Goal: Task Accomplishment & Management: Use online tool/utility

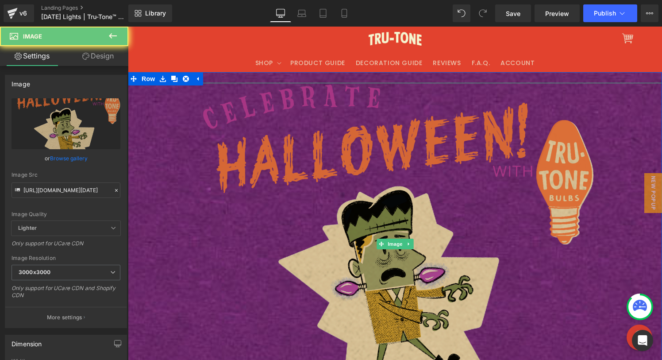
click at [201, 119] on img at bounding box center [395, 244] width 398 height 323
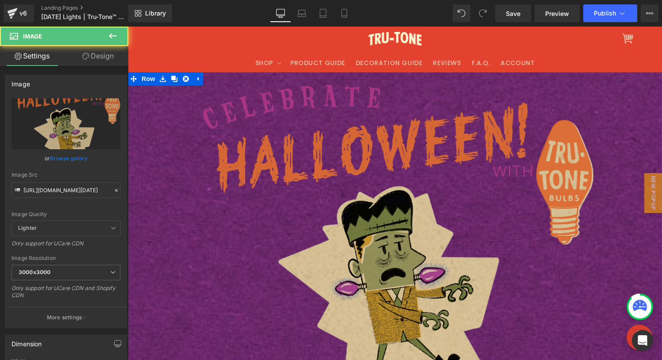
click at [384, 156] on img at bounding box center [395, 244] width 398 height 323
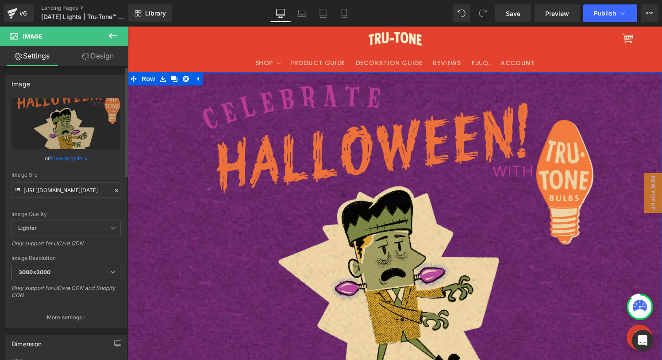
click at [116, 189] on div "[URL][DOMAIN_NAME][DATE] Replace Image Upload image or Browse gallery Image Src…" at bounding box center [65, 212] width 121 height 229
click at [113, 189] on icon at bounding box center [116, 190] width 6 height 6
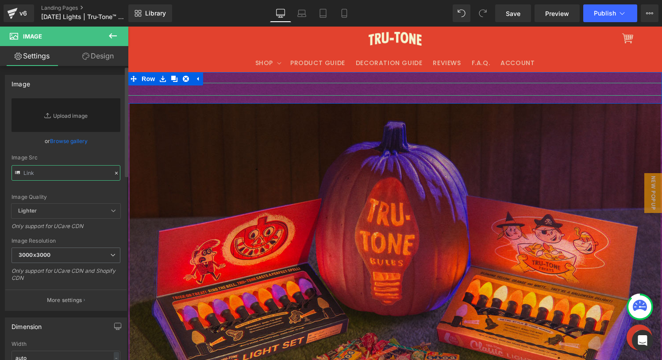
click at [66, 171] on input "text" at bounding box center [66, 172] width 109 height 15
paste input "[URL][DOMAIN_NAME][DATE]"
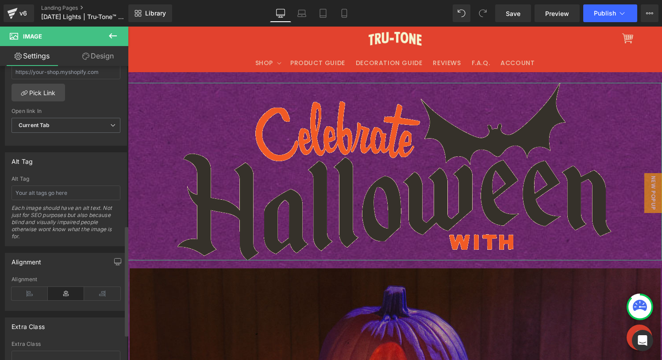
scroll to position [423, 0]
type input "[URL][DOMAIN_NAME][DATE]"
click at [34, 293] on icon at bounding box center [30, 292] width 36 height 13
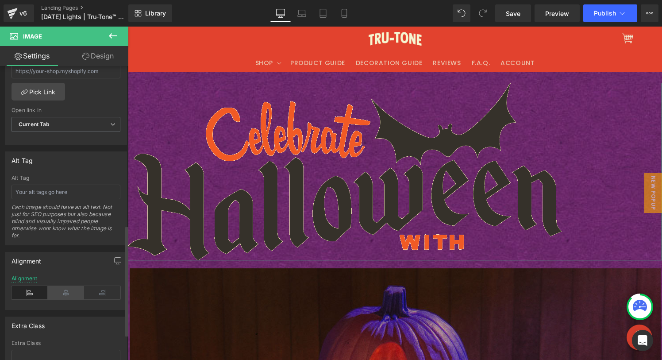
click at [61, 291] on icon at bounding box center [66, 292] width 36 height 13
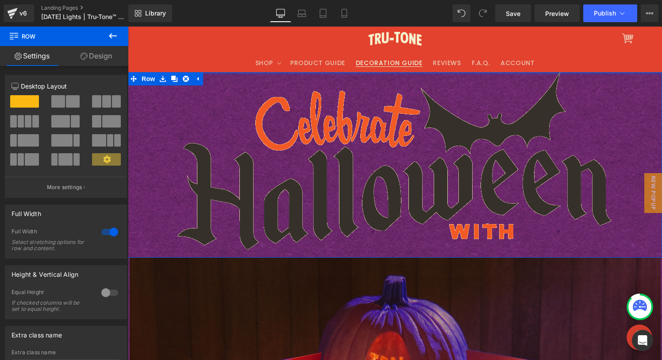
drag, startPoint x: 402, startPoint y: 77, endPoint x: 397, endPoint y: 61, distance: 16.4
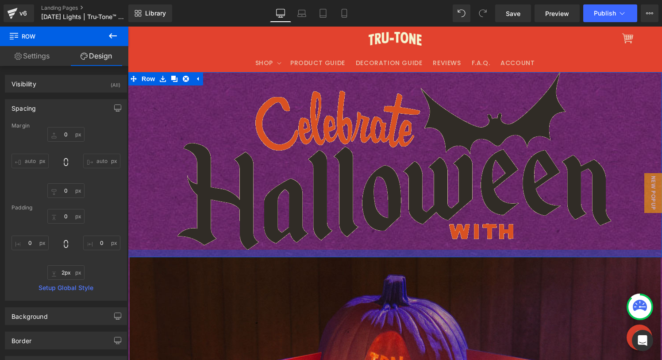
type input "0px"
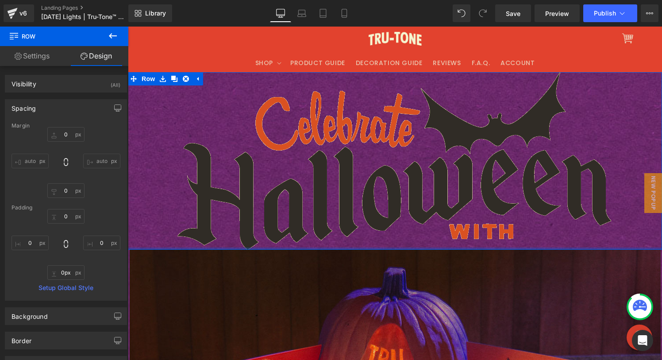
drag, startPoint x: 463, startPoint y: 262, endPoint x: 459, endPoint y: 243, distance: 19.9
click at [462, 247] on div "Image Row" at bounding box center [395, 160] width 534 height 177
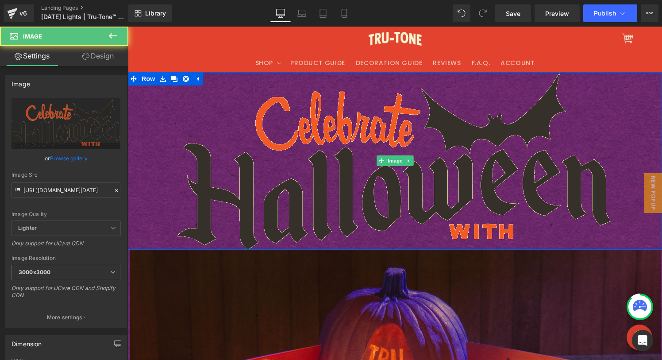
click at [143, 88] on div at bounding box center [395, 160] width 534 height 177
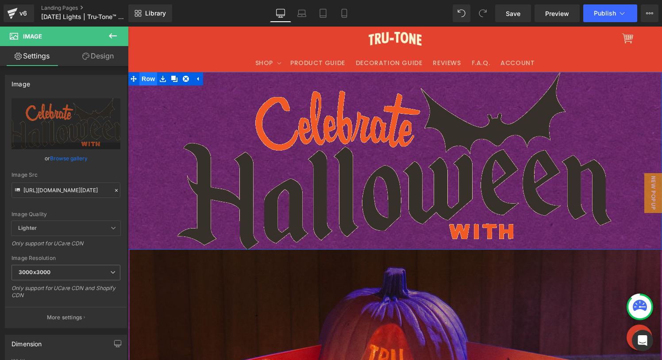
click at [146, 81] on span "Row" at bounding box center [148, 78] width 18 height 13
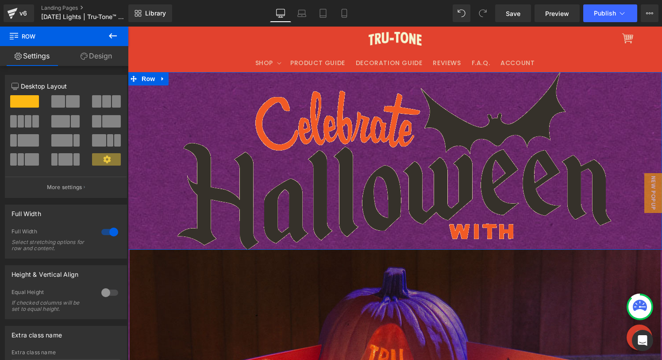
click at [98, 53] on link "Design" at bounding box center [96, 56] width 64 height 20
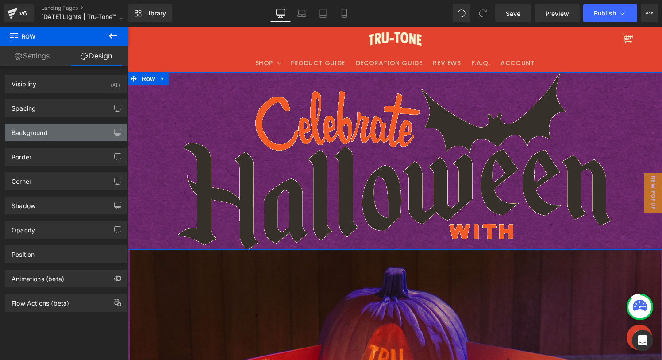
click at [54, 130] on div "Background" at bounding box center [65, 132] width 121 height 17
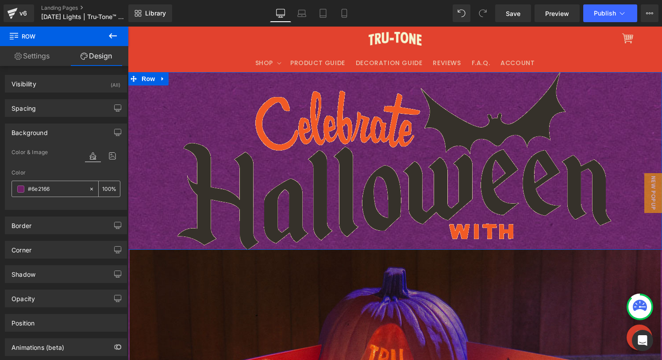
click at [89, 189] on icon at bounding box center [92, 189] width 6 height 6
type input "none"
type input "0"
click at [107, 157] on icon at bounding box center [112, 156] width 16 height 12
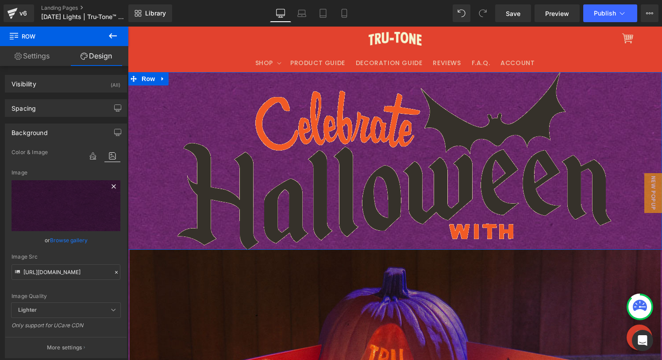
click at [109, 188] on icon at bounding box center [113, 186] width 11 height 11
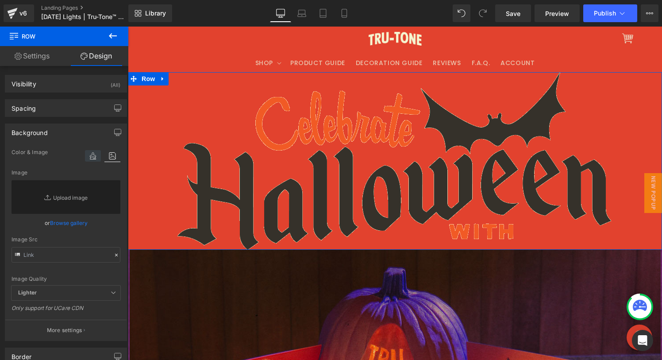
click at [91, 156] on icon at bounding box center [93, 156] width 16 height 12
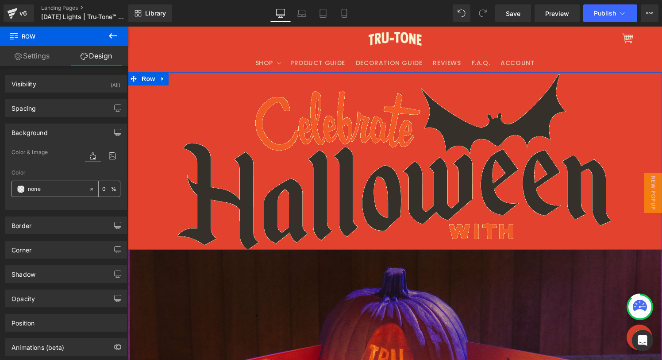
click at [57, 191] on input "none" at bounding box center [56, 189] width 57 height 10
paste input "ffebc0"
type input "ffebc0"
type input "100"
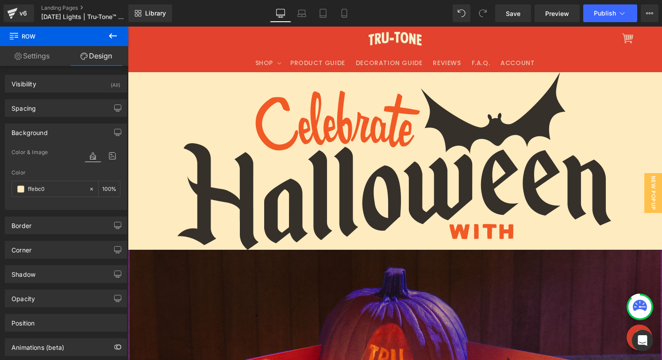
type input "#ffebc0"
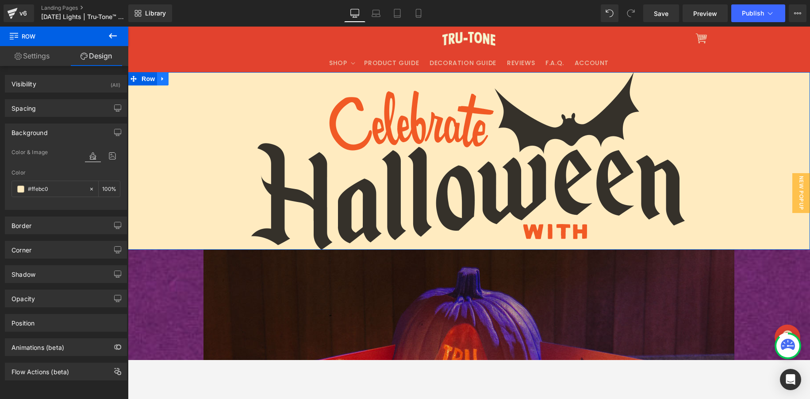
click at [162, 78] on icon at bounding box center [163, 79] width 2 height 4
click at [175, 79] on icon at bounding box center [174, 79] width 6 height 6
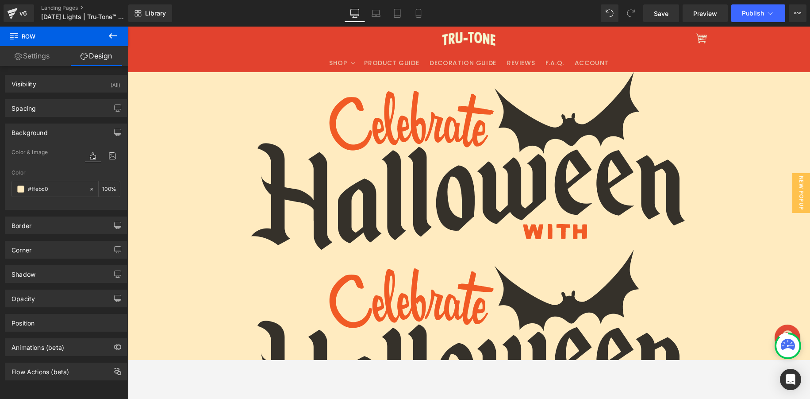
click at [179, 289] on div at bounding box center [469, 338] width 683 height 177
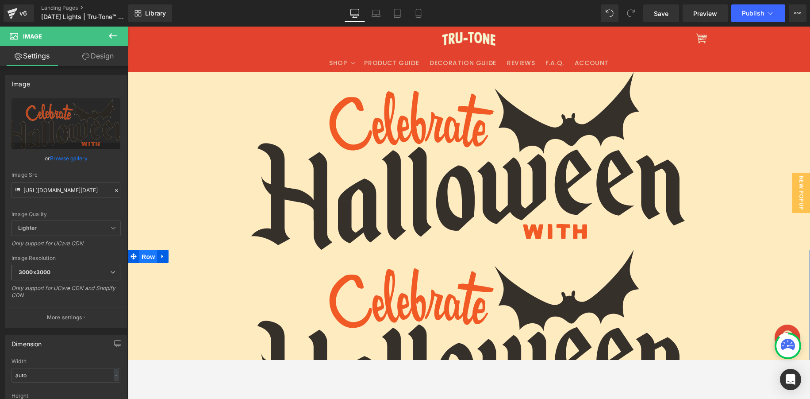
click at [145, 263] on span "Row" at bounding box center [148, 256] width 18 height 13
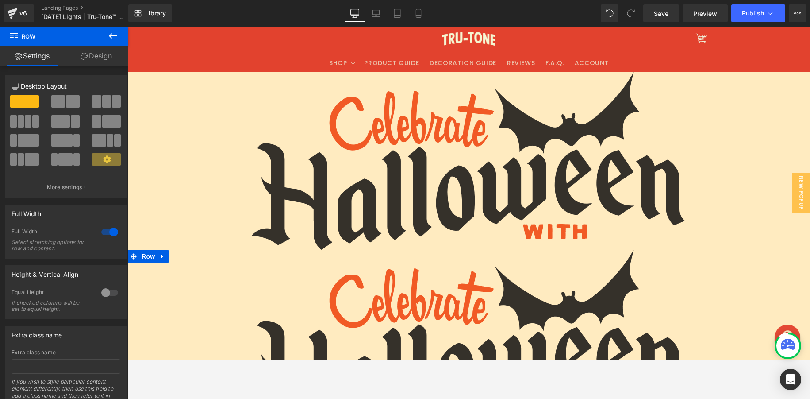
click at [98, 58] on link "Design" at bounding box center [96, 56] width 64 height 20
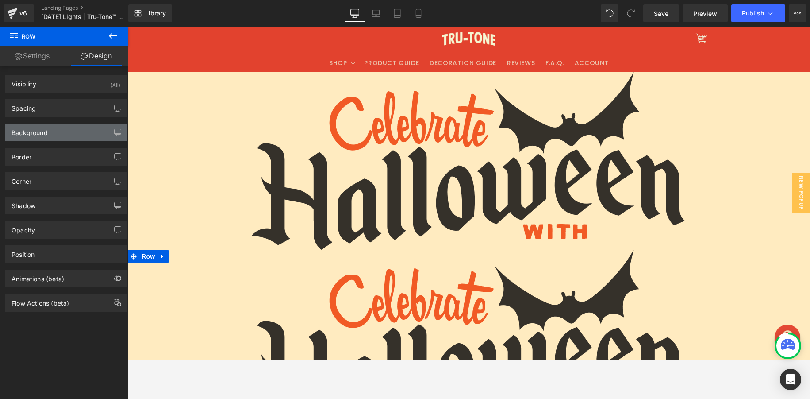
click at [39, 133] on div "Background" at bounding box center [30, 130] width 36 height 12
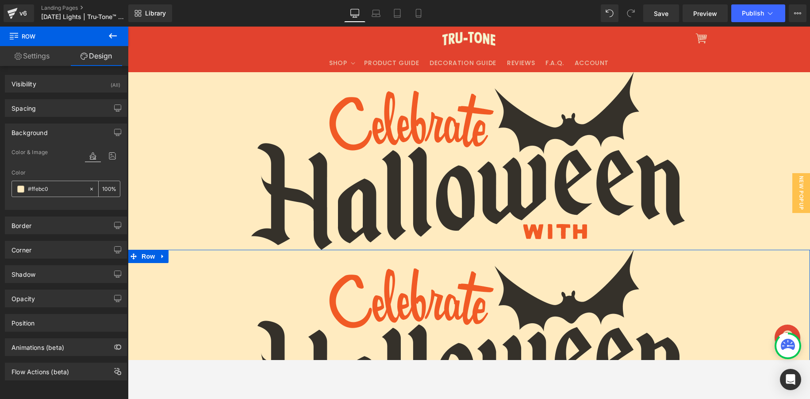
click at [89, 188] on icon at bounding box center [92, 189] width 6 height 6
type input "none"
type input "0"
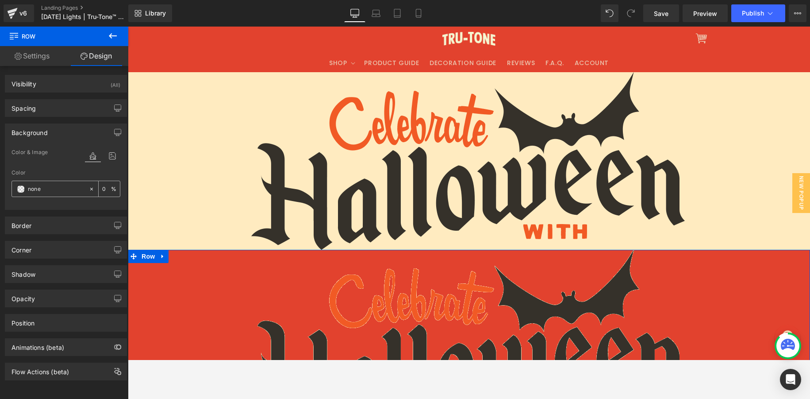
click at [58, 185] on input "none" at bounding box center [56, 189] width 57 height 10
paste input "f8993d"
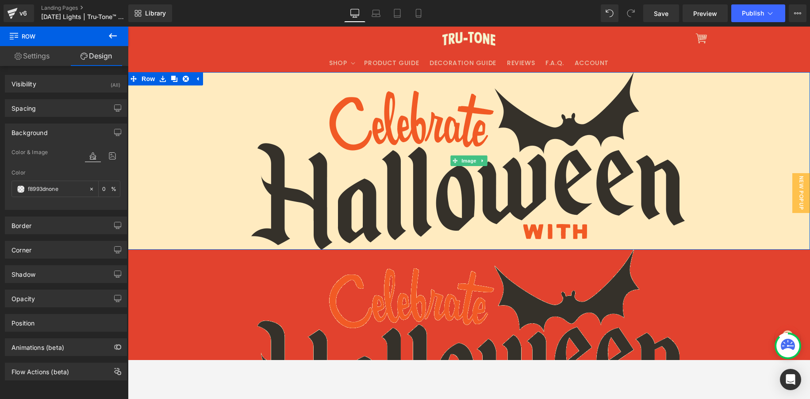
type input "f8993dnone"
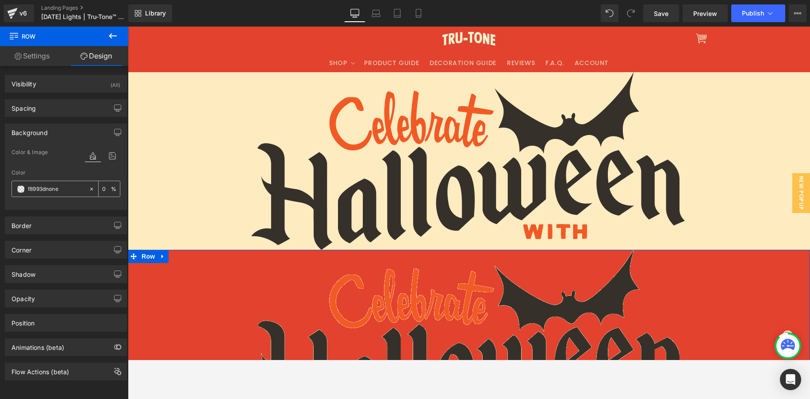
drag, startPoint x: 73, startPoint y: 189, endPoint x: 85, endPoint y: 187, distance: 11.6
click at [86, 188] on div "f8993dnone 0 %" at bounding box center [66, 189] width 109 height 16
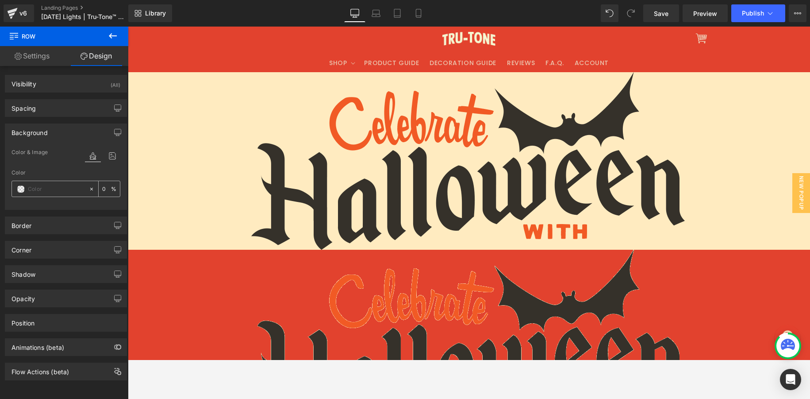
paste input "f8993d"
type input "f8993d"
type input "100"
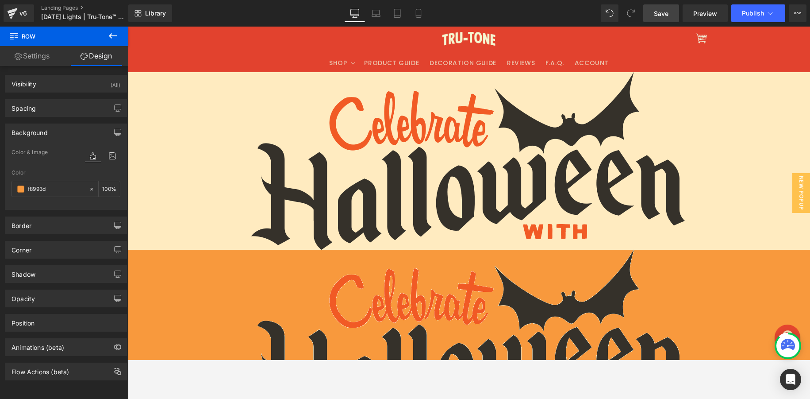
type input "#f8993d"
click at [655, 15] on span "Save" at bounding box center [661, 13] width 15 height 9
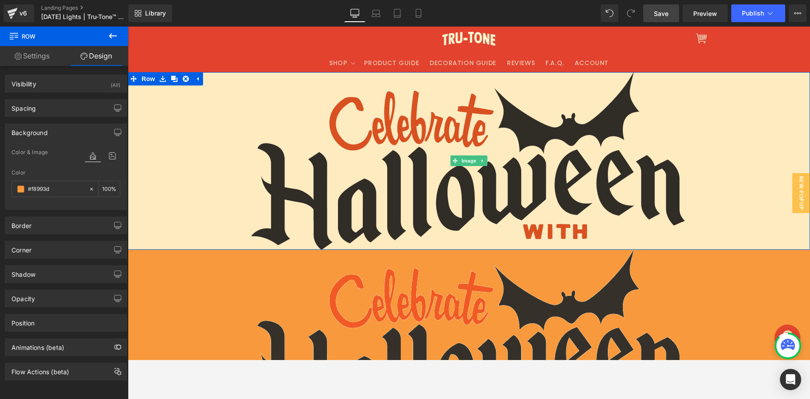
click at [282, 184] on img at bounding box center [469, 160] width 436 height 177
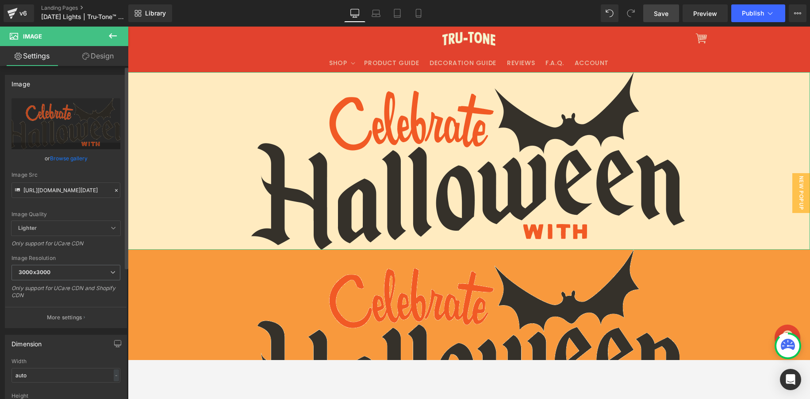
click at [114, 189] on icon at bounding box center [116, 190] width 6 height 6
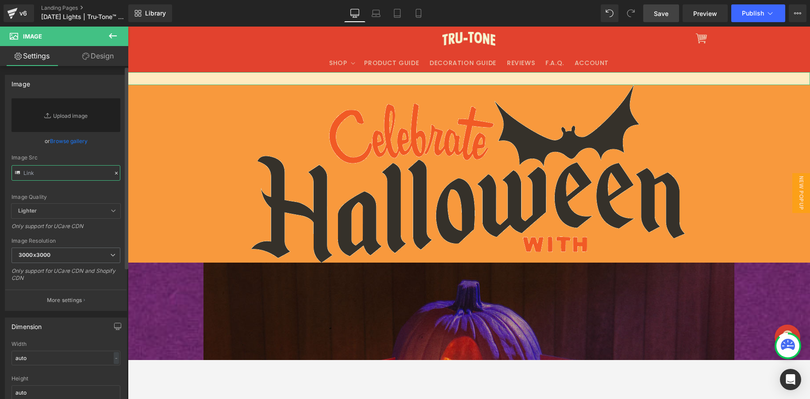
click at [67, 169] on input "text" at bounding box center [66, 172] width 109 height 15
paste input "[URL][DOMAIN_NAME][DATE]"
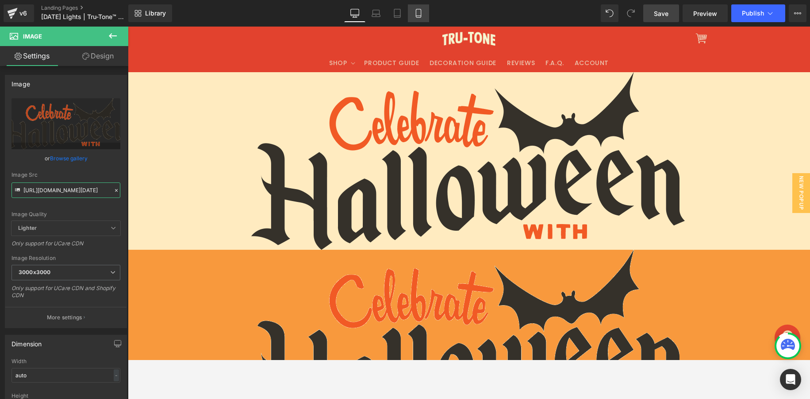
type input "[URL][DOMAIN_NAME][DATE]"
click at [423, 13] on icon at bounding box center [418, 13] width 9 height 9
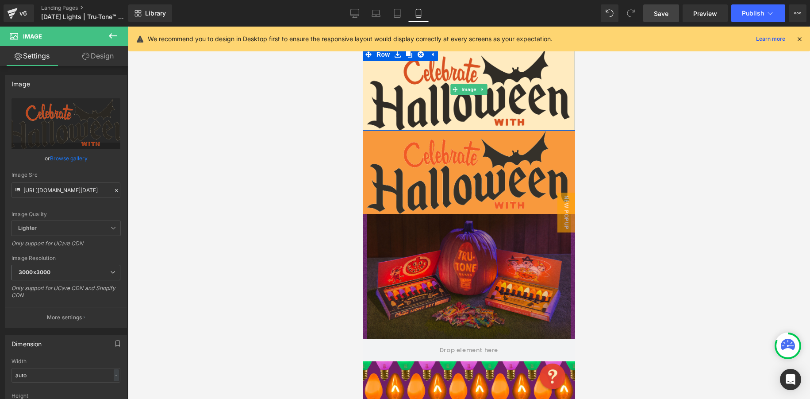
click at [540, 108] on img at bounding box center [469, 89] width 212 height 83
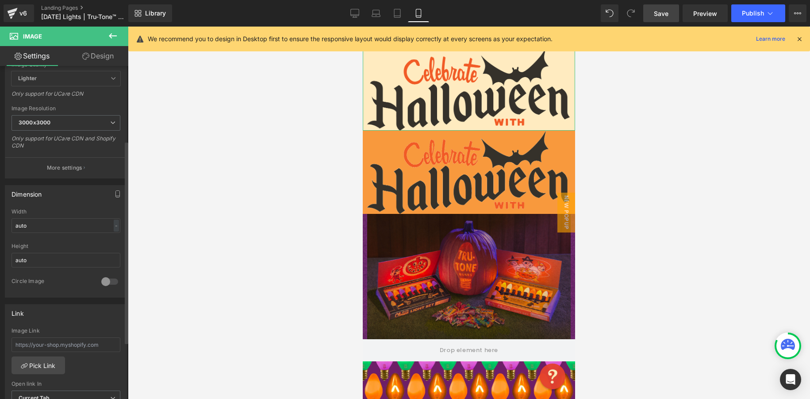
scroll to position [152, 0]
click at [42, 221] on input "auto" at bounding box center [66, 223] width 109 height 15
drag, startPoint x: 43, startPoint y: 221, endPoint x: 4, endPoint y: 221, distance: 39.4
click at [4, 221] on div "Dimension auto Width auto - % px auto Height auto 0 Circle Image" at bounding box center [66, 235] width 132 height 119
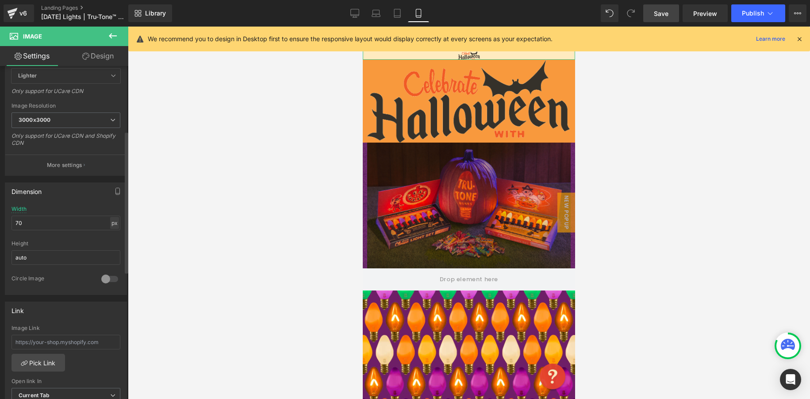
click at [110, 224] on div "px" at bounding box center [114, 223] width 9 height 12
click at [109, 237] on li "%" at bounding box center [114, 236] width 11 height 13
drag, startPoint x: -10, startPoint y: 222, endPoint x: -15, endPoint y: 221, distance: 4.9
click at [0, 221] on html "Row You are previewing how the will restyle your page. You can not edit Element…" at bounding box center [405, 199] width 810 height 399
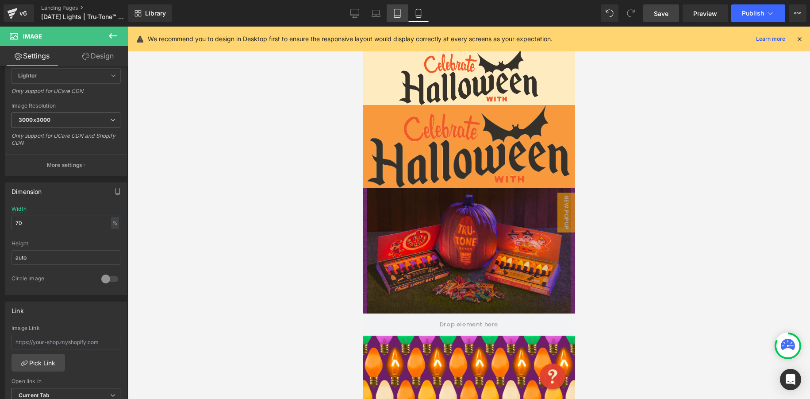
click at [399, 15] on icon at bounding box center [397, 13] width 9 height 9
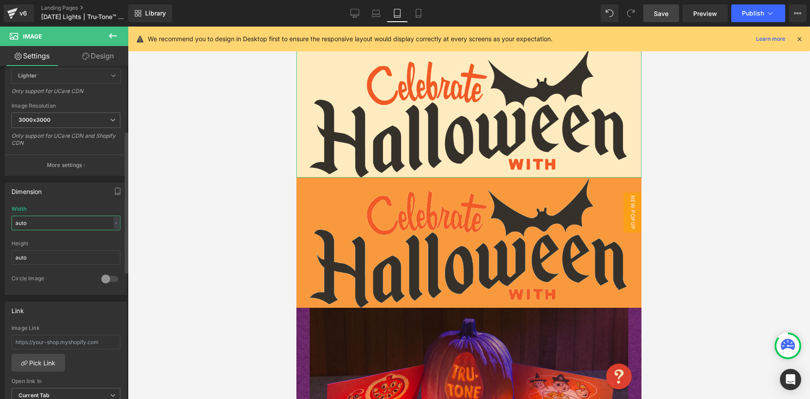
click at [57, 220] on input "auto" at bounding box center [66, 223] width 109 height 15
drag, startPoint x: 55, startPoint y: 220, endPoint x: 4, endPoint y: 219, distance: 51.8
click at [3, 219] on div "Dimension auto Width auto - % px auto Height auto 0 Circle Image" at bounding box center [66, 235] width 132 height 119
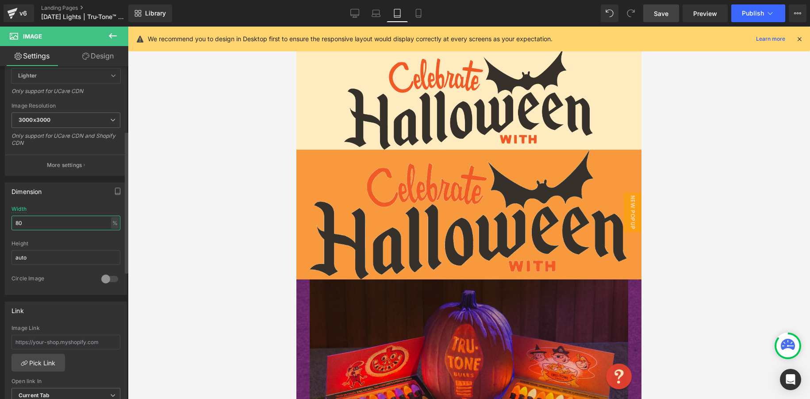
type input "8"
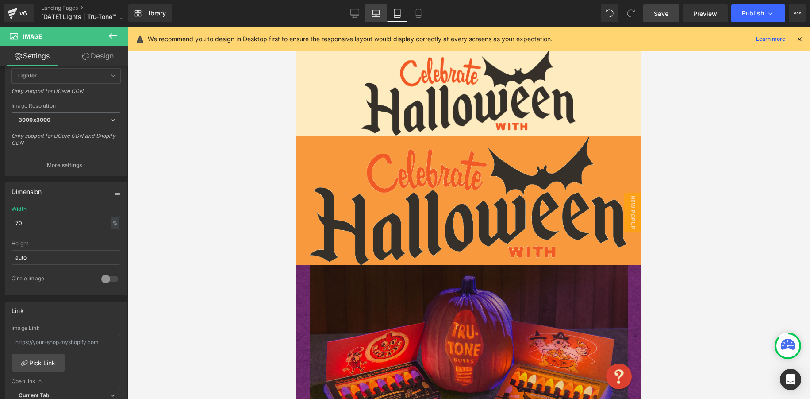
click at [378, 16] on icon at bounding box center [376, 15] width 8 height 3
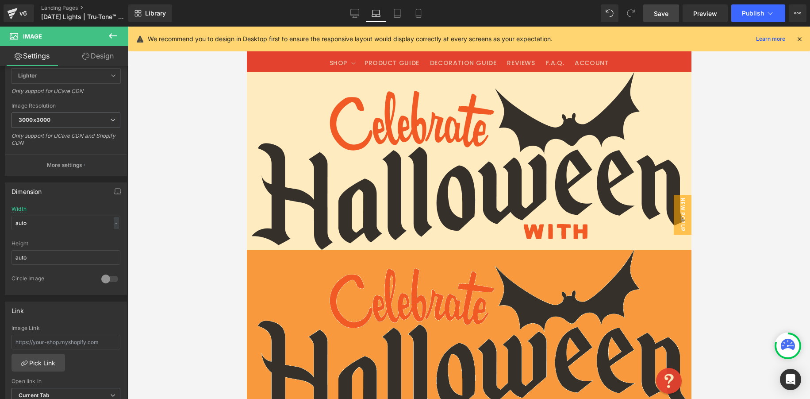
scroll to position [24, 0]
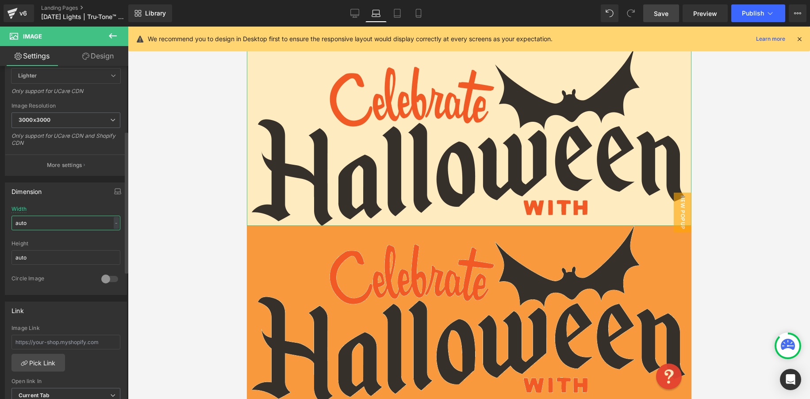
drag, startPoint x: 50, startPoint y: 223, endPoint x: 2, endPoint y: 194, distance: 55.4
click at [0, 219] on div "Dimension auto Width auto - % px auto Height auto 0 Circle Image" at bounding box center [66, 235] width 132 height 119
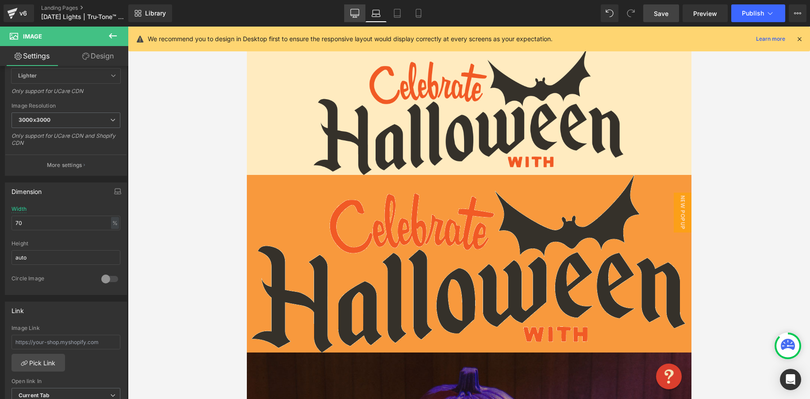
click at [361, 12] on link "Desktop" at bounding box center [354, 13] width 21 height 18
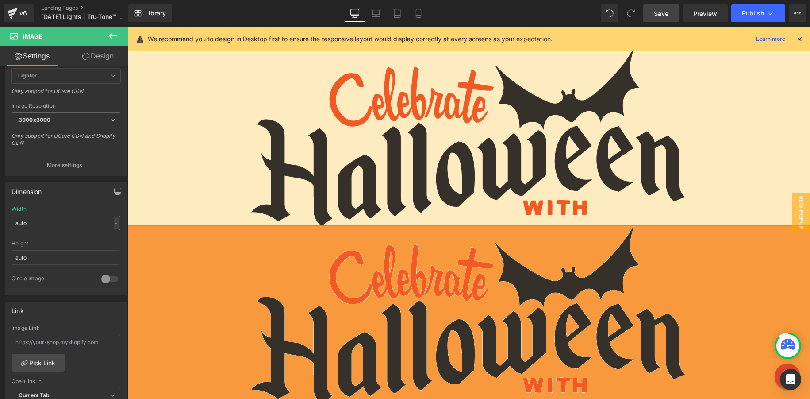
drag, startPoint x: 33, startPoint y: 224, endPoint x: -7, endPoint y: 223, distance: 39.4
click at [0, 223] on html "Row You are previewing how the will restyle your page. You can not edit Element…" at bounding box center [405, 199] width 810 height 399
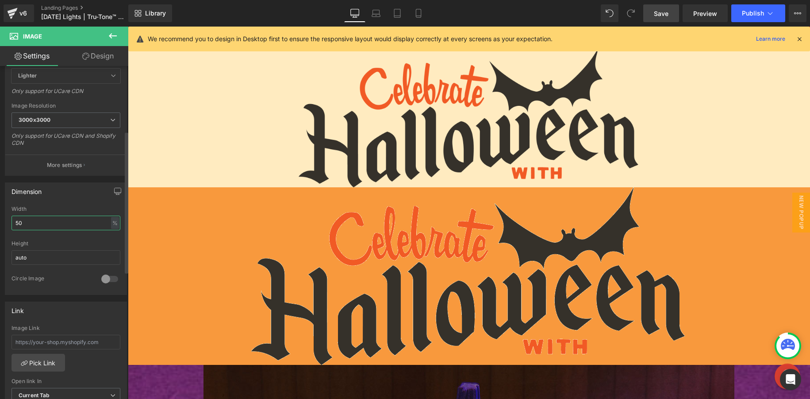
type input "50"
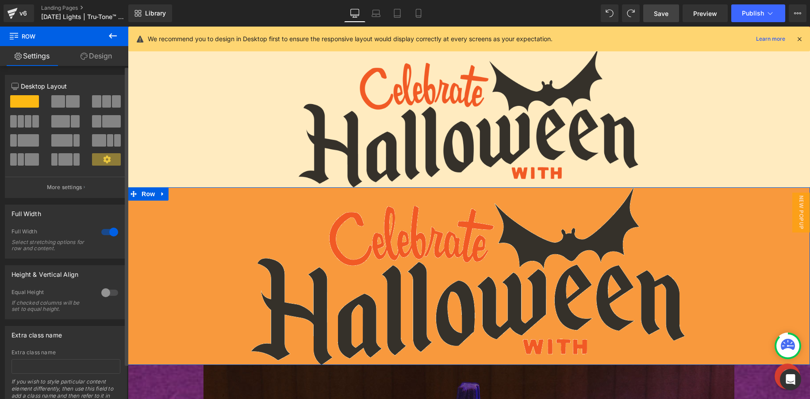
click at [75, 107] on span at bounding box center [73, 101] width 14 height 12
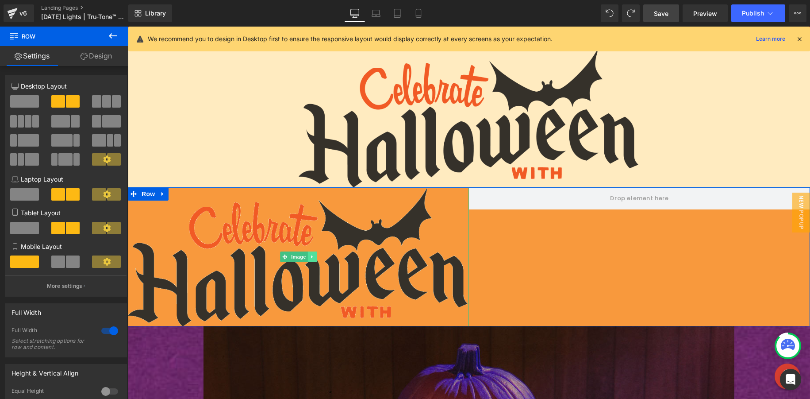
click at [314, 259] on icon at bounding box center [312, 256] width 5 height 5
click at [308, 259] on icon at bounding box center [307, 256] width 5 height 5
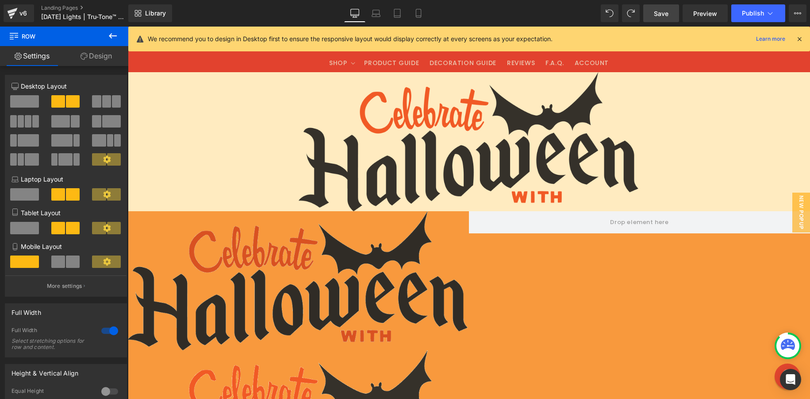
scroll to position [5, 0]
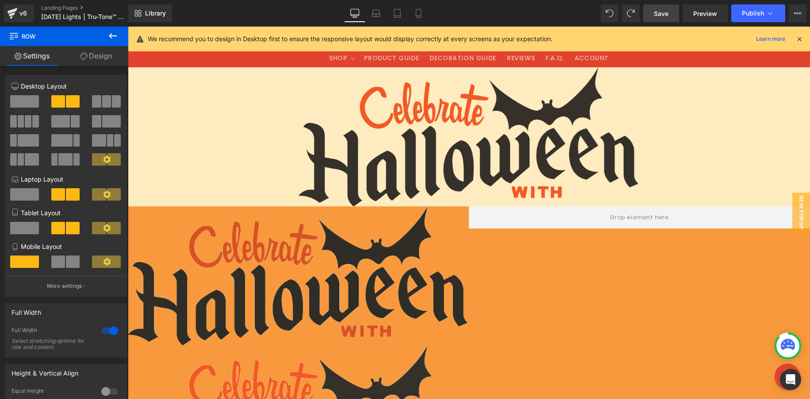
click at [291, 248] on img at bounding box center [298, 275] width 341 height 139
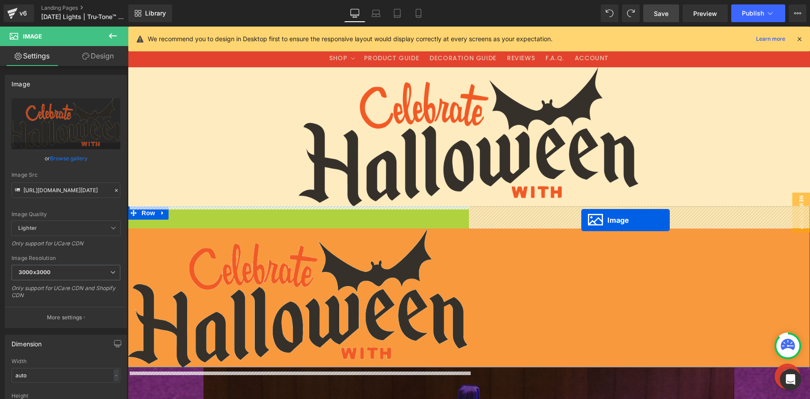
drag, startPoint x: 272, startPoint y: 275, endPoint x: 582, endPoint y: 220, distance: 314.2
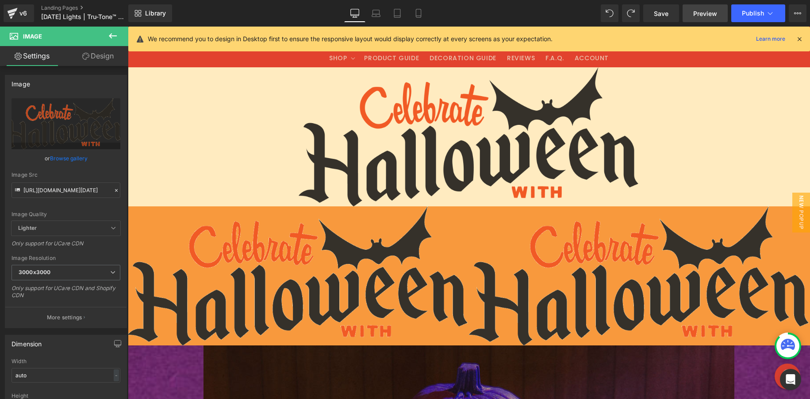
drag, startPoint x: 667, startPoint y: 17, endPoint x: 706, endPoint y: 19, distance: 38.6
click at [662, 17] on link "Save" at bounding box center [662, 13] width 36 height 18
click at [111, 35] on icon at bounding box center [113, 35] width 8 height 5
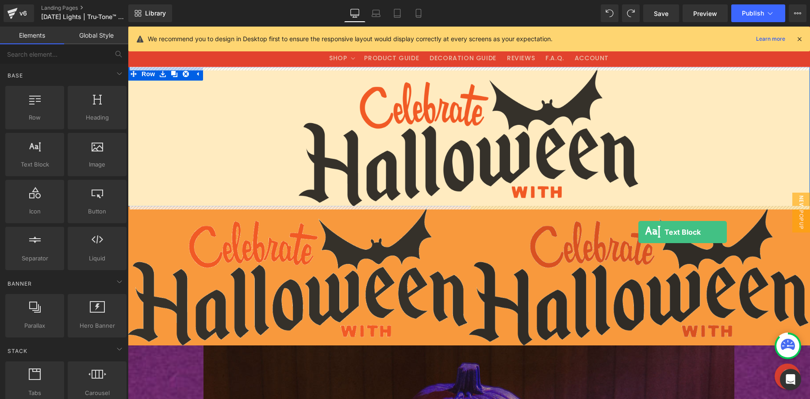
drag, startPoint x: 226, startPoint y: 183, endPoint x: 639, endPoint y: 232, distance: 415.4
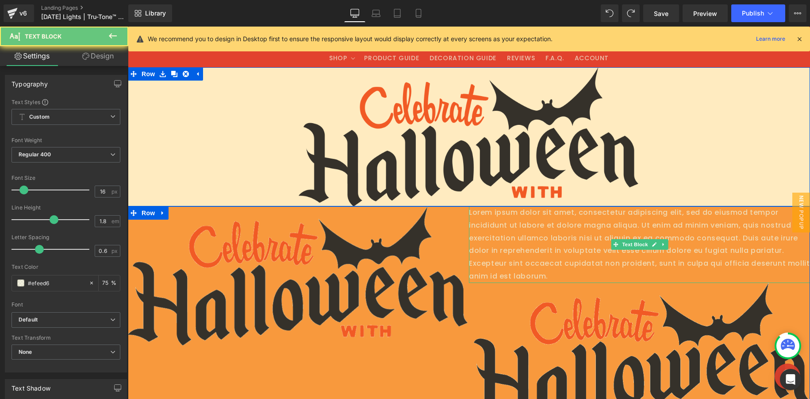
click at [572, 242] on p "Lorem ipsum dolor sit amet, consectetur adipiscing elit, sed do eiusmod tempor …" at bounding box center [639, 244] width 341 height 77
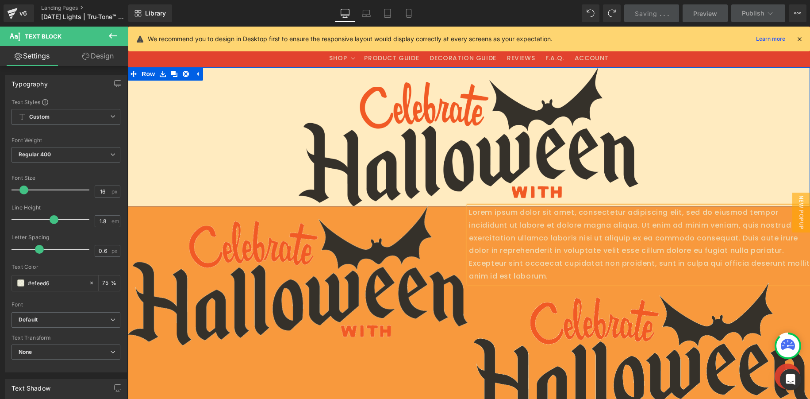
click at [557, 243] on p "Lorem ipsum dolor sit amet, consectetur adipiscing elit, sed do eiusmod tempor …" at bounding box center [639, 244] width 341 height 77
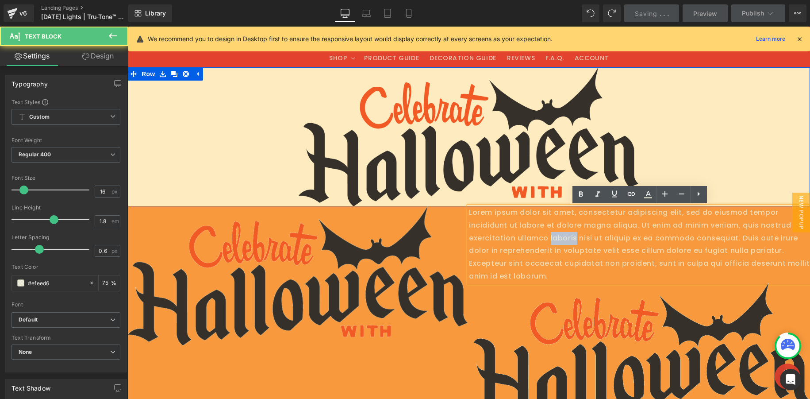
click at [557, 243] on p "Lorem ipsum dolor sit amet, consectetur adipiscing elit, sed do eiusmod tempor …" at bounding box center [639, 244] width 341 height 77
paste div
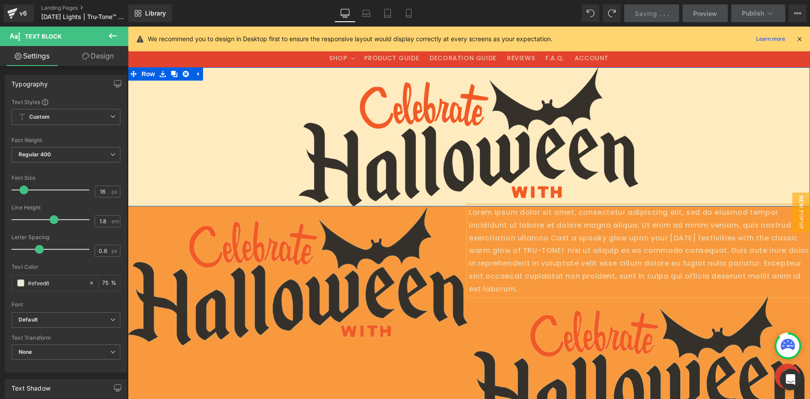
click at [531, 242] on p "Lorem ipsum dolor sit amet, consectetur adipiscing elit, sed do eiusmod tempor …" at bounding box center [639, 250] width 341 height 89
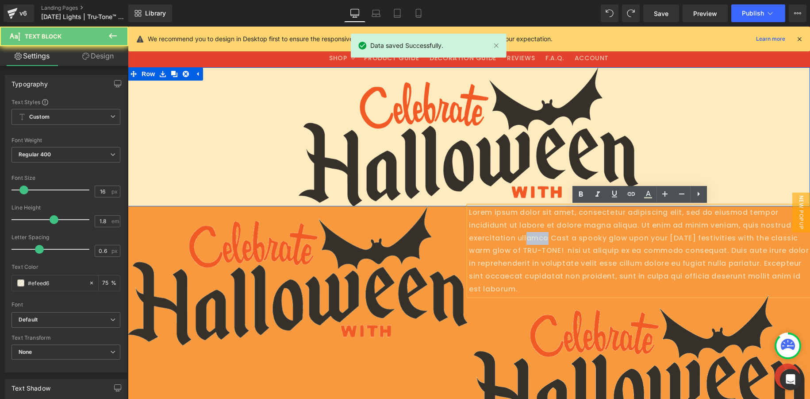
drag, startPoint x: 540, startPoint y: 237, endPoint x: 546, endPoint y: 238, distance: 5.8
click at [546, 238] on p "Lorem ipsum dolor sit amet, consectetur adipiscing elit, sed do eiusmod tempor …" at bounding box center [639, 250] width 341 height 89
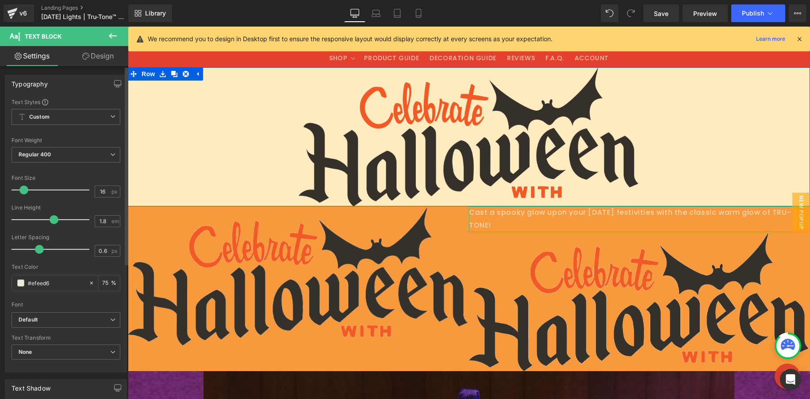
drag, startPoint x: 59, startPoint y: 285, endPoint x: 11, endPoint y: 278, distance: 48.7
click at [23, 279] on div "#efeed6" at bounding box center [50, 282] width 77 height 15
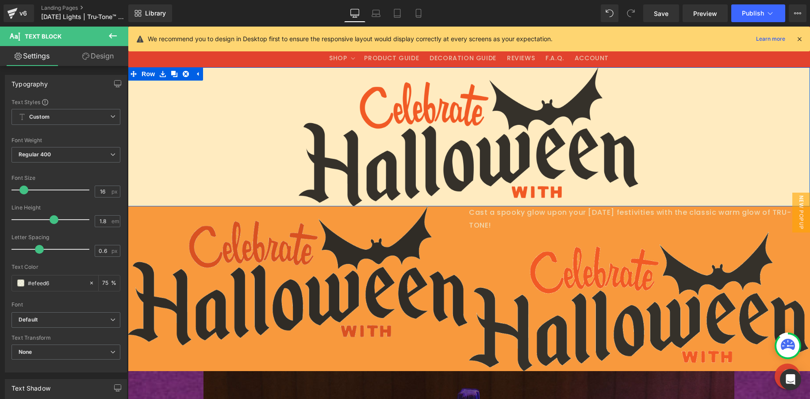
type input "4f1e12"
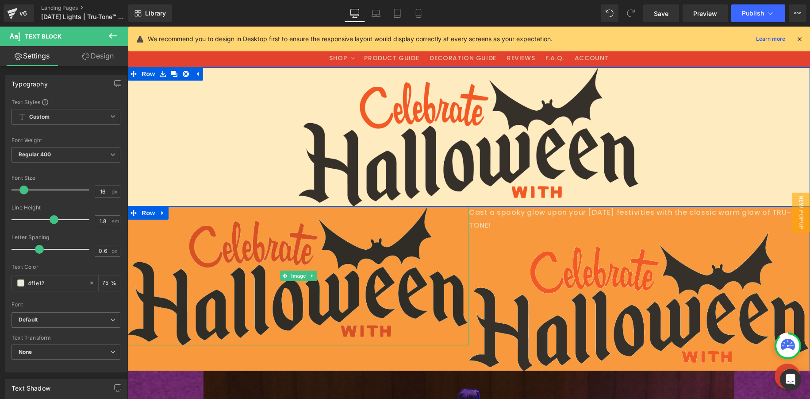
type input "100"
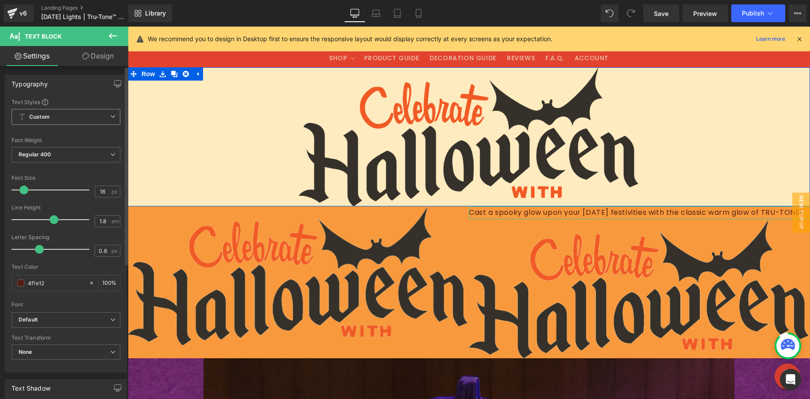
type input "#4f1e12"
click at [46, 118] on b "Custom" at bounding box center [39, 117] width 20 height 8
click at [78, 108] on div "Font Default [GEOGRAPHIC_DATA] Nunito Sans [PERSON_NAME] Poppins Domine Courier…" at bounding box center [64, 205] width 105 height 214
click at [63, 151] on span "Regular 400" at bounding box center [66, 154] width 109 height 15
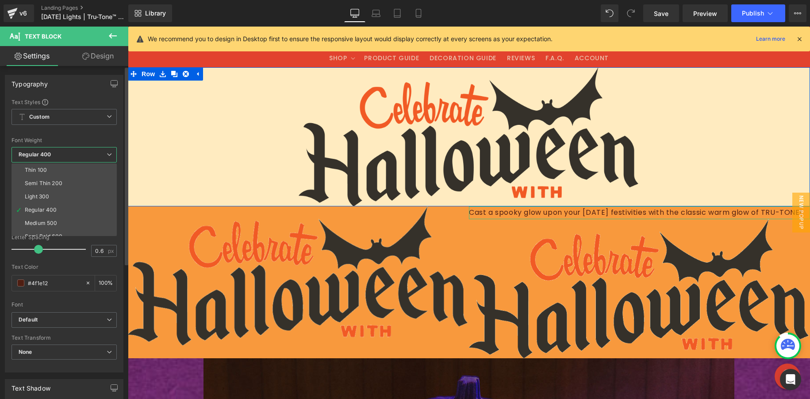
click at [62, 149] on span "Regular 400" at bounding box center [64, 154] width 105 height 15
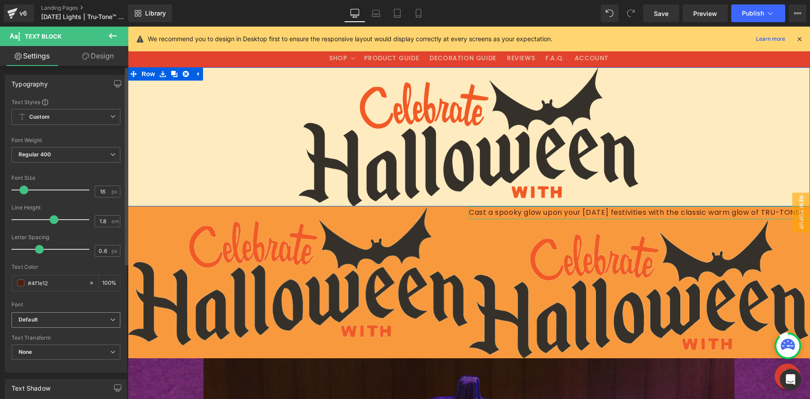
click at [67, 323] on b "Default" at bounding box center [65, 320] width 92 height 8
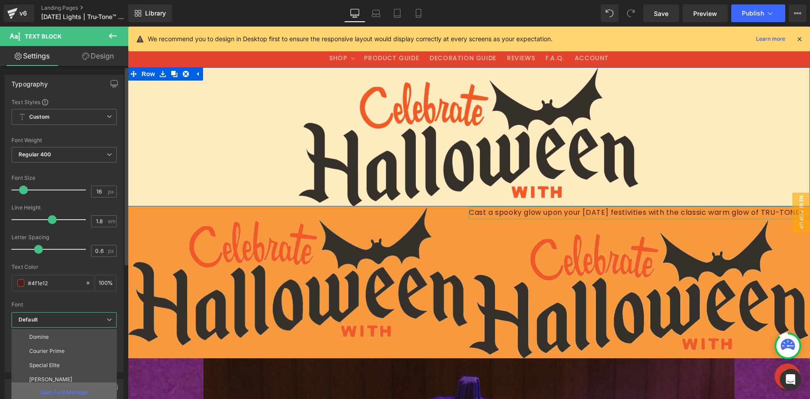
scroll to position [70, 0]
click at [63, 359] on p "Open Font Manager" at bounding box center [64, 392] width 50 height 8
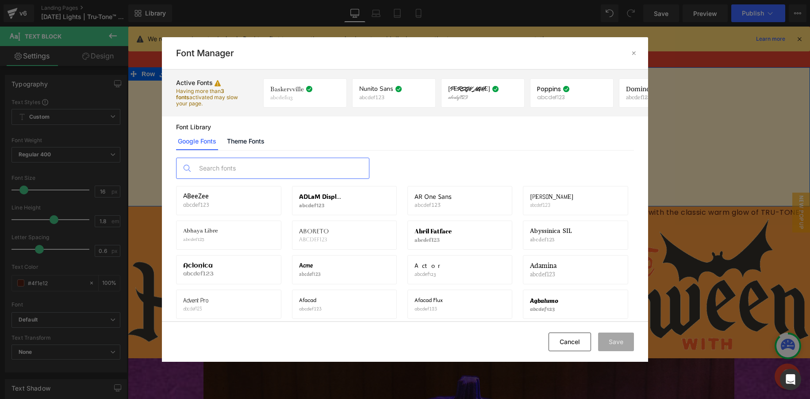
drag, startPoint x: 272, startPoint y: 168, endPoint x: 248, endPoint y: 165, distance: 23.7
click at [274, 167] on input "text" at bounding box center [281, 168] width 175 height 20
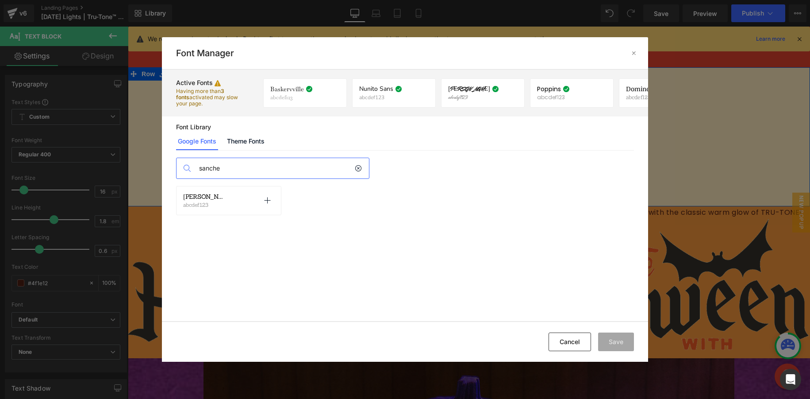
type input "sanche"
click at [196, 201] on div "[PERSON_NAME] abcdef123" at bounding box center [205, 200] width 45 height 15
click at [235, 199] on div "[PERSON_NAME] abcdef123 Activate font" at bounding box center [228, 200] width 91 height 15
click at [267, 201] on icon at bounding box center [267, 200] width 7 height 7
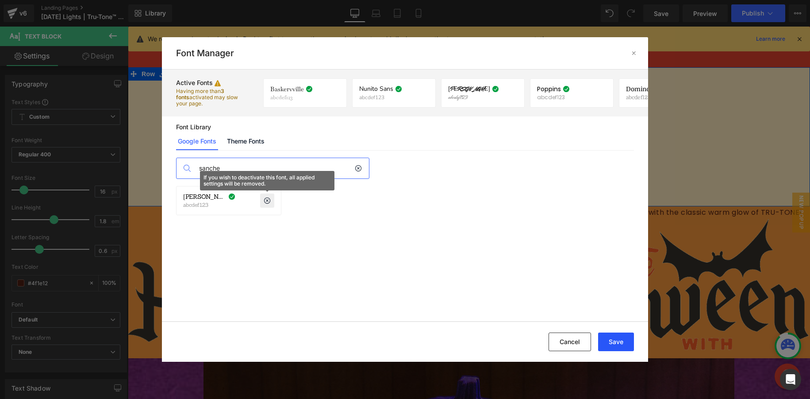
click at [625, 340] on button "Save" at bounding box center [616, 341] width 36 height 19
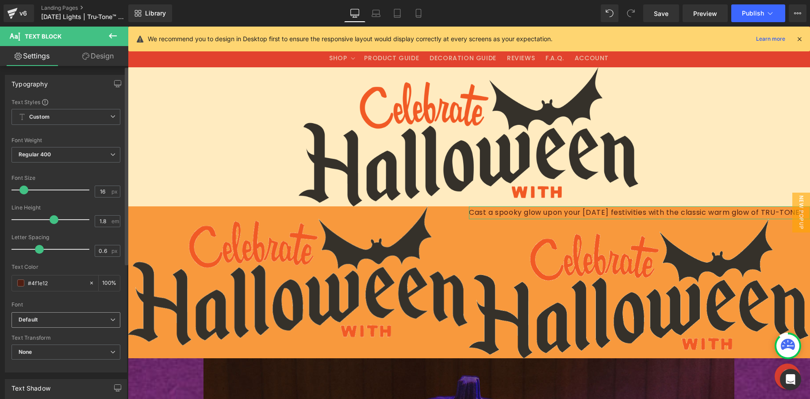
click at [35, 320] on icon "Default" at bounding box center [28, 320] width 19 height 8
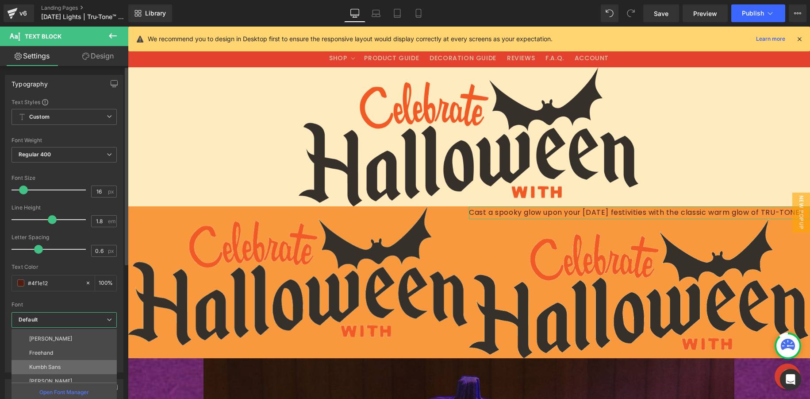
scroll to position [117, 0]
click at [50, 359] on p "[PERSON_NAME]" at bounding box center [50, 375] width 43 height 6
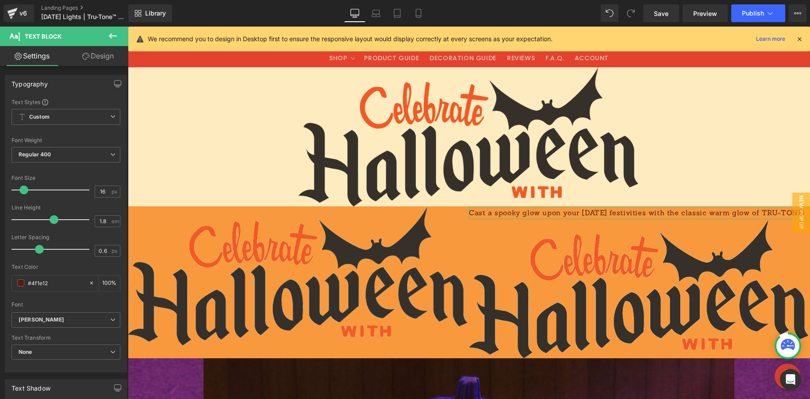
click at [95, 53] on link "Design" at bounding box center [98, 56] width 64 height 20
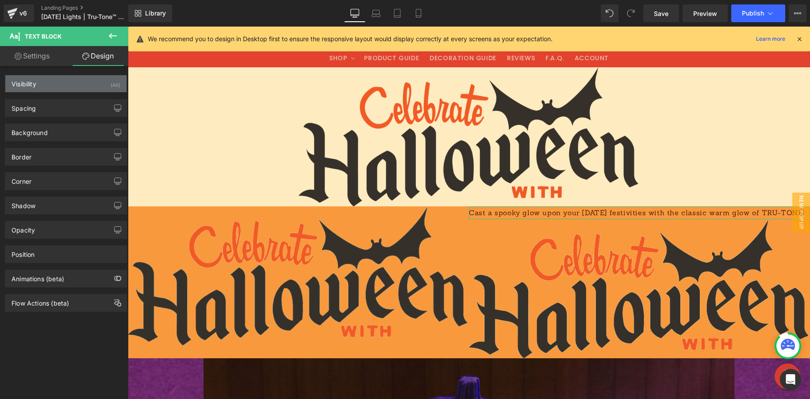
type input "0"
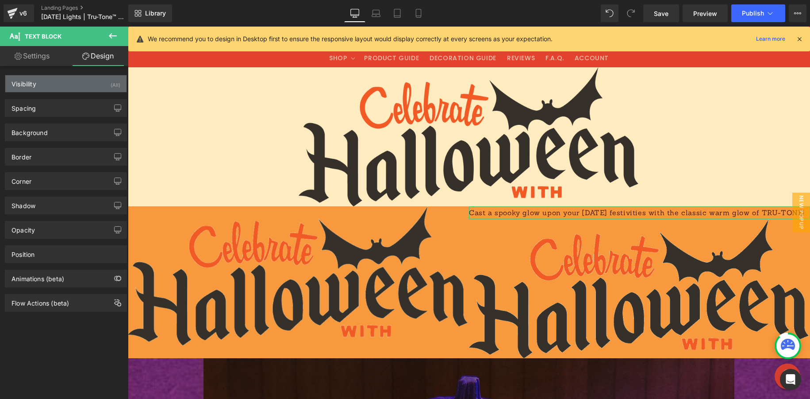
type input "0"
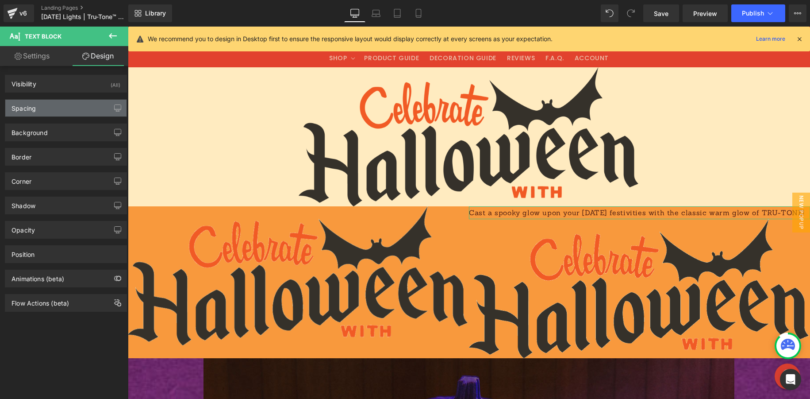
click at [33, 105] on div "Spacing" at bounding box center [24, 106] width 24 height 12
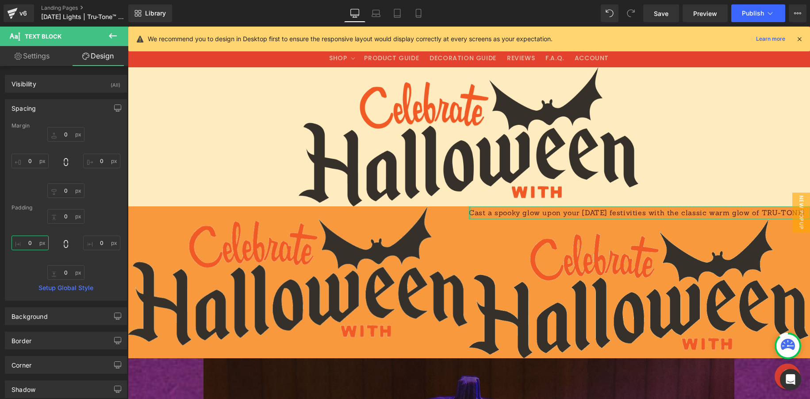
click at [36, 244] on input "0" at bounding box center [30, 242] width 37 height 15
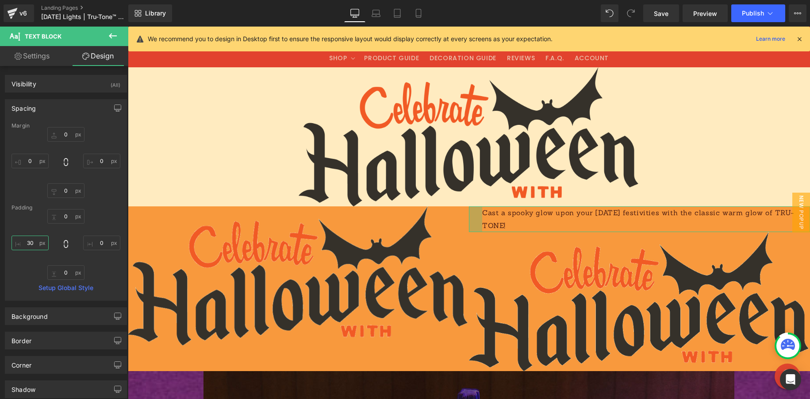
drag, startPoint x: 34, startPoint y: 241, endPoint x: 16, endPoint y: 240, distance: 17.7
click at [16, 240] on input "30" at bounding box center [30, 242] width 37 height 15
type input "100"
click at [102, 242] on input "0" at bounding box center [101, 242] width 37 height 15
type input "100"
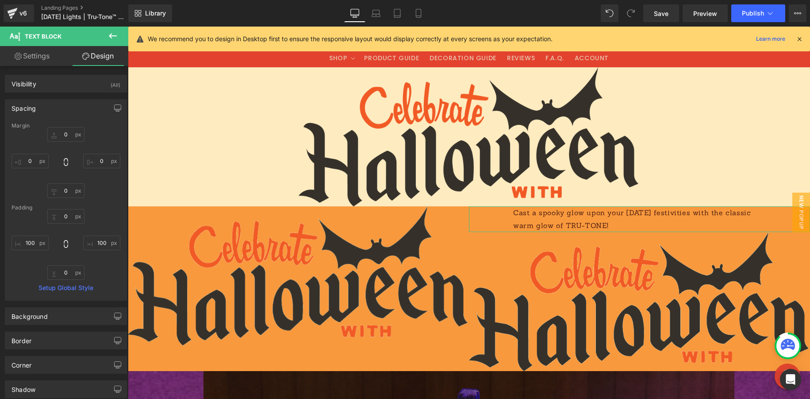
click at [35, 58] on link "Settings" at bounding box center [32, 56] width 64 height 20
type input "100"
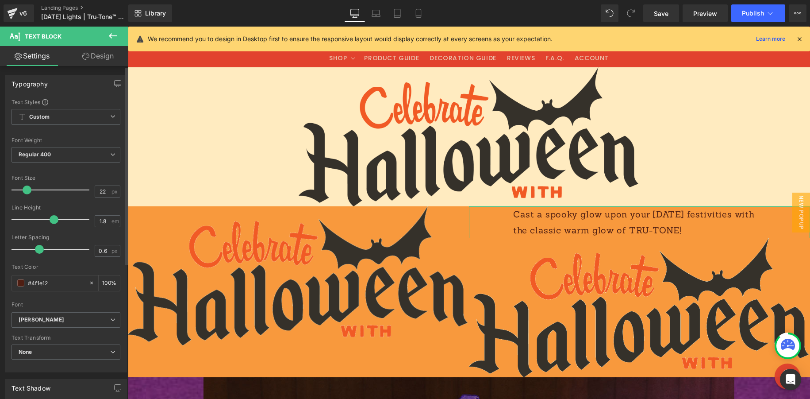
drag, startPoint x: 22, startPoint y: 190, endPoint x: 27, endPoint y: 190, distance: 4.9
click at [27, 190] on span at bounding box center [27, 189] width 9 height 9
type input "23"
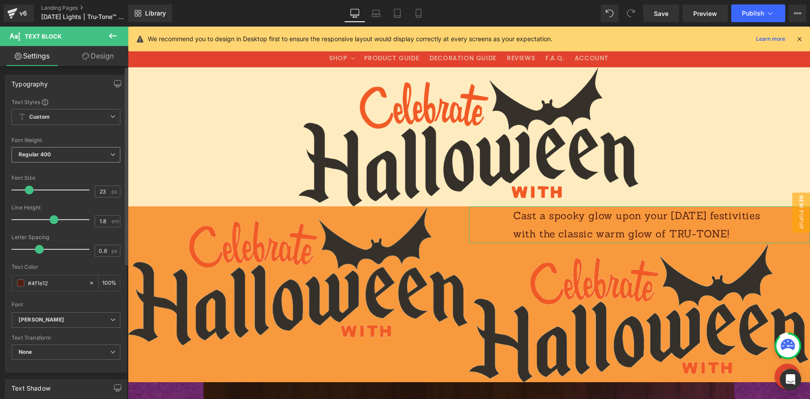
click at [52, 152] on span "Regular 400" at bounding box center [66, 154] width 109 height 15
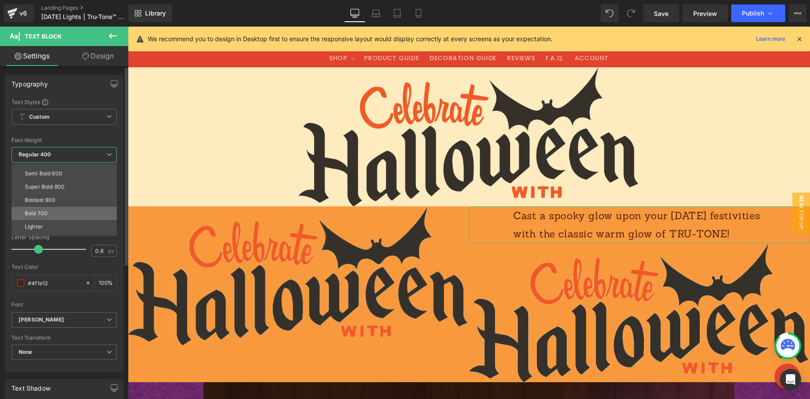
scroll to position [66, 0]
click at [49, 210] on li "Bold 700" at bounding box center [66, 210] width 109 height 13
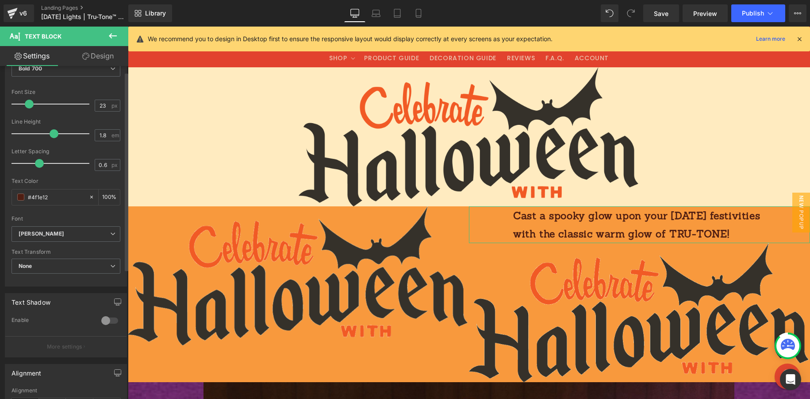
scroll to position [0, 0]
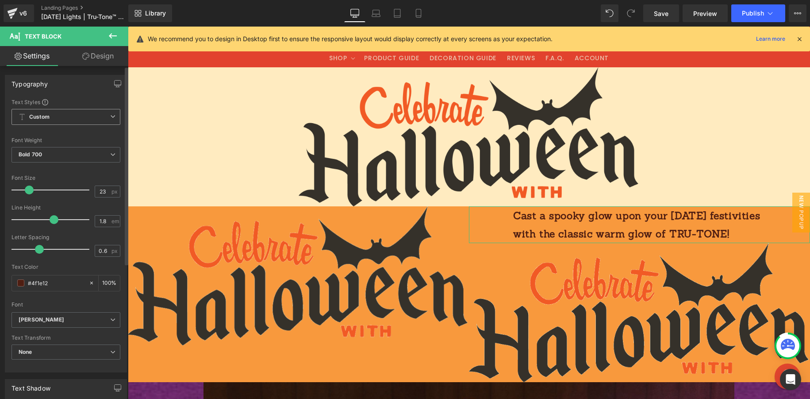
click at [70, 115] on span "Custom Setup Global Style" at bounding box center [66, 117] width 109 height 16
click at [48, 353] on span "None" at bounding box center [64, 351] width 105 height 15
click at [36, 359] on div "Uppercase" at bounding box center [39, 381] width 28 height 6
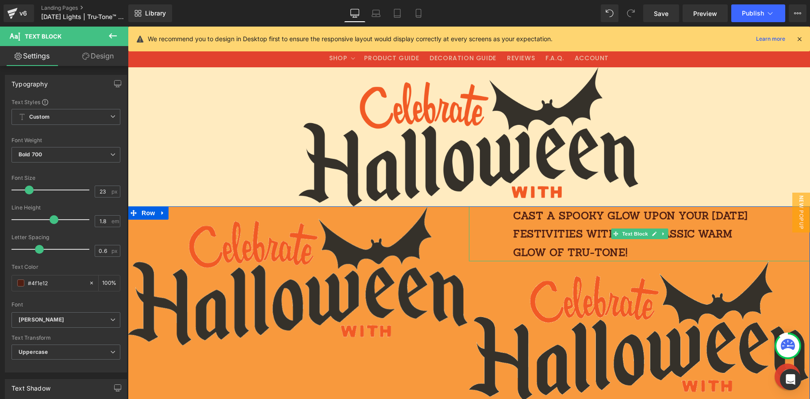
click at [662, 227] on p "Cast a spooky glow upon your [DATE] festivities with the classic warm glow of T…" at bounding box center [639, 233] width 253 height 55
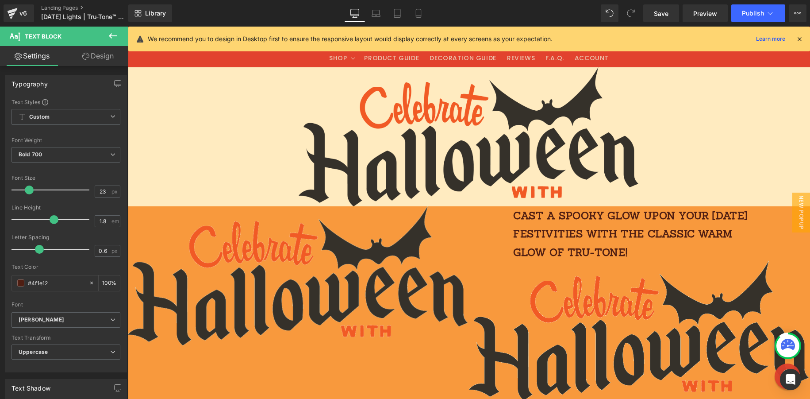
click at [101, 50] on link "Design" at bounding box center [98, 56] width 64 height 20
type input "0"
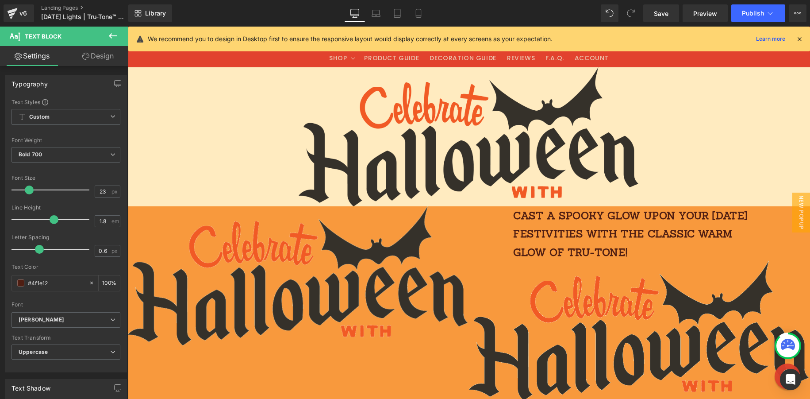
type input "0"
type input "100"
type input "0"
type input "100"
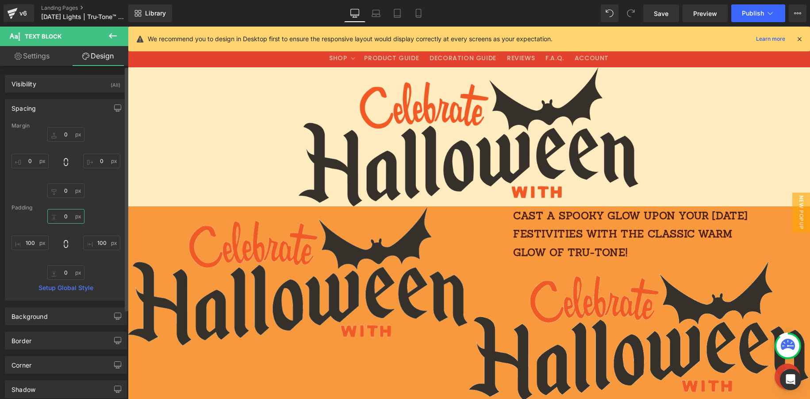
click at [69, 216] on input "0" at bounding box center [65, 216] width 37 height 15
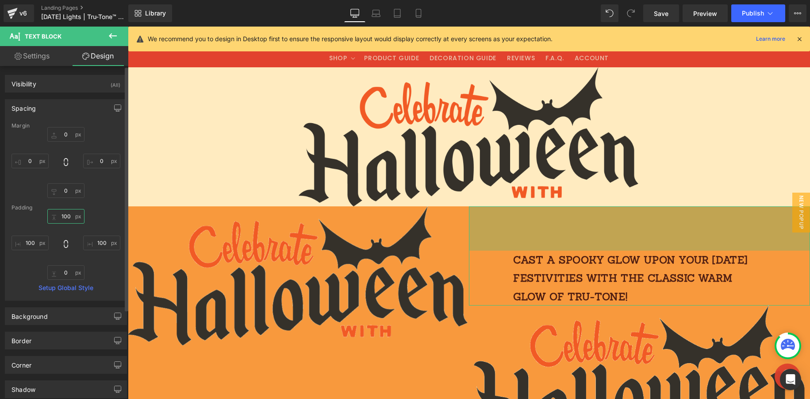
drag, startPoint x: 68, startPoint y: 216, endPoint x: 57, endPoint y: 214, distance: 11.1
click at [57, 214] on input "100" at bounding box center [65, 216] width 37 height 15
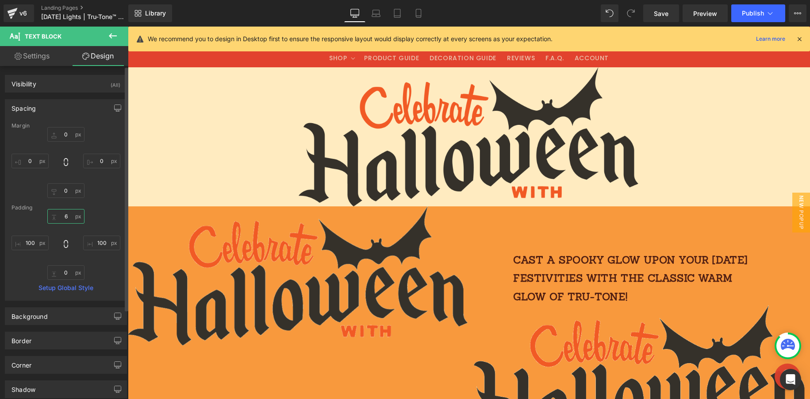
type input "60"
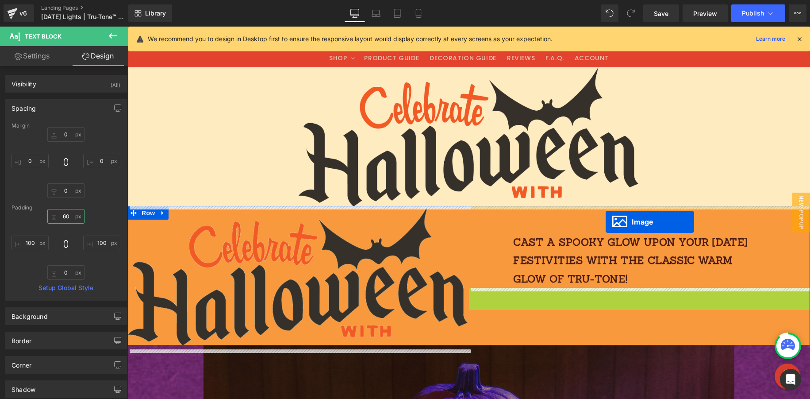
drag, startPoint x: 625, startPoint y: 357, endPoint x: 606, endPoint y: 222, distance: 136.3
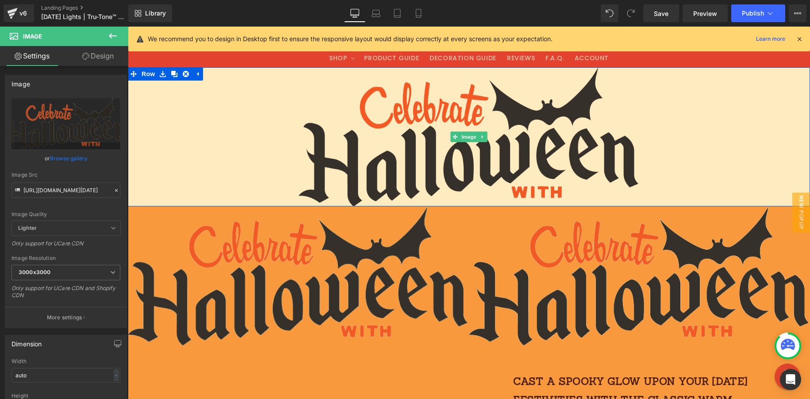
click at [662, 166] on div at bounding box center [469, 136] width 683 height 139
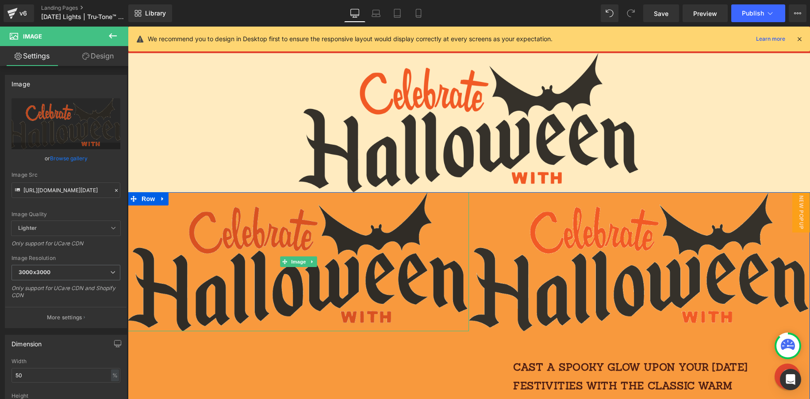
scroll to position [25, 0]
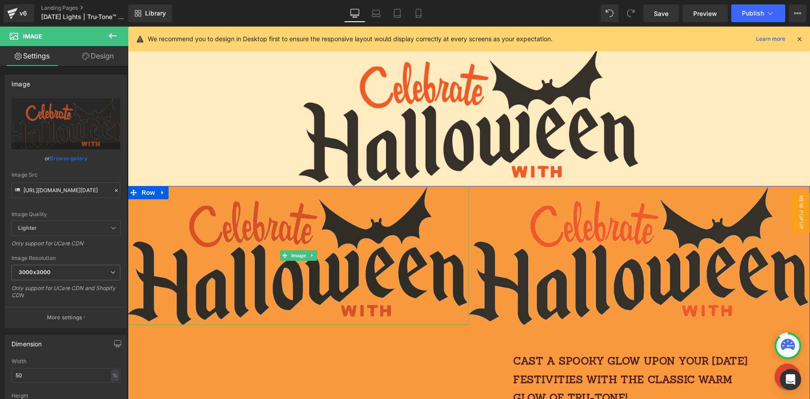
click at [341, 276] on img at bounding box center [298, 255] width 341 height 139
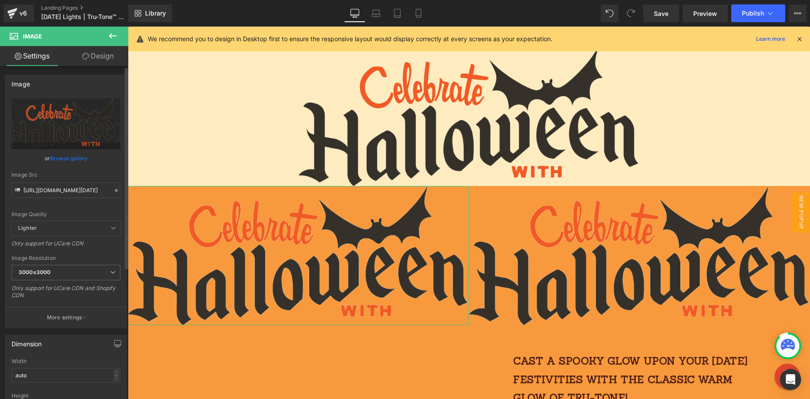
click at [113, 190] on icon at bounding box center [116, 190] width 6 height 6
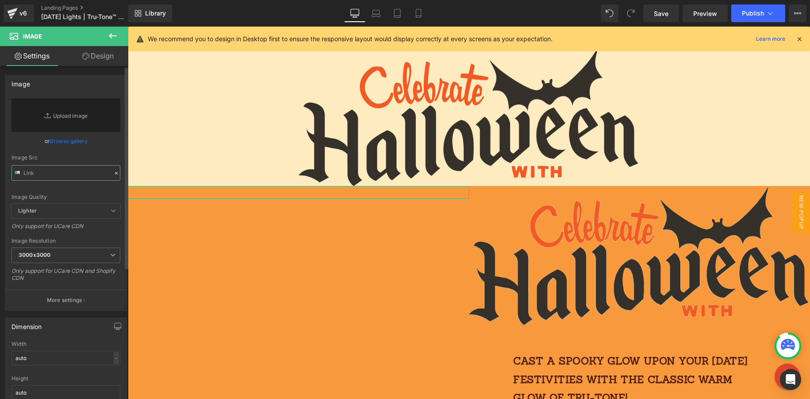
click at [65, 172] on input "text" at bounding box center [66, 172] width 109 height 15
paste input "[URL][DOMAIN_NAME]"
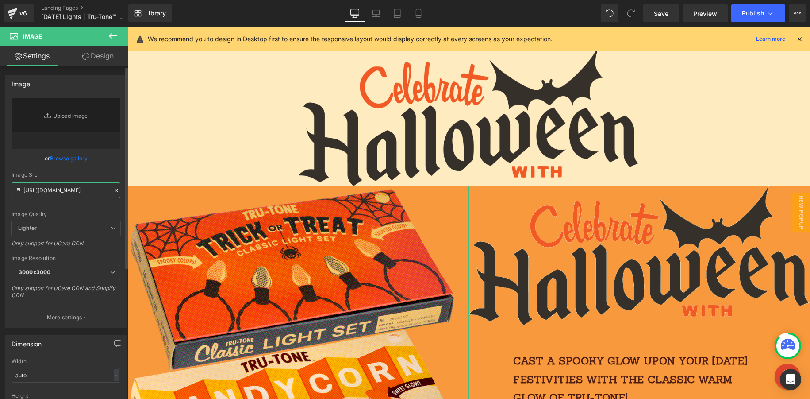
type input "[URL][DOMAIN_NAME]"
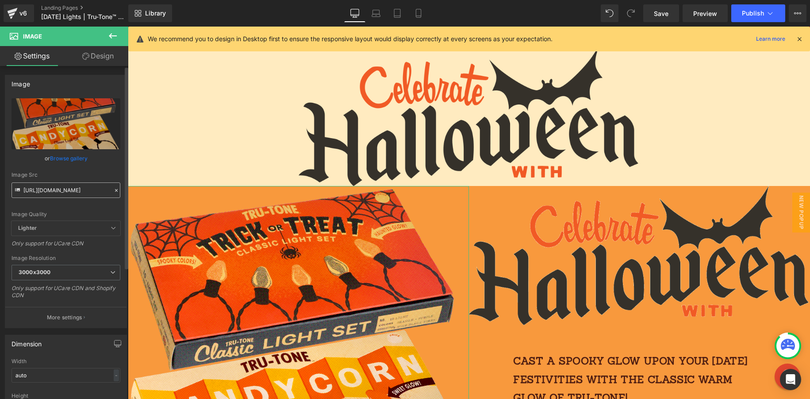
type input "[URL][DOMAIN_NAME]"
drag, startPoint x: 104, startPoint y: 56, endPoint x: 104, endPoint y: 77, distance: 21.7
click at [104, 56] on link "Design" at bounding box center [98, 56] width 64 height 20
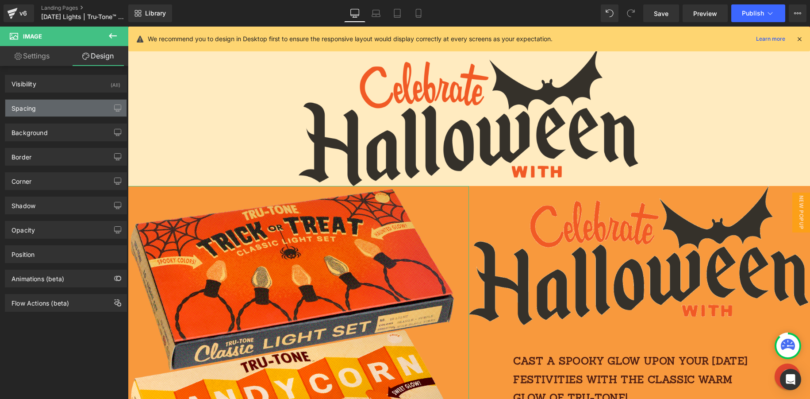
click at [39, 109] on div "Spacing" at bounding box center [65, 108] width 121 height 17
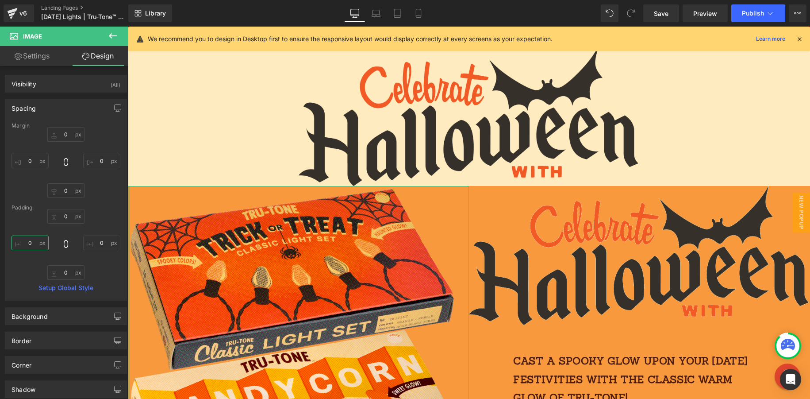
click at [39, 243] on input "0" at bounding box center [30, 242] width 37 height 15
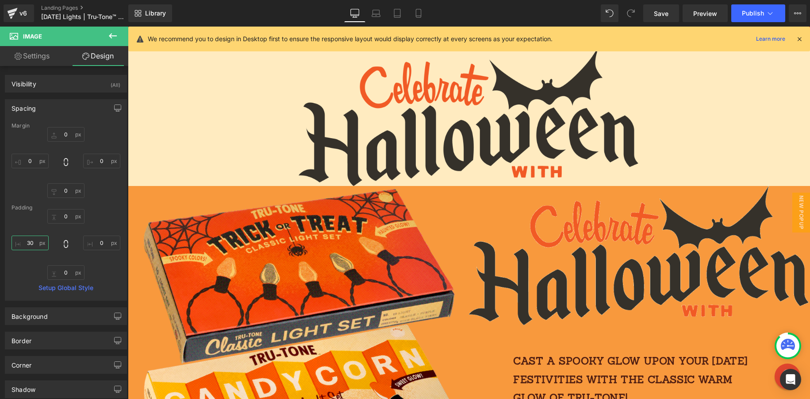
type input "30"
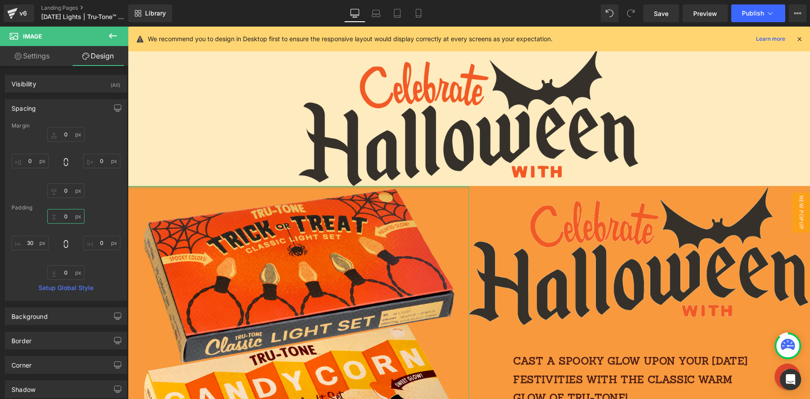
click at [69, 220] on input "0" at bounding box center [65, 216] width 37 height 15
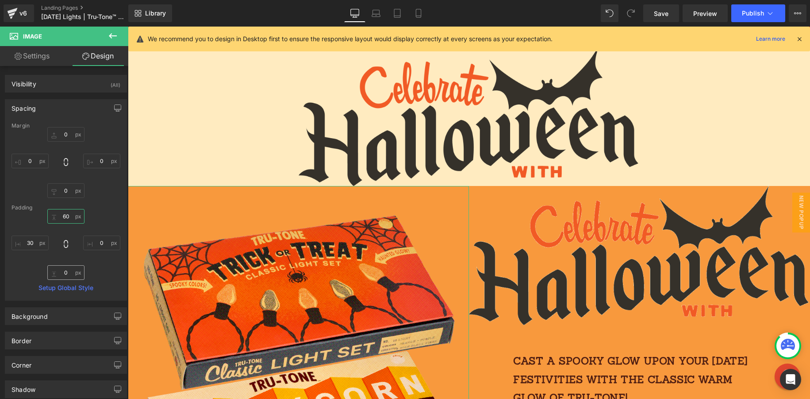
type input "60"
click at [71, 270] on input "0" at bounding box center [65, 272] width 37 height 15
type input "60"
click at [101, 239] on input "0" at bounding box center [101, 242] width 37 height 15
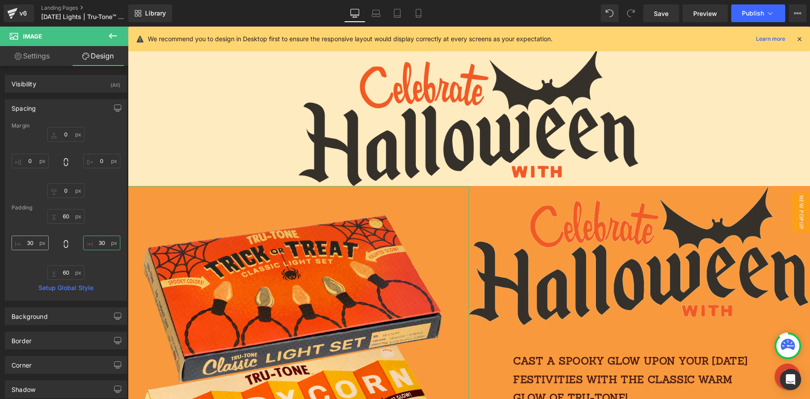
type input "30"
drag, startPoint x: 35, startPoint y: 242, endPoint x: 16, endPoint y: 239, distance: 18.8
click at [17, 239] on input "30" at bounding box center [30, 242] width 37 height 15
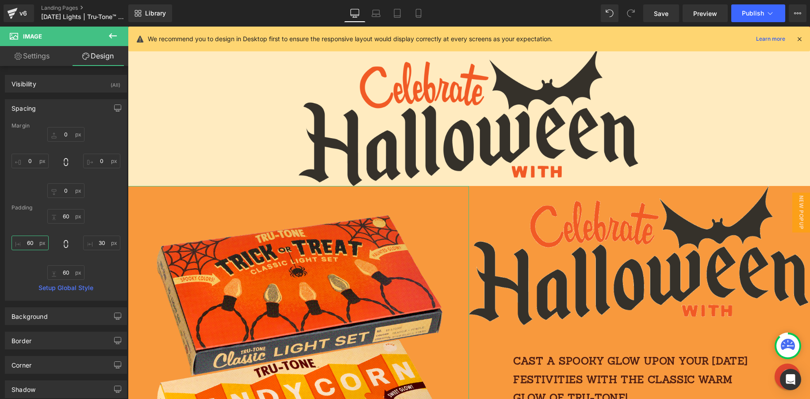
type input "60"
click at [30, 56] on link "Settings" at bounding box center [32, 56] width 64 height 20
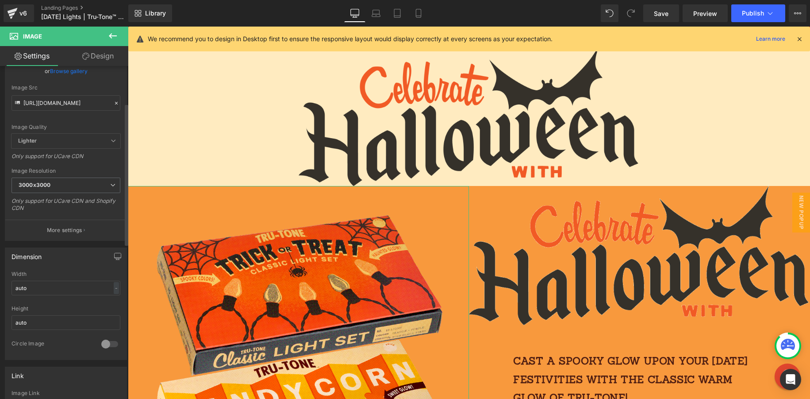
scroll to position [104, 0]
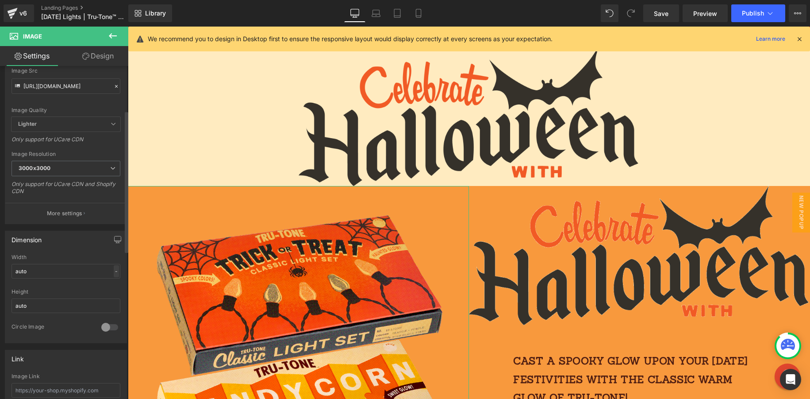
click at [114, 273] on div "-" at bounding box center [116, 271] width 5 height 12
click at [115, 286] on li "%" at bounding box center [114, 284] width 11 height 13
click at [65, 269] on input "auto" at bounding box center [66, 271] width 109 height 15
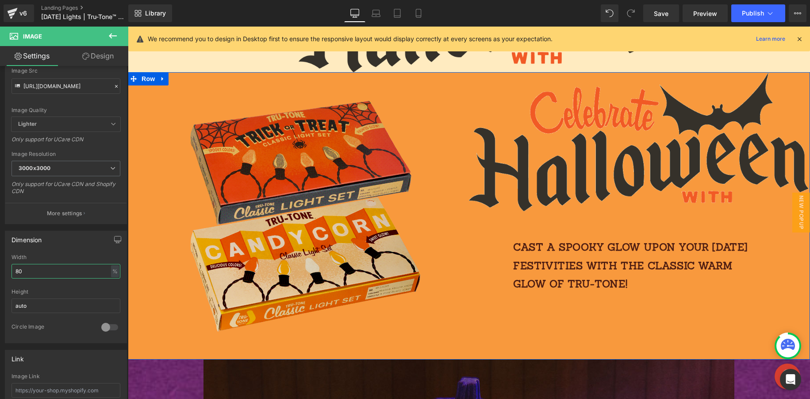
scroll to position [136, 0]
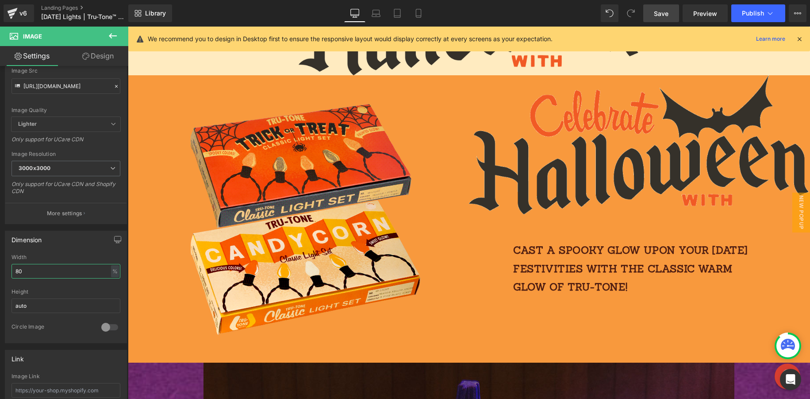
type input "80"
click at [661, 9] on span "Save" at bounding box center [661, 13] width 15 height 9
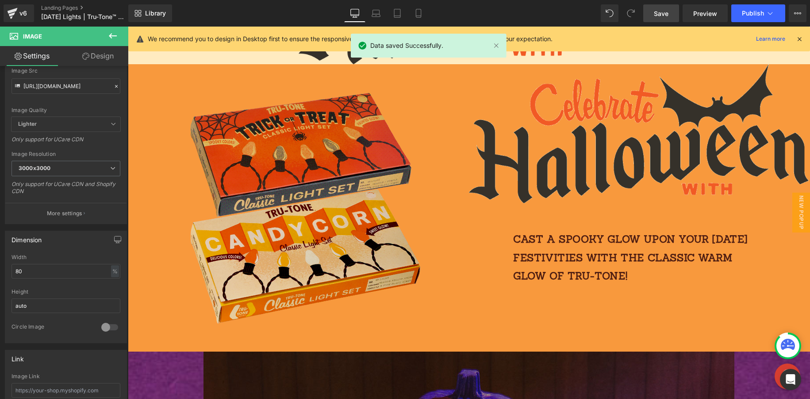
scroll to position [198, 0]
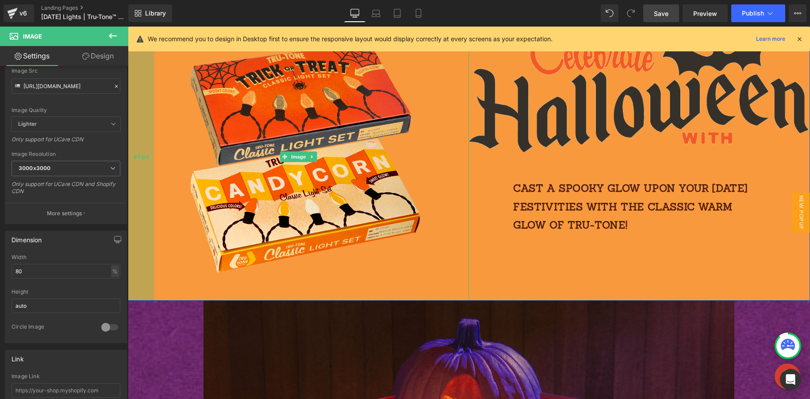
click at [149, 88] on div "60px" at bounding box center [141, 156] width 27 height 287
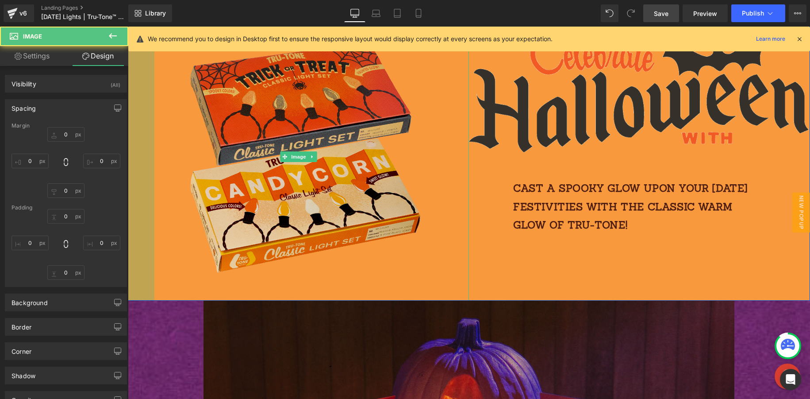
type input "0"
type input "60"
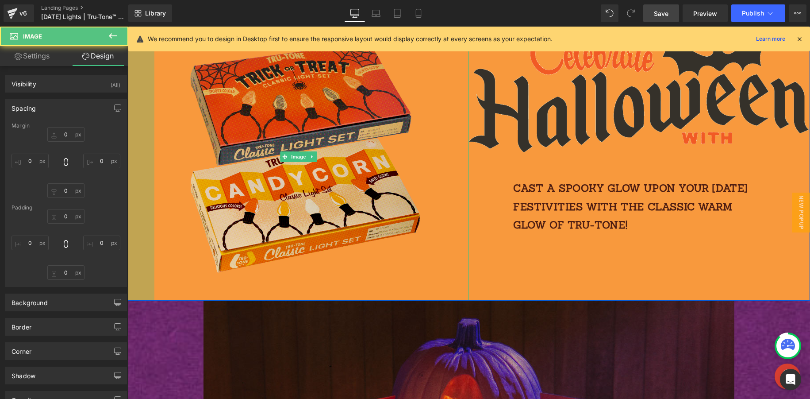
type input "30"
type input "60"
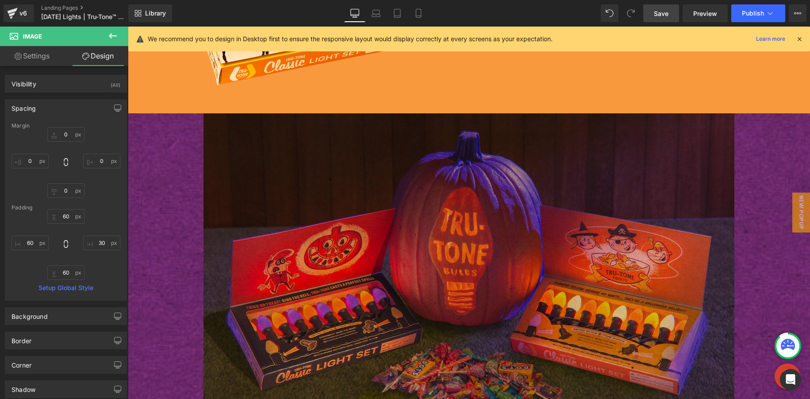
scroll to position [352, 0]
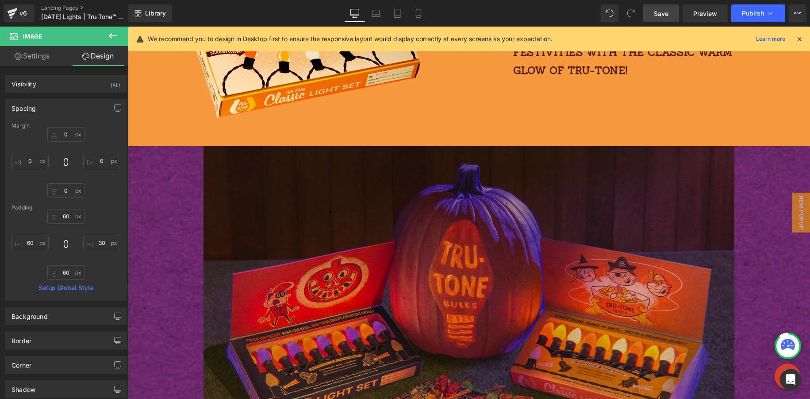
click at [270, 191] on img at bounding box center [469, 309] width 531 height 327
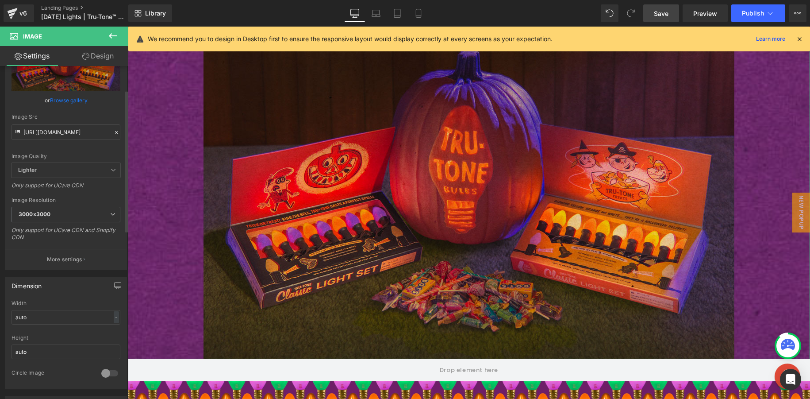
scroll to position [61, 0]
click at [40, 314] on input "auto" at bounding box center [66, 314] width 109 height 15
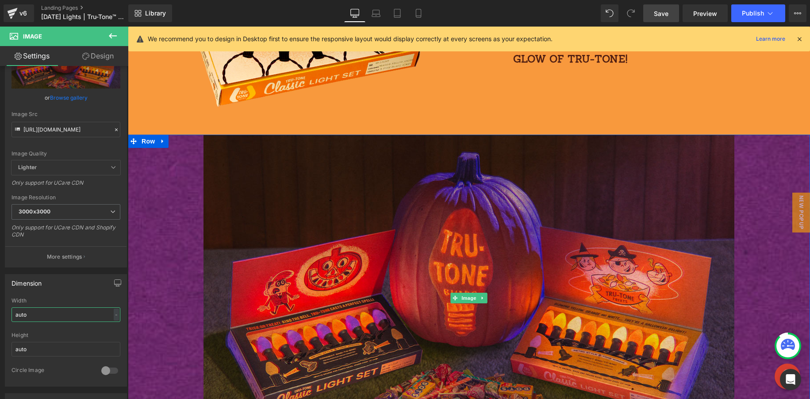
scroll to position [315, 0]
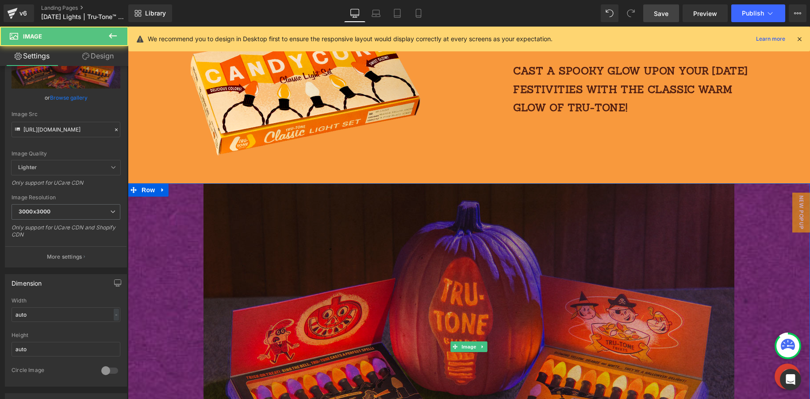
click at [286, 207] on img at bounding box center [469, 346] width 531 height 327
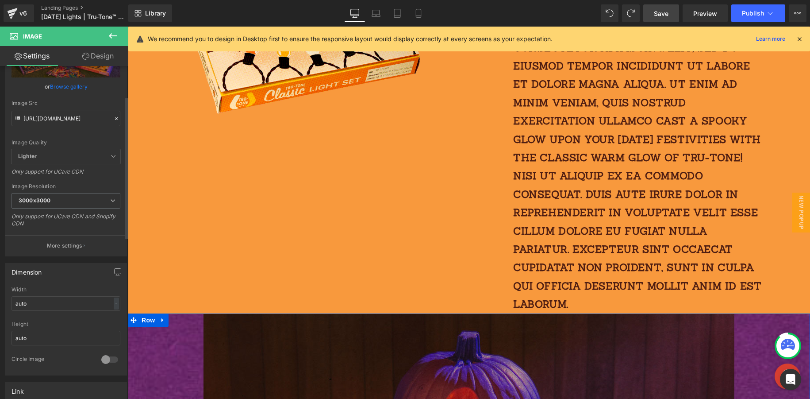
scroll to position [71, 0]
click at [75, 303] on input "auto" at bounding box center [66, 304] width 109 height 15
drag, startPoint x: 63, startPoint y: 302, endPoint x: -3, endPoint y: 301, distance: 66.0
click at [0, 301] on html "Image You are previewing how the will restyle your page. You can not edit Eleme…" at bounding box center [405, 199] width 810 height 399
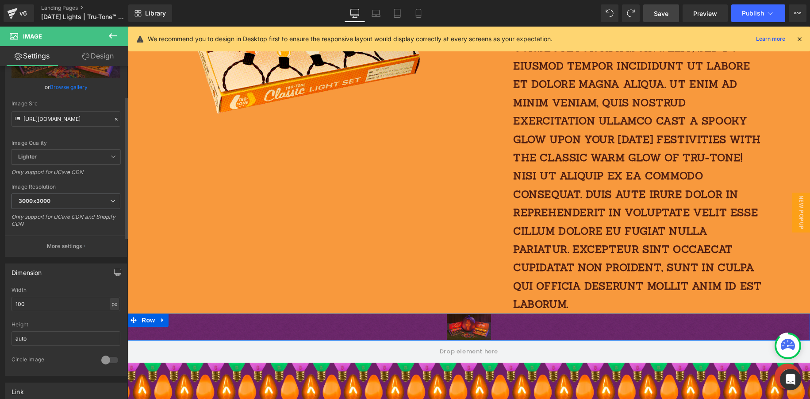
click at [111, 306] on div "px" at bounding box center [114, 304] width 9 height 12
click at [113, 317] on li "%" at bounding box center [114, 317] width 11 height 13
drag, startPoint x: 50, startPoint y: 303, endPoint x: -19, endPoint y: 302, distance: 69.5
click at [0, 302] on html "Image You are previewing how the will restyle your page. You can not edit Eleme…" at bounding box center [405, 199] width 810 height 399
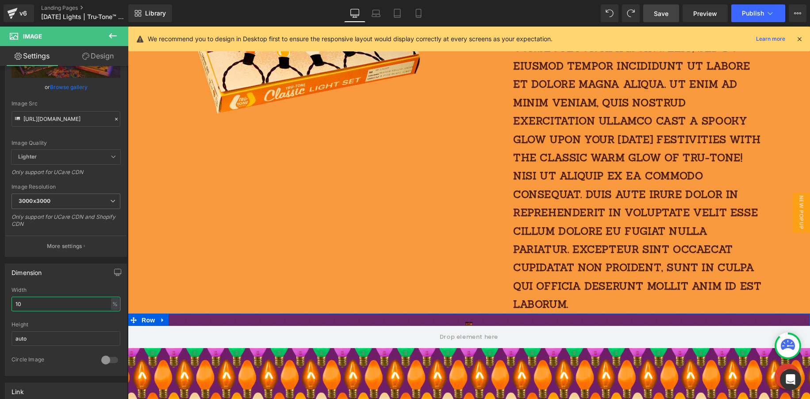
type input "100"
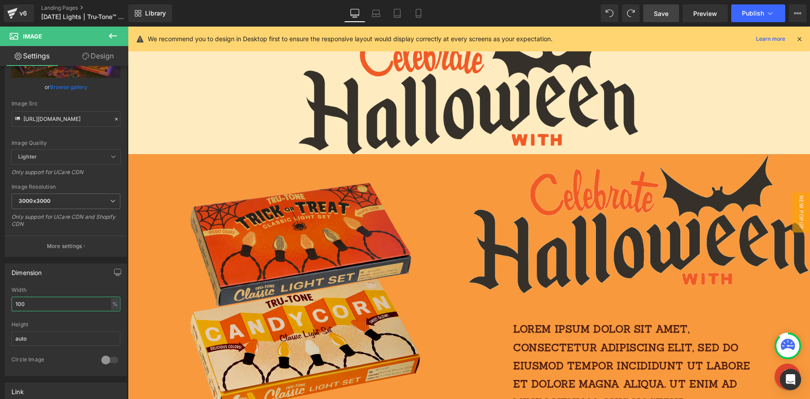
scroll to position [15, 0]
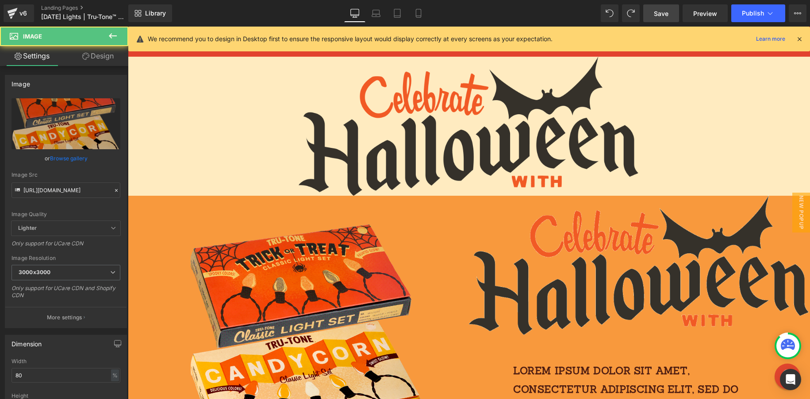
click at [160, 212] on div "Image 60px 60px 60px" at bounding box center [298, 339] width 341 height 287
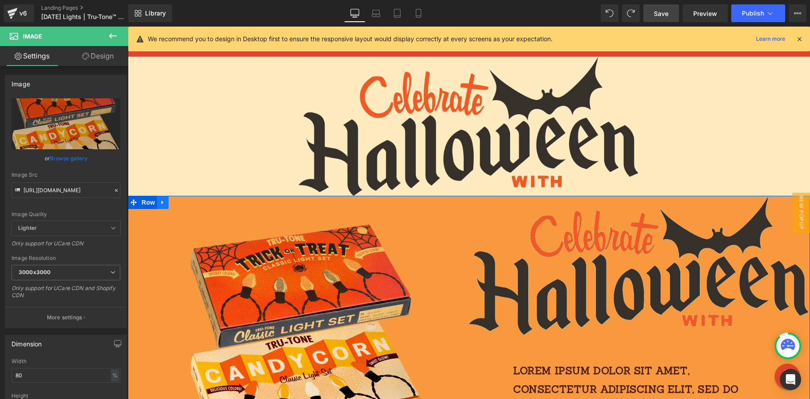
click at [164, 203] on icon at bounding box center [163, 202] width 6 height 7
click at [174, 203] on icon at bounding box center [174, 202] width 6 height 6
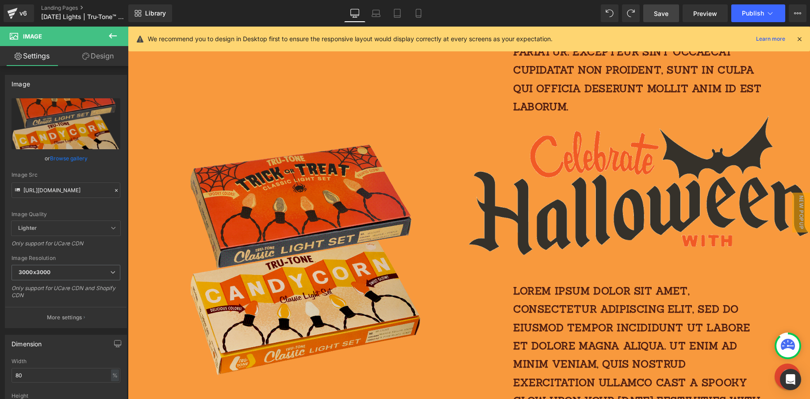
scroll to position [555, 0]
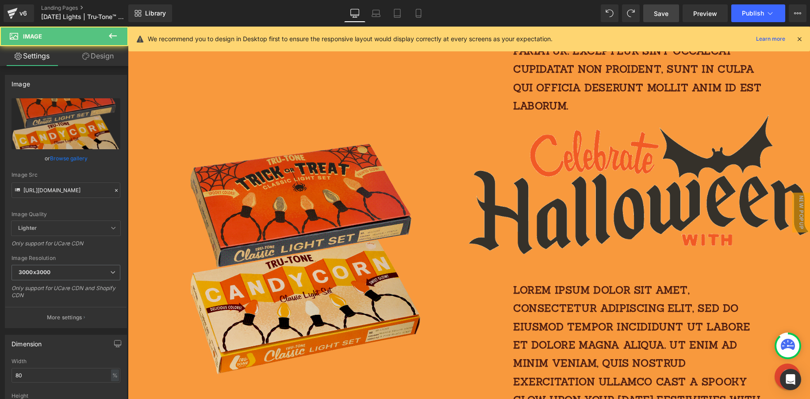
click at [186, 190] on img at bounding box center [298, 258] width 273 height 287
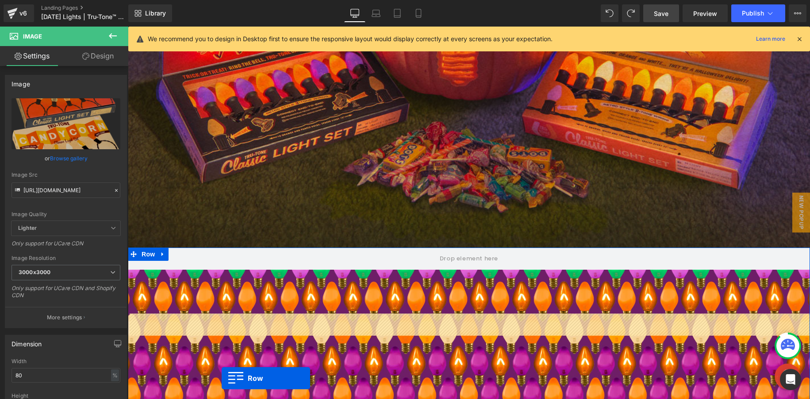
scroll to position [883, 0]
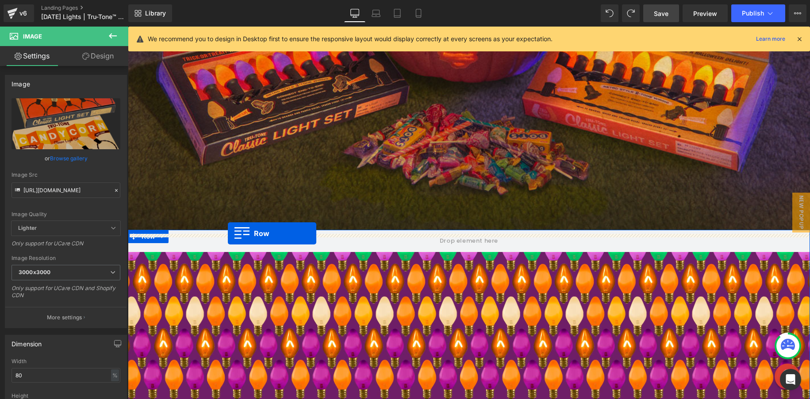
drag, startPoint x: 133, startPoint y: 125, endPoint x: 228, endPoint y: 234, distance: 144.0
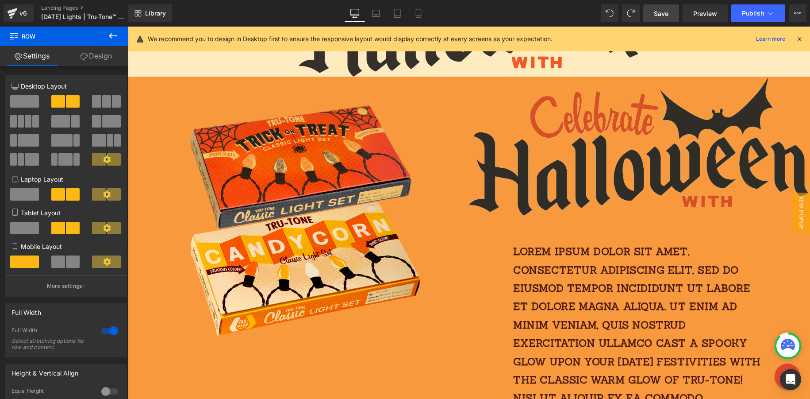
scroll to position [119, 0]
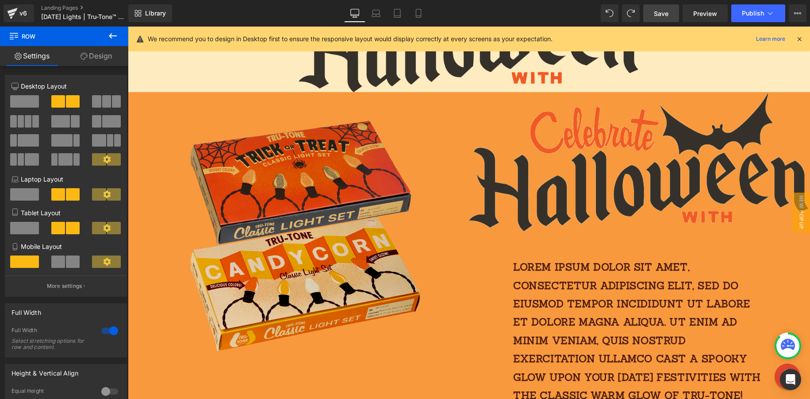
click at [370, 220] on img at bounding box center [298, 235] width 273 height 287
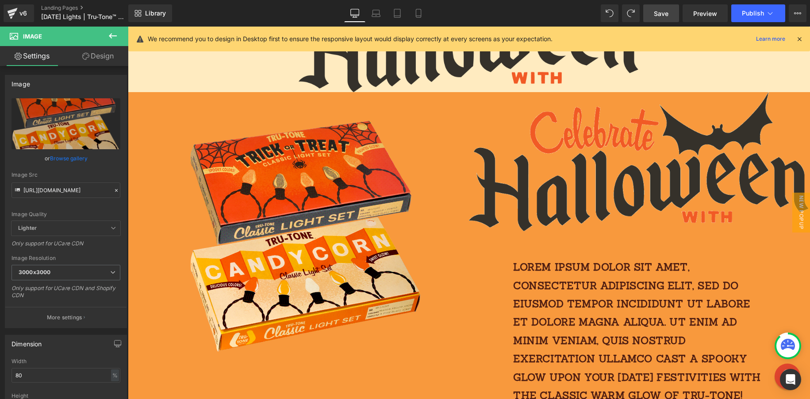
click at [657, 14] on span "Save" at bounding box center [661, 13] width 15 height 9
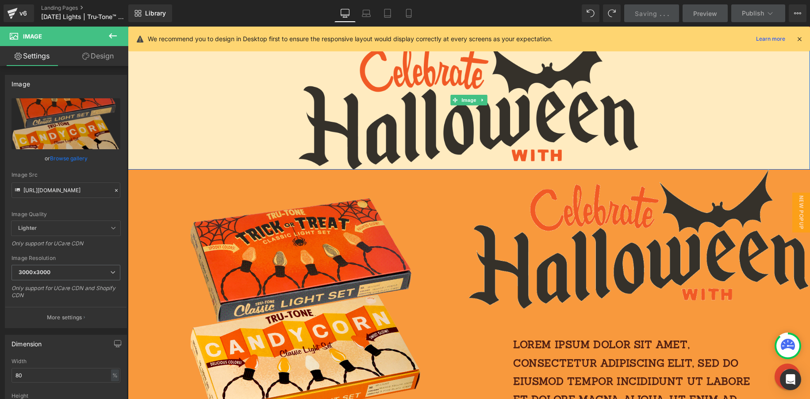
scroll to position [0, 0]
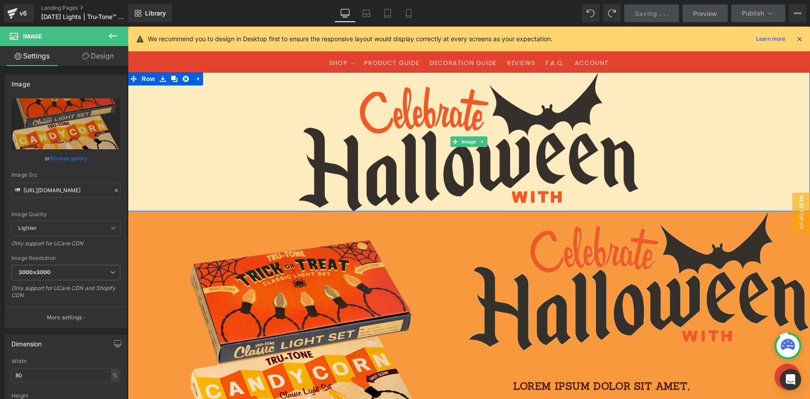
click at [171, 100] on div at bounding box center [469, 141] width 683 height 139
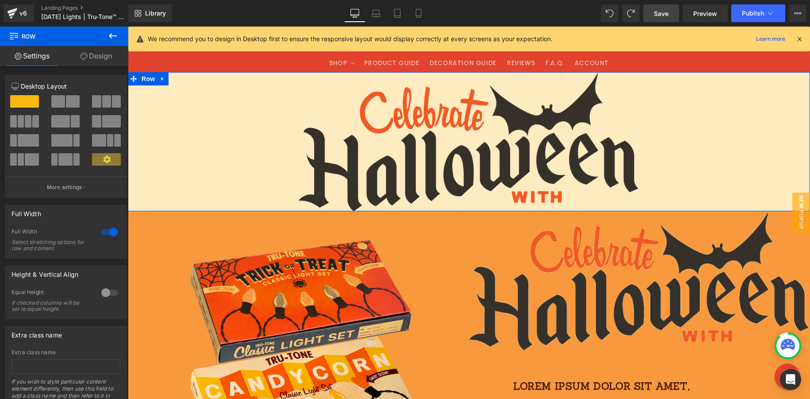
drag, startPoint x: 92, startPoint y: 59, endPoint x: 122, endPoint y: 83, distance: 38.7
click at [92, 59] on link "Design" at bounding box center [96, 56] width 64 height 20
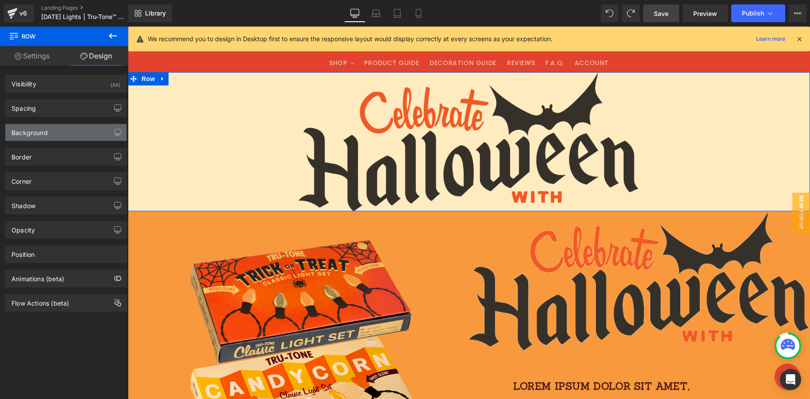
click at [65, 133] on div "Background" at bounding box center [65, 132] width 121 height 17
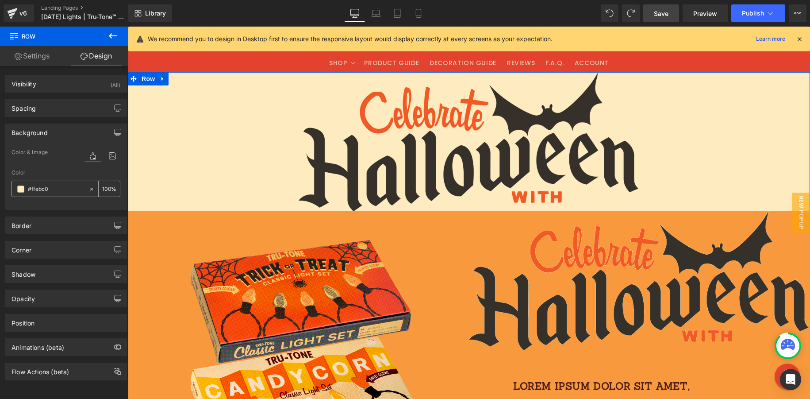
drag, startPoint x: 69, startPoint y: 186, endPoint x: 17, endPoint y: 183, distance: 52.3
click at [7, 186] on div "Color & Image color rgba(255, 235, 192, 1) Color #ffebc0 100 % Image Replace Im…" at bounding box center [65, 178] width 121 height 62
drag, startPoint x: 54, startPoint y: 188, endPoint x: 31, endPoint y: 185, distance: 23.1
click at [18, 187] on div "#ffebc0" at bounding box center [50, 188] width 77 height 15
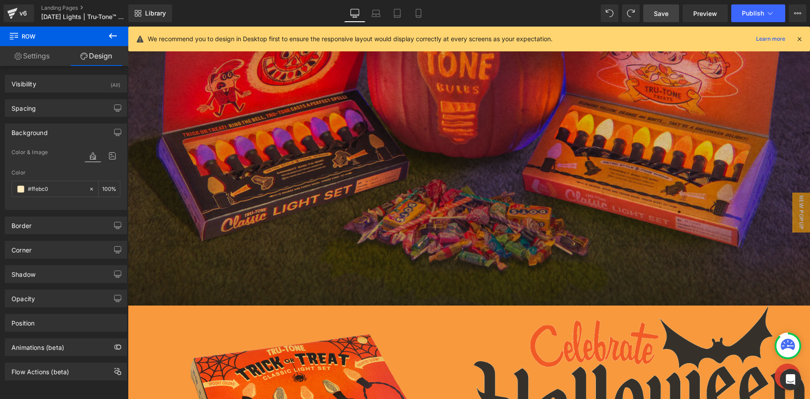
scroll to position [877, 0]
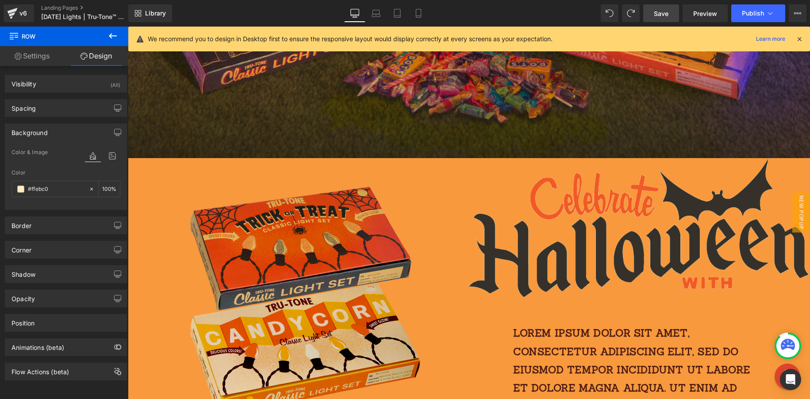
click at [190, 196] on img at bounding box center [298, 301] width 273 height 287
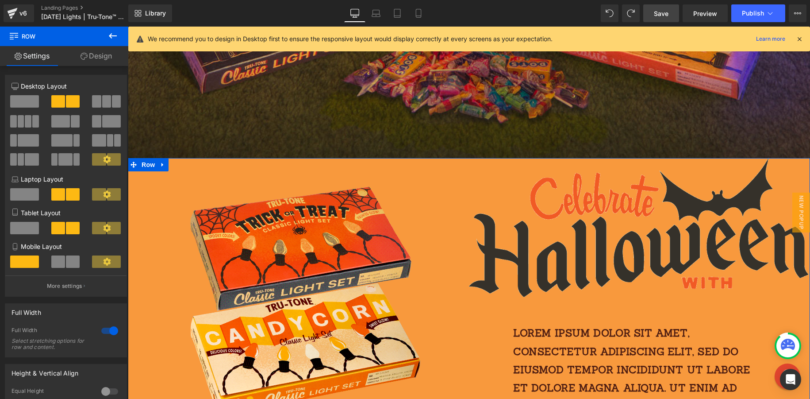
click at [98, 58] on link "Design" at bounding box center [96, 56] width 64 height 20
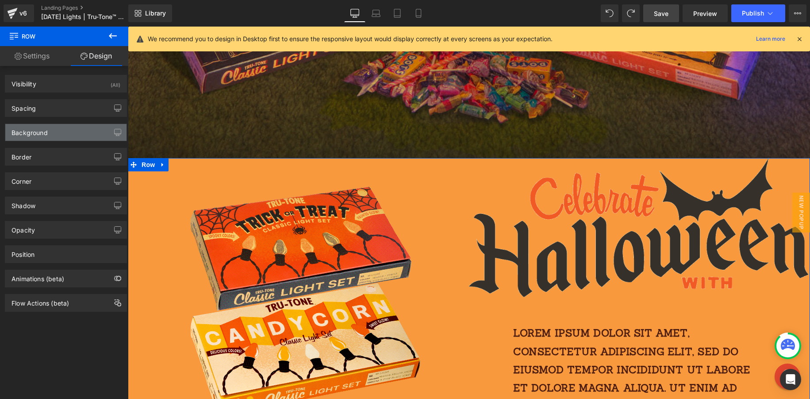
click at [63, 133] on div "Background" at bounding box center [65, 132] width 121 height 17
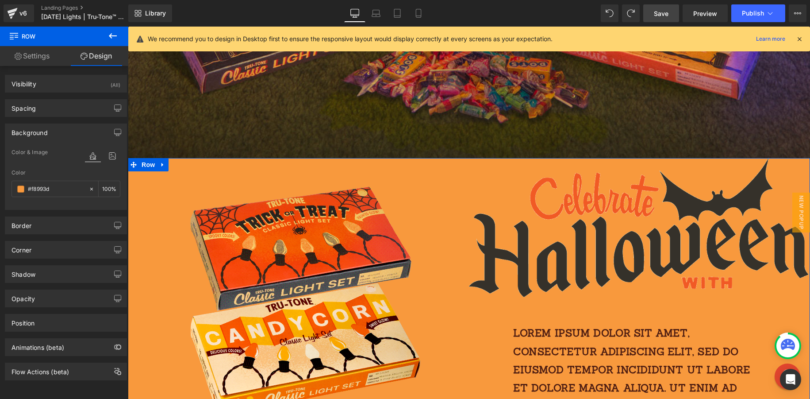
drag, startPoint x: 75, startPoint y: 191, endPoint x: 9, endPoint y: 186, distance: 66.6
click at [9, 186] on div "Color & Image color rgba(248, 153, 61, 1) Color #f8993d 100 % Image Replace Ima…" at bounding box center [65, 178] width 121 height 62
click at [63, 189] on input "#f8993d" at bounding box center [56, 189] width 57 height 10
paste input "febc0"
type input "#ffebc0"
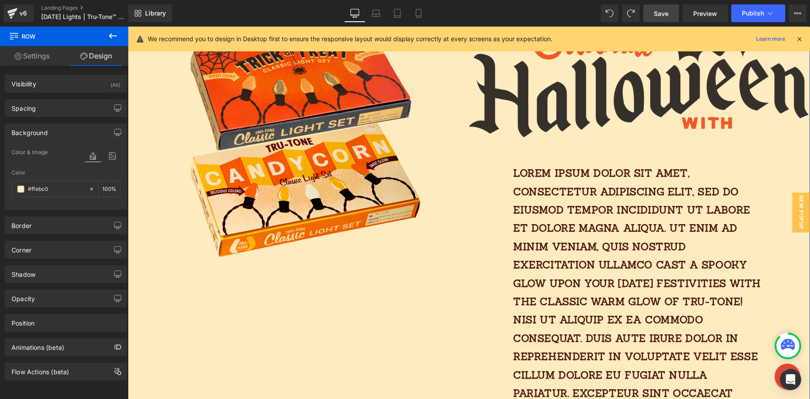
scroll to position [1039, 0]
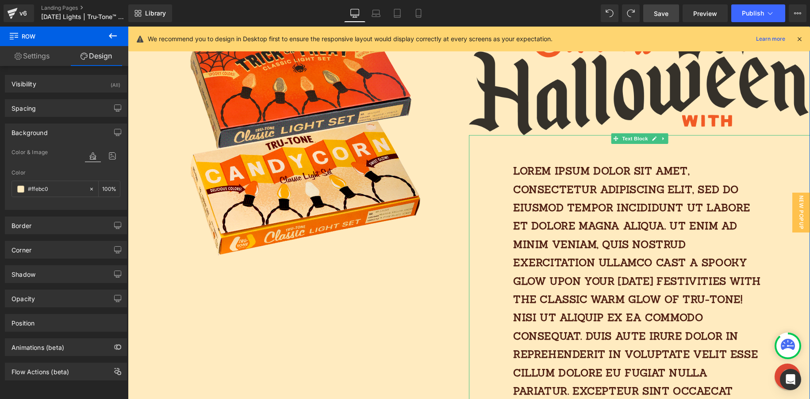
click at [579, 187] on p "Lorem ipsum dolor sit amet, consectetur adipiscing elit, sed do eiusmod tempor …" at bounding box center [639, 308] width 253 height 293
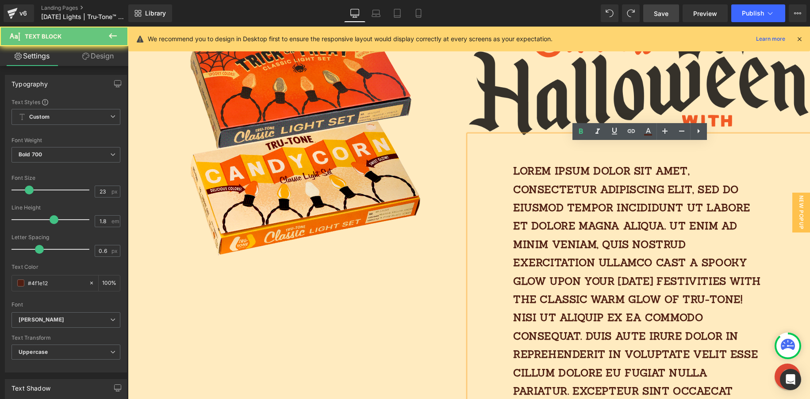
click at [557, 183] on p "Lorem ipsum dolor sit amet, consectetur adipiscing elit, sed do eiusmod tempor …" at bounding box center [639, 308] width 253 height 293
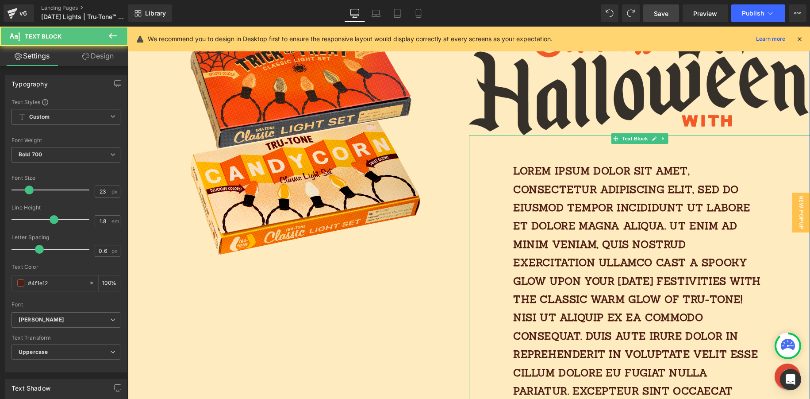
click at [536, 269] on p "Lorem ipsum dolor sit amet, consectetur adipiscing elit, sed do eiusmod tempor …" at bounding box center [639, 308] width 253 height 293
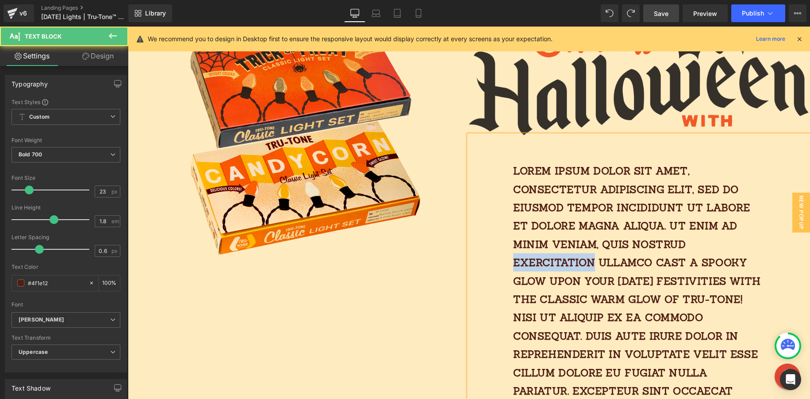
click at [536, 269] on p "Lorem ipsum dolor sit amet, consectetur adipiscing elit, sed do eiusmod tempor …" at bounding box center [639, 308] width 253 height 293
paste div
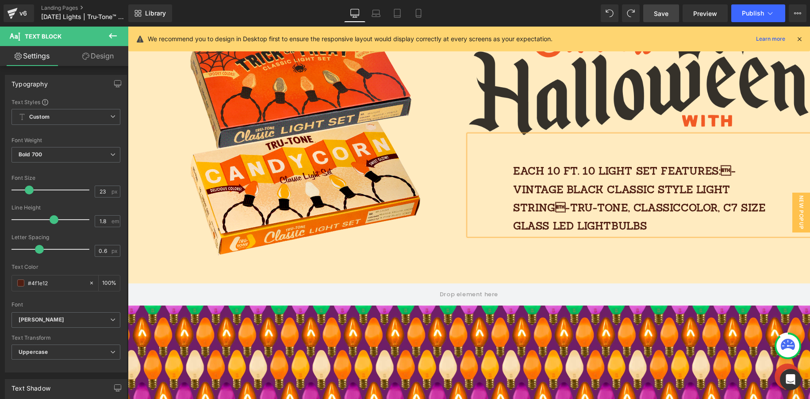
drag, startPoint x: 510, startPoint y: 177, endPoint x: 524, endPoint y: 177, distance: 13.3
click at [511, 177] on div "Each 10 FT. 10 light SET features:-vintage black classic style light string-T…" at bounding box center [639, 185] width 341 height 100
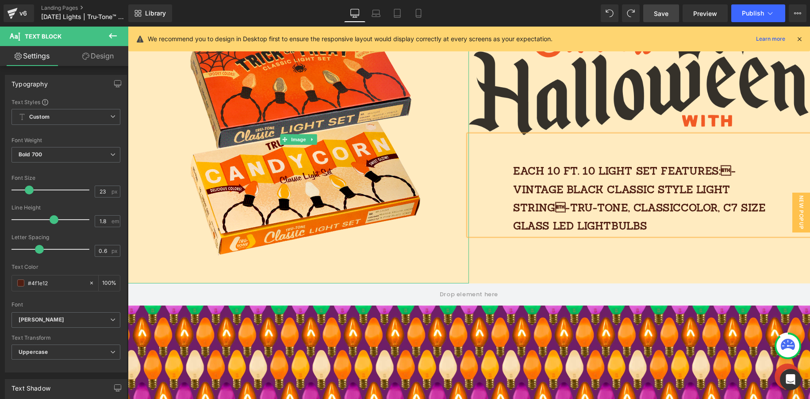
click at [454, 258] on div at bounding box center [298, 139] width 341 height 287
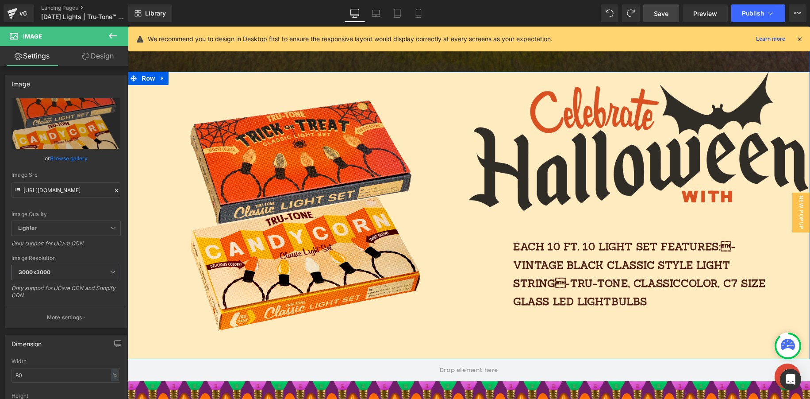
scroll to position [961, 0]
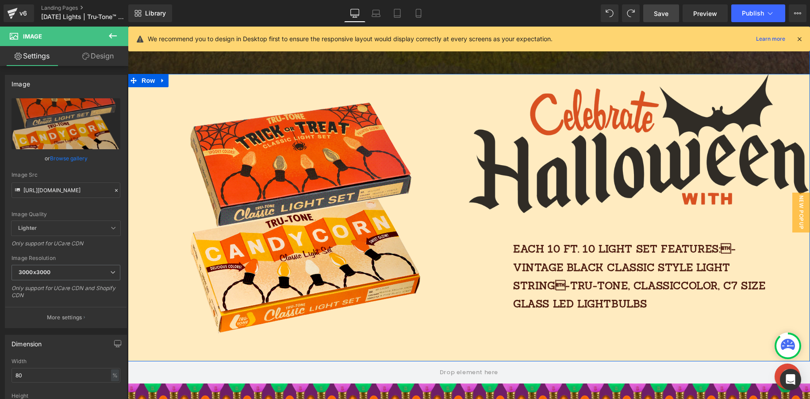
click at [621, 185] on img at bounding box center [639, 143] width 341 height 139
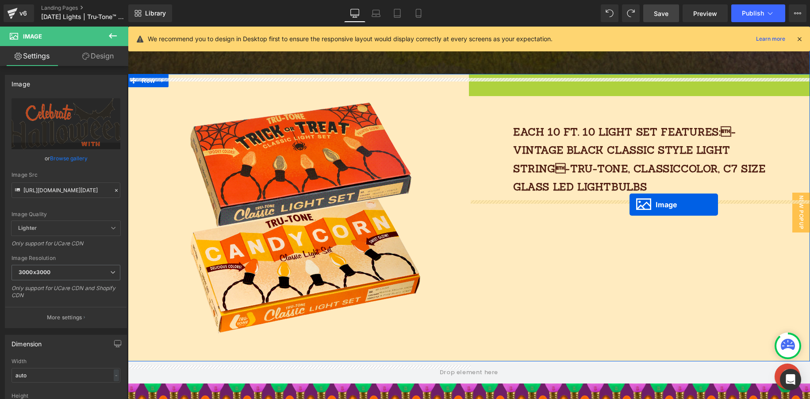
drag, startPoint x: 625, startPoint y: 148, endPoint x: 629, endPoint y: 204, distance: 56.3
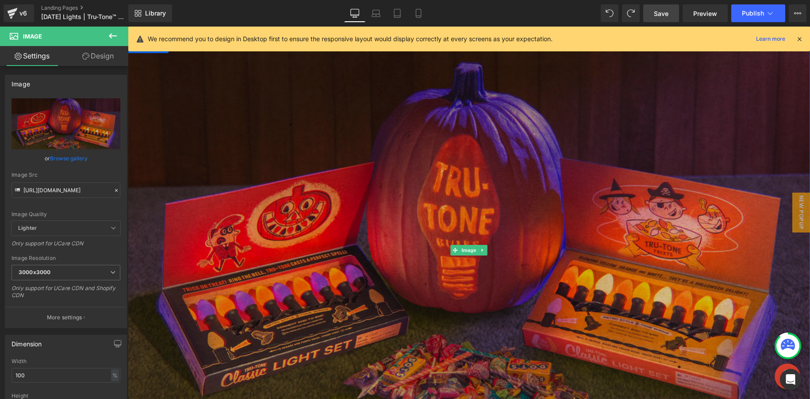
scroll to position [467, 0]
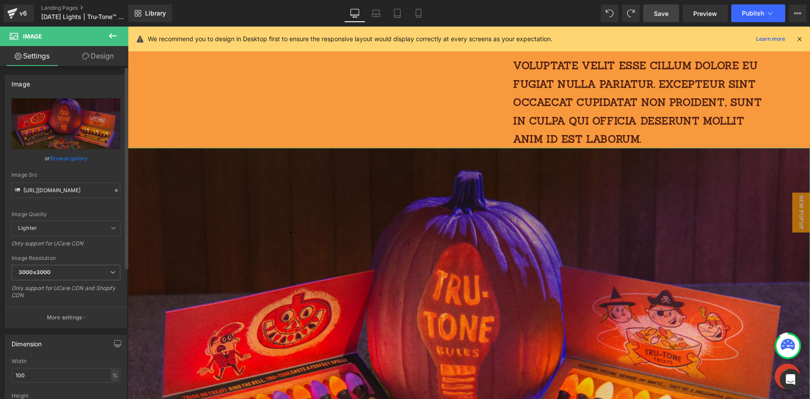
click at [114, 189] on icon at bounding box center [116, 190] width 6 height 6
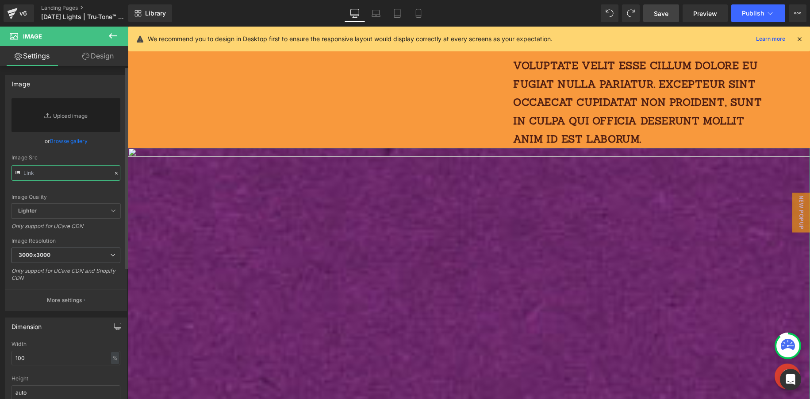
click at [78, 170] on input "text" at bounding box center [66, 172] width 109 height 15
drag, startPoint x: 70, startPoint y: 174, endPoint x: 8, endPoint y: 167, distance: 62.4
click at [8, 167] on div "Replace Image Upload image or Browse gallery Image Src Image Quality Lighter Li…" at bounding box center [65, 204] width 121 height 212
paste input "[URL][DOMAIN_NAME]"
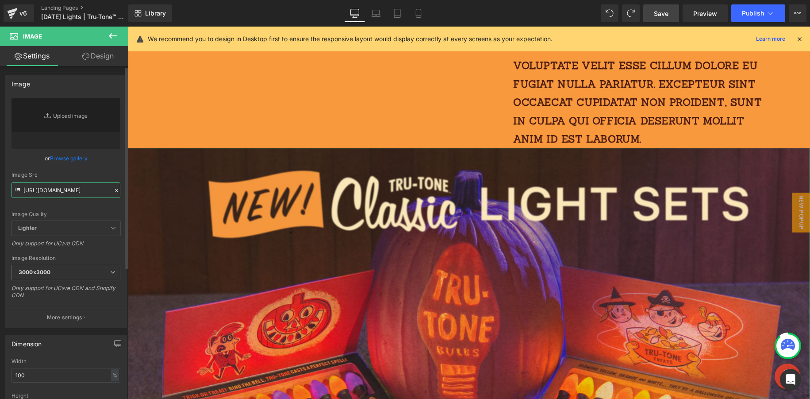
type input "[URL][DOMAIN_NAME]"
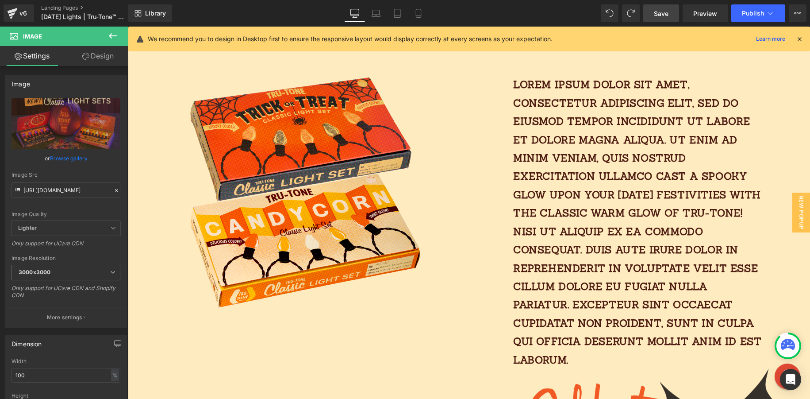
scroll to position [967, 0]
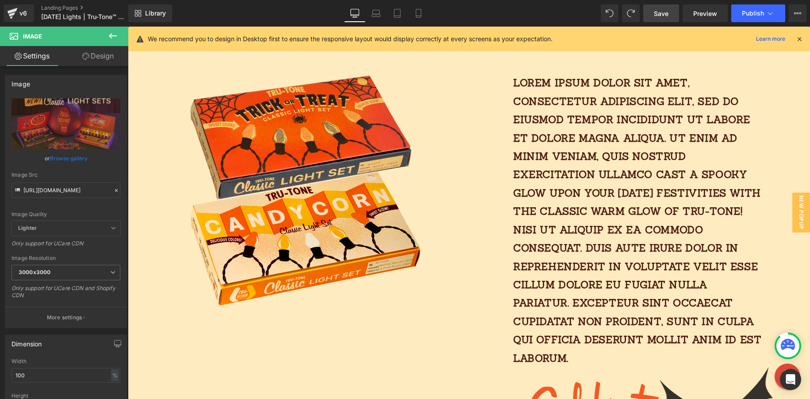
click at [490, 199] on div "Lorem ipsum dolor sit amet, consectetur adipiscing elit, sed do eiusmod tempor …" at bounding box center [639, 207] width 341 height 320
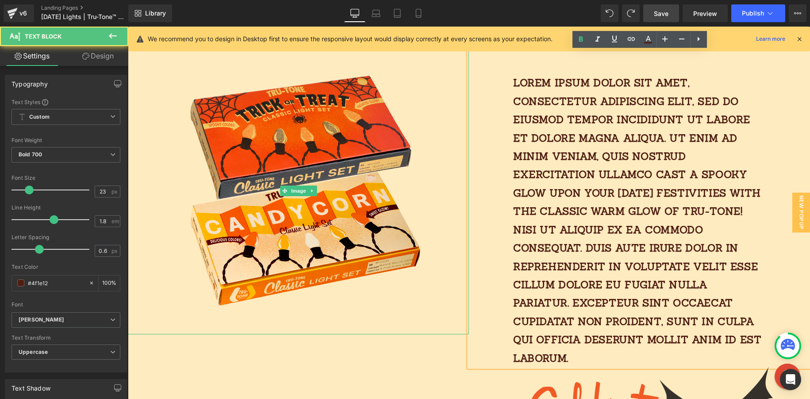
click at [452, 204] on div at bounding box center [298, 190] width 341 height 287
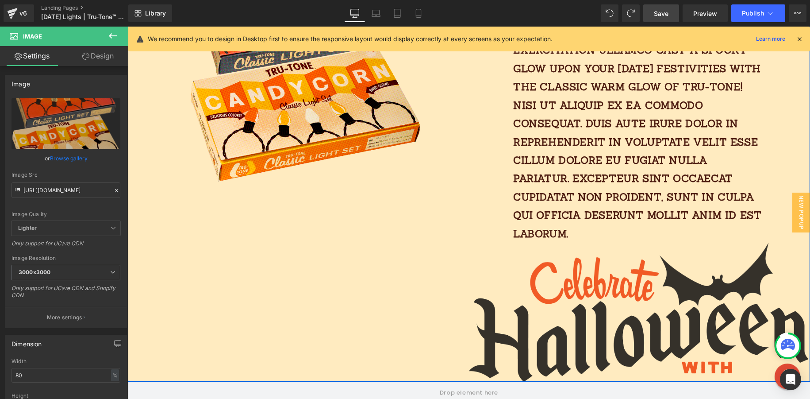
scroll to position [1110, 0]
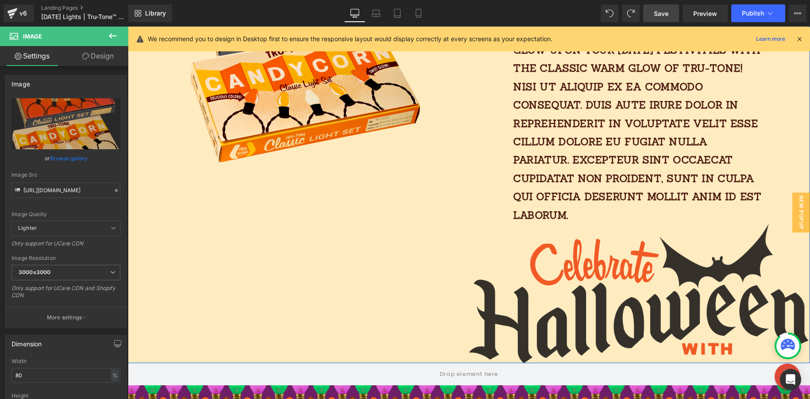
click at [615, 168] on p "Lorem ipsum dolor sit amet, consectetur adipiscing elit, sed do eiusmod tempor …" at bounding box center [639, 77] width 253 height 293
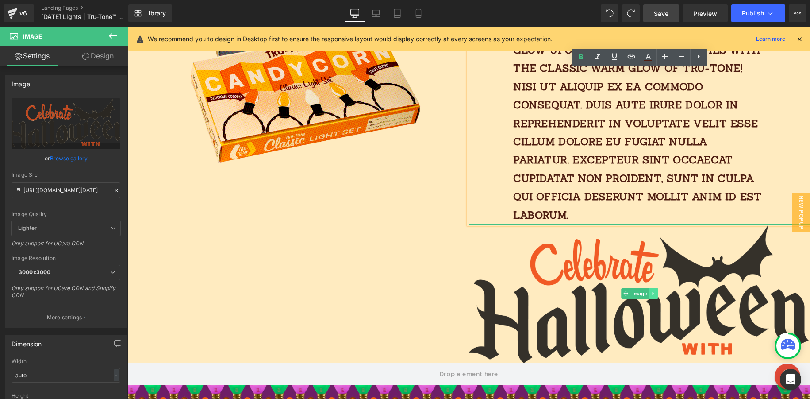
click at [654, 296] on icon at bounding box center [653, 293] width 5 height 5
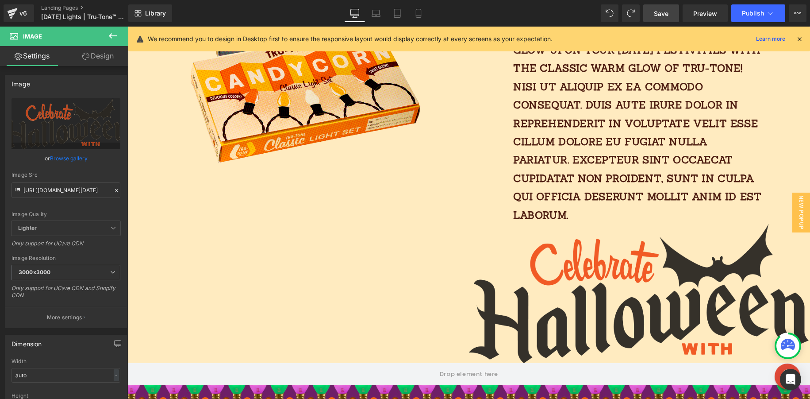
click at [105, 28] on button at bounding box center [112, 36] width 31 height 19
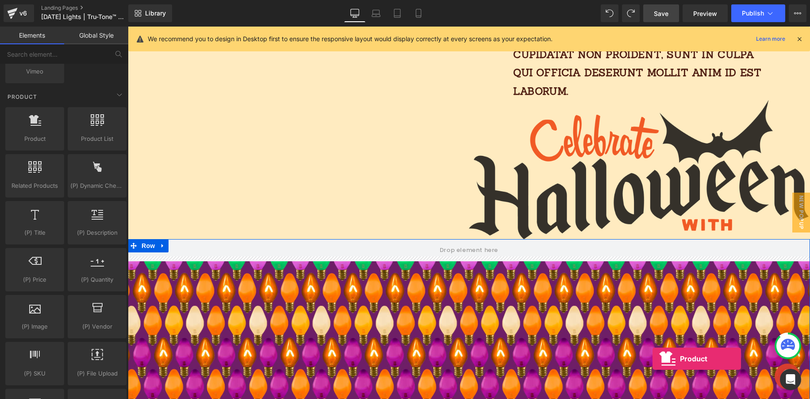
scroll to position [1278, 0]
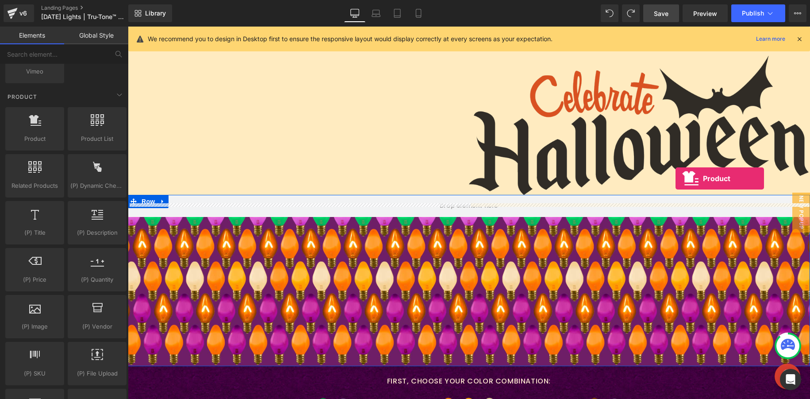
drag, startPoint x: 155, startPoint y: 153, endPoint x: 676, endPoint y: 180, distance: 522.1
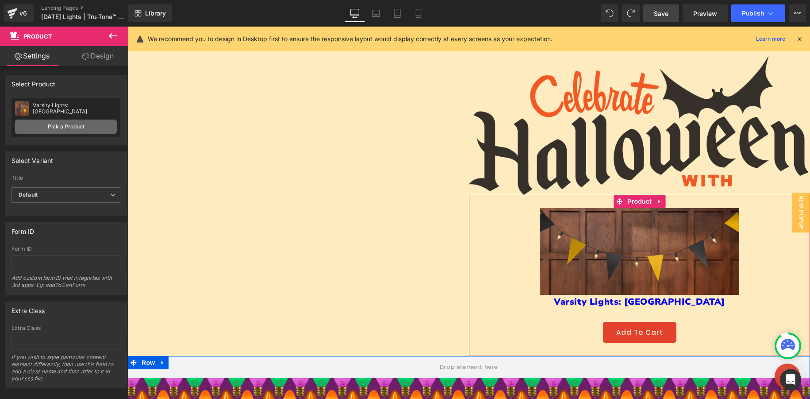
click at [77, 128] on link "Pick a Product" at bounding box center [66, 127] width 102 height 14
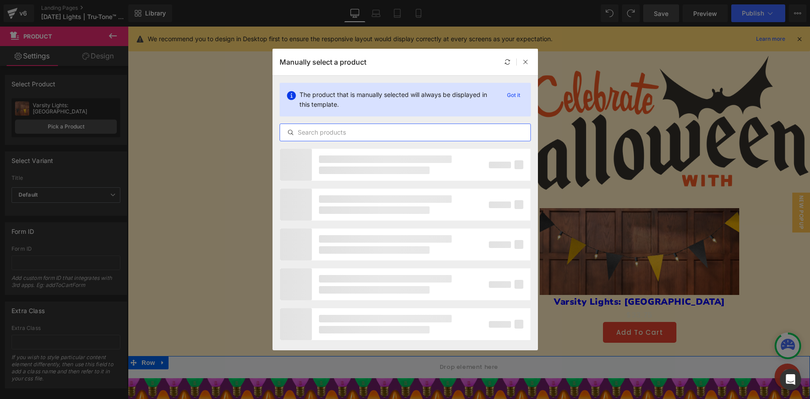
click at [358, 132] on input "text" at bounding box center [405, 132] width 251 height 11
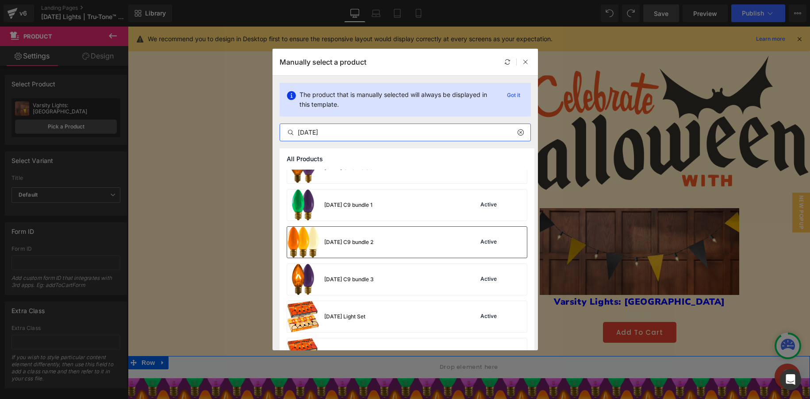
scroll to position [119, 0]
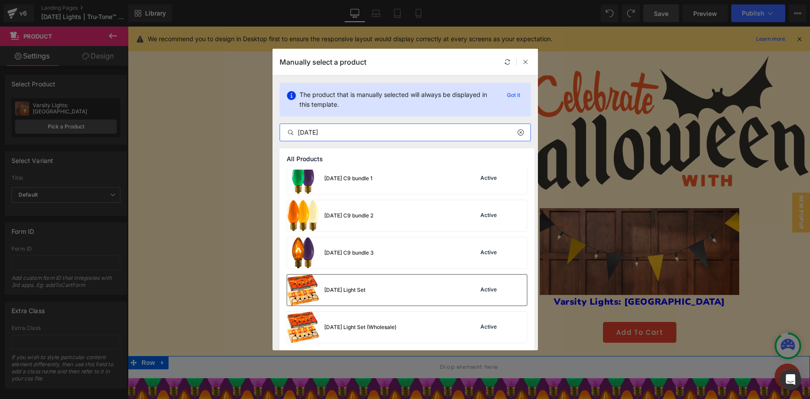
type input "[DATE]"
click at [390, 290] on div "[DATE] Light Set Active" at bounding box center [407, 289] width 240 height 31
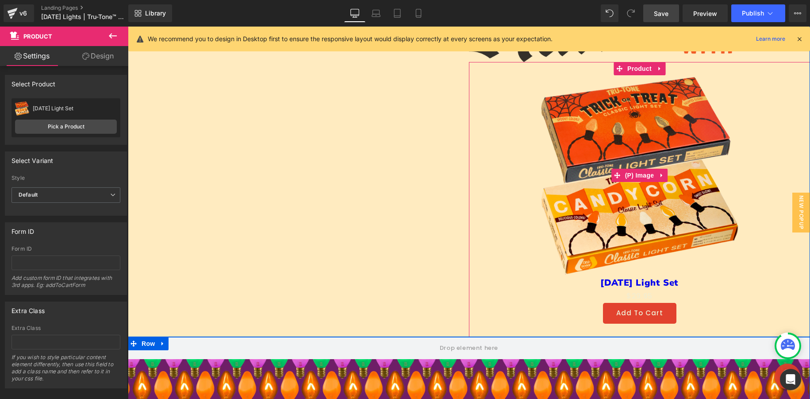
scroll to position [1415, 0]
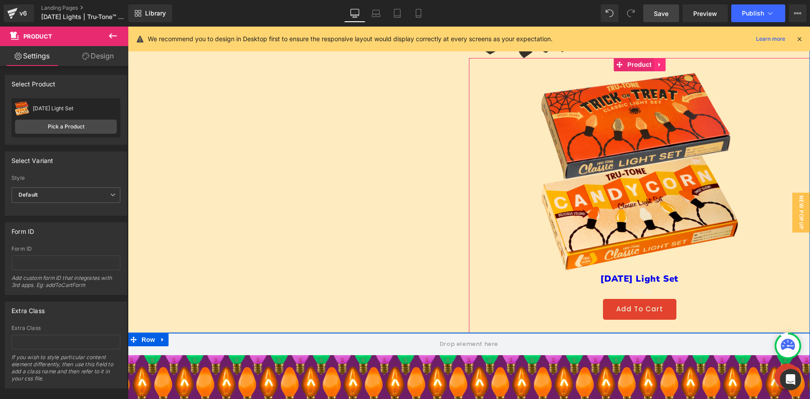
click at [661, 68] on icon at bounding box center [660, 65] width 6 height 7
click at [660, 175] on icon at bounding box center [662, 171] width 6 height 7
click at [662, 174] on icon at bounding box center [668, 171] width 6 height 6
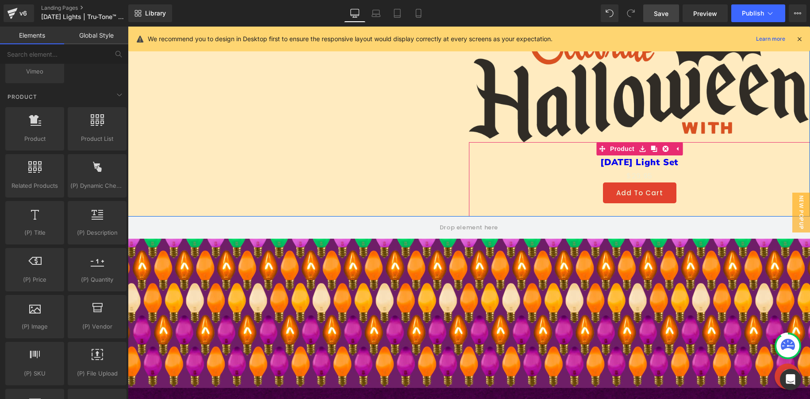
scroll to position [1307, 0]
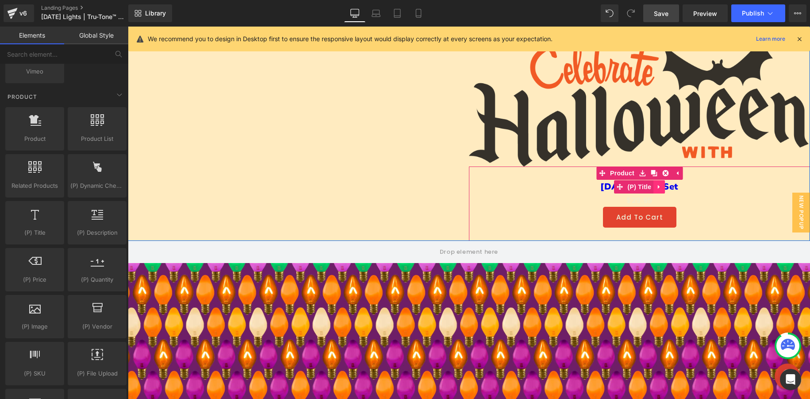
click at [658, 189] on icon at bounding box center [659, 187] width 2 height 4
click at [662, 190] on icon at bounding box center [665, 187] width 6 height 6
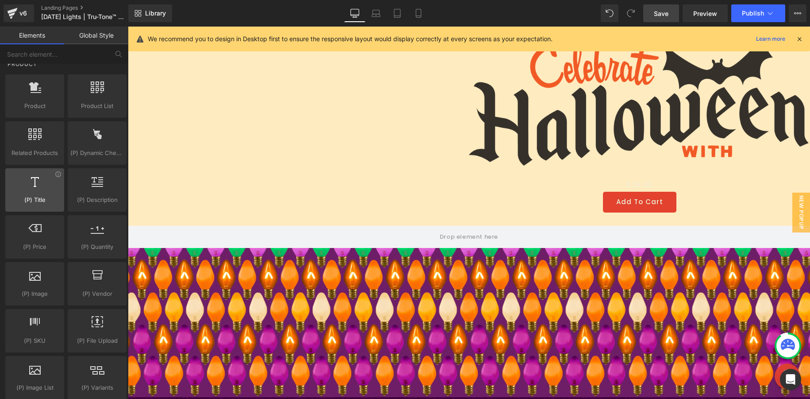
scroll to position [768, 0]
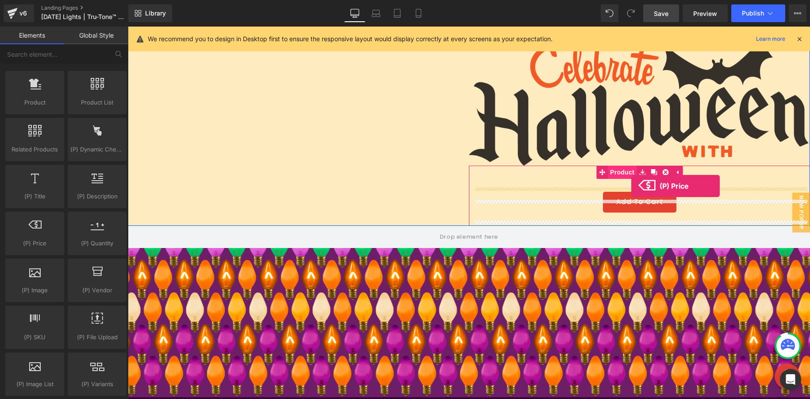
drag, startPoint x: 160, startPoint y: 262, endPoint x: 633, endPoint y: 186, distance: 478.7
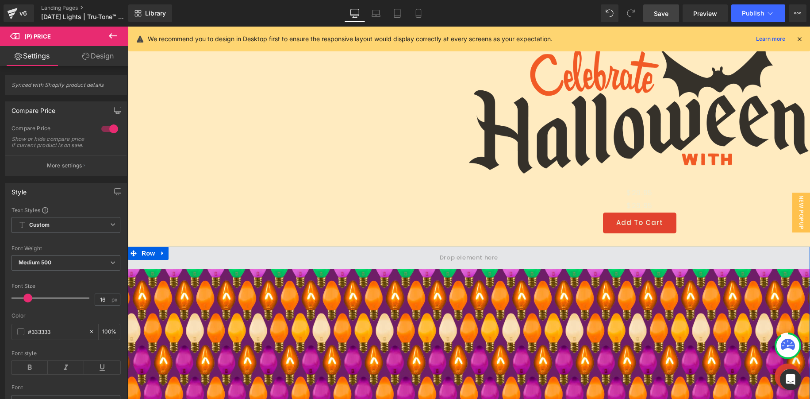
scroll to position [1302, 0]
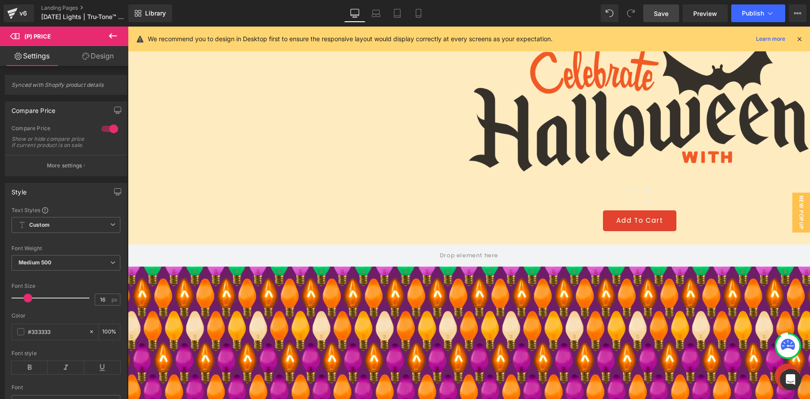
click at [111, 34] on icon at bounding box center [113, 36] width 11 height 11
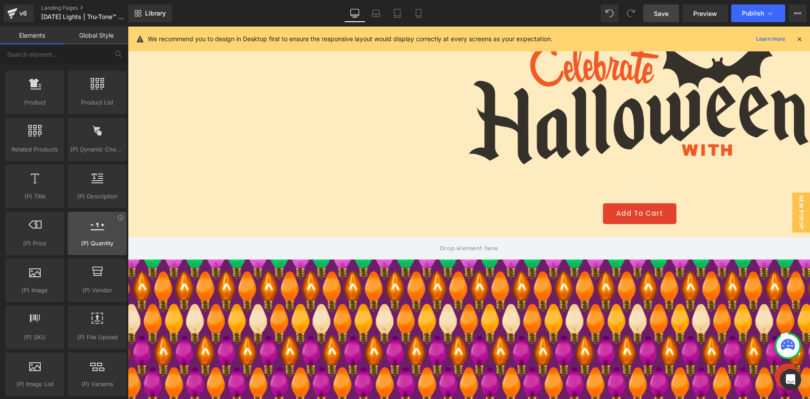
scroll to position [1309, 0]
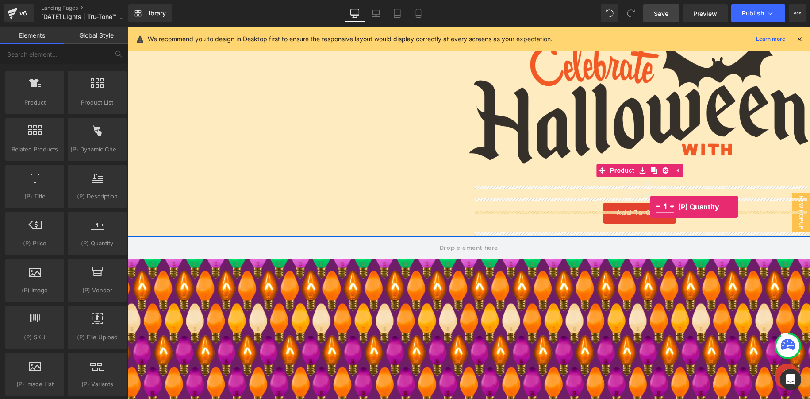
drag, startPoint x: 245, startPoint y: 263, endPoint x: 658, endPoint y: 206, distance: 416.5
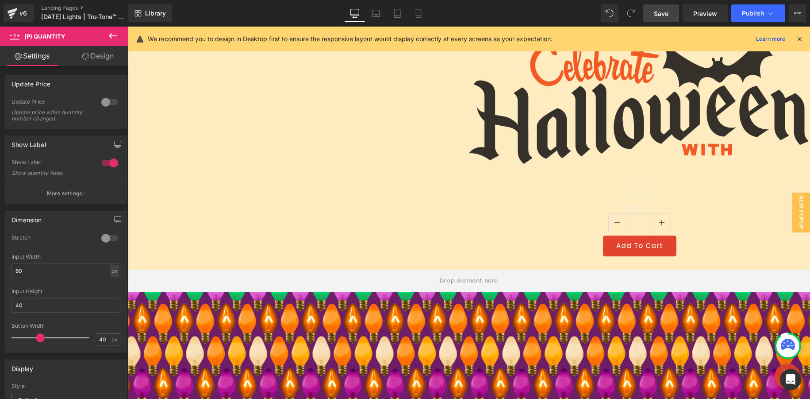
click at [114, 35] on icon at bounding box center [113, 36] width 11 height 11
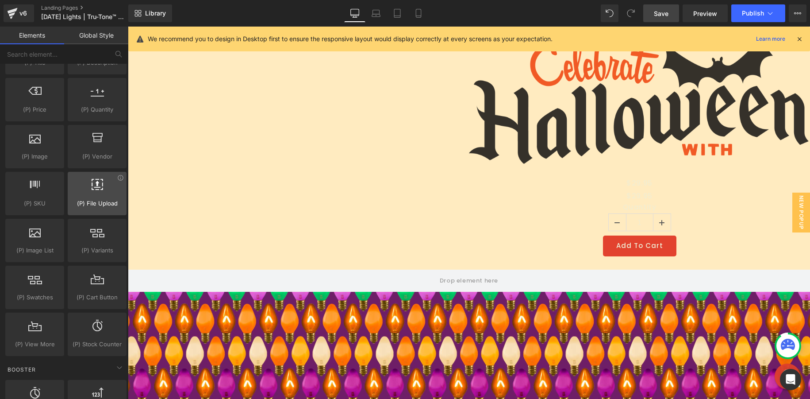
scroll to position [903, 0]
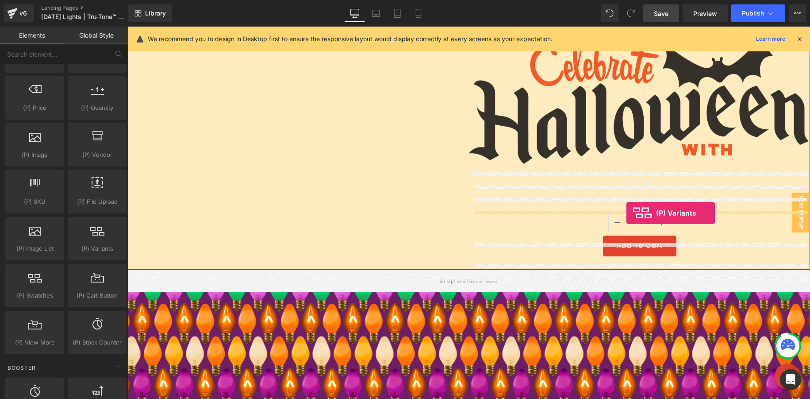
drag, startPoint x: 253, startPoint y: 255, endPoint x: 627, endPoint y: 213, distance: 376.4
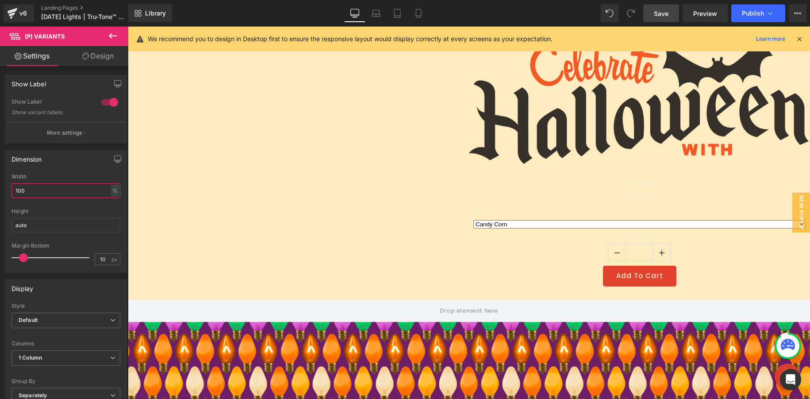
drag, startPoint x: 42, startPoint y: 191, endPoint x: -4, endPoint y: 190, distance: 45.6
click at [0, 190] on html "(P) Variants You are previewing how the will restyle your page. You can not edi…" at bounding box center [405, 199] width 810 height 399
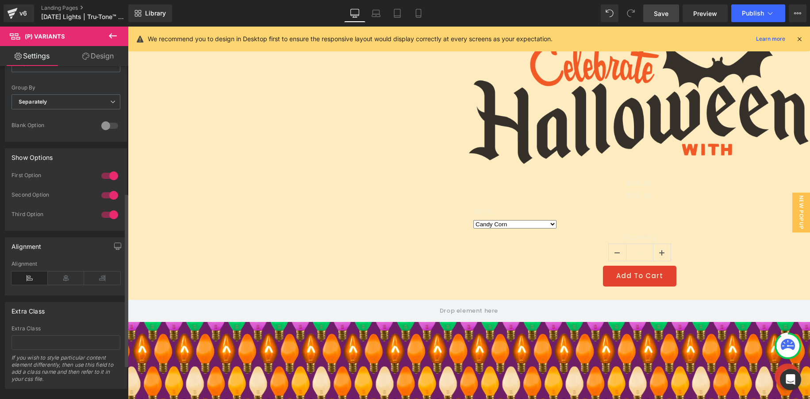
scroll to position [308, 0]
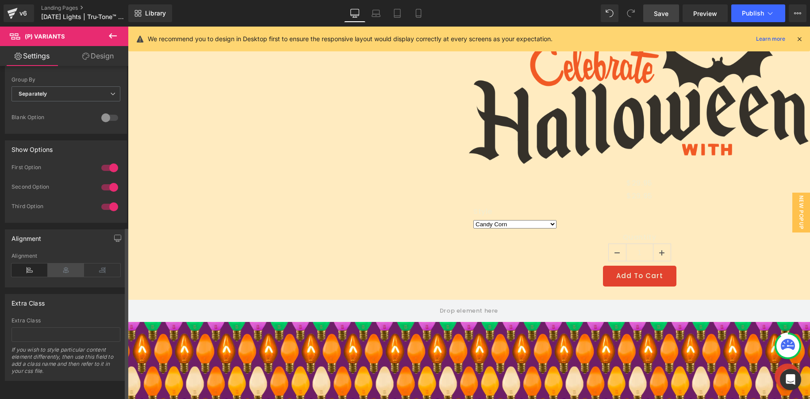
type input "25"
click at [65, 266] on icon at bounding box center [66, 269] width 36 height 13
click at [662, 14] on span "Save" at bounding box center [661, 13] width 15 height 9
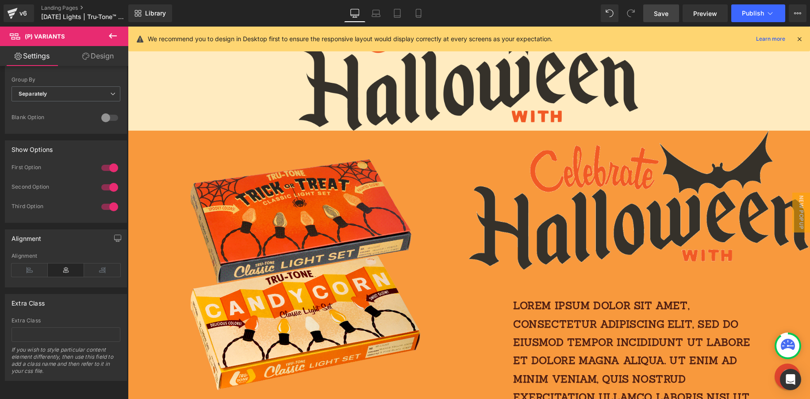
scroll to position [81, 0]
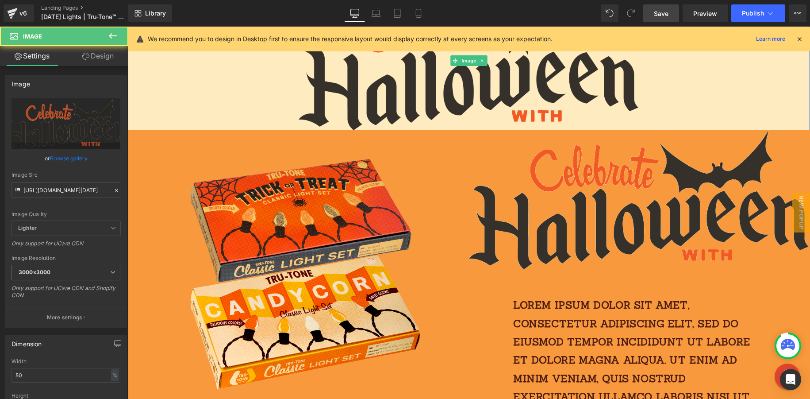
click at [263, 92] on div at bounding box center [469, 60] width 683 height 139
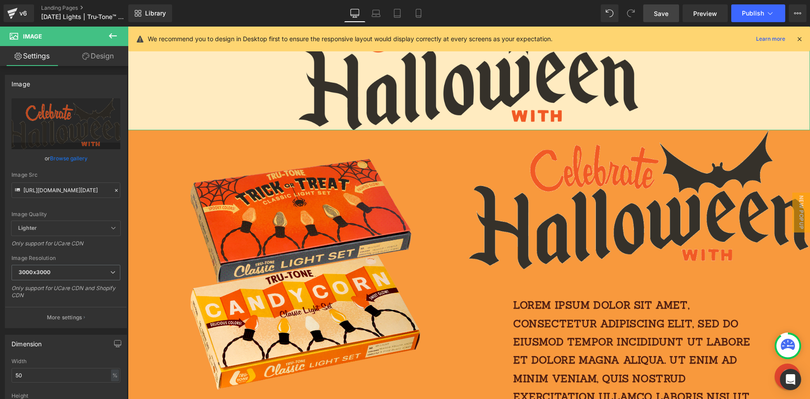
click at [105, 59] on link "Design" at bounding box center [98, 56] width 64 height 20
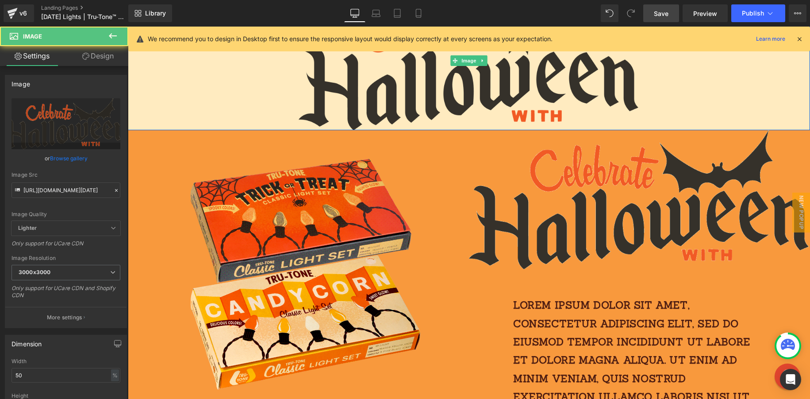
click at [216, 77] on div at bounding box center [469, 60] width 683 height 139
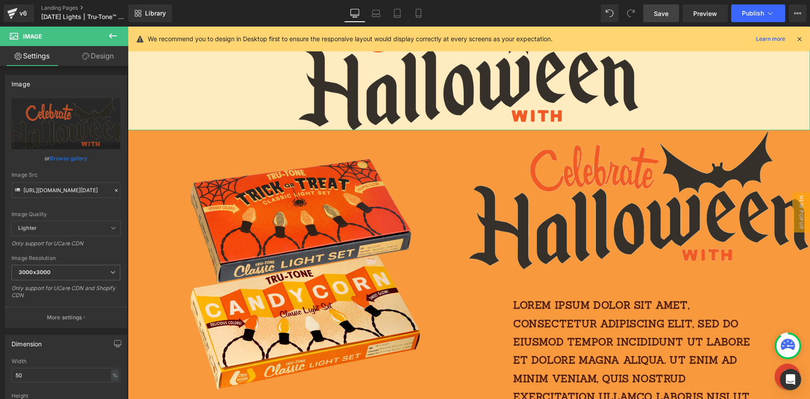
drag, startPoint x: 100, startPoint y: 57, endPoint x: 93, endPoint y: 106, distance: 50.1
click at [101, 57] on link "Design" at bounding box center [98, 56] width 64 height 20
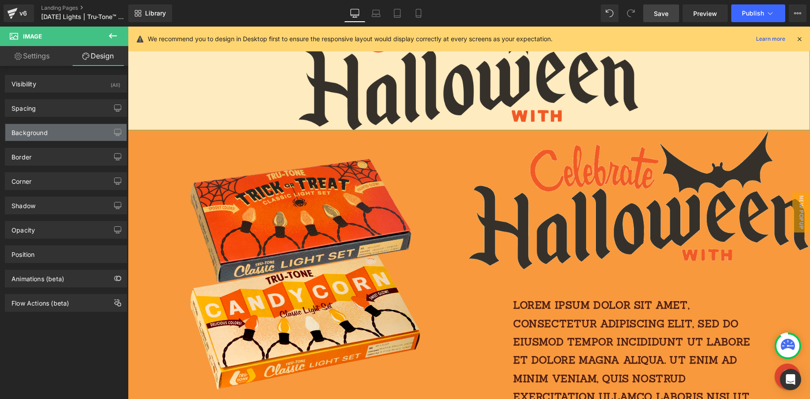
click at [66, 129] on div "Background" at bounding box center [65, 132] width 121 height 17
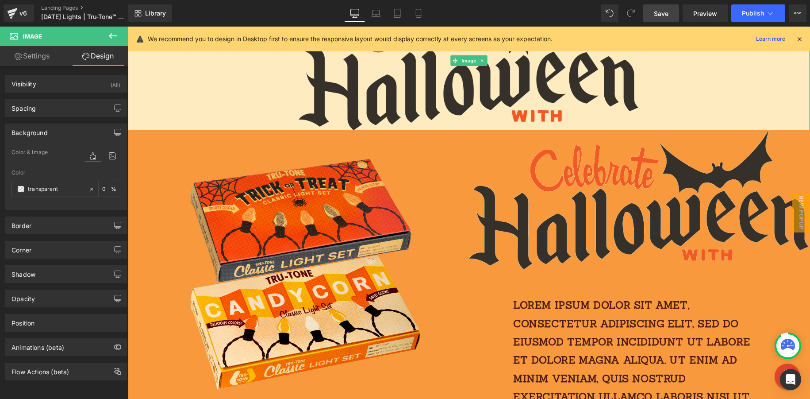
click at [259, 107] on div at bounding box center [469, 60] width 683 height 139
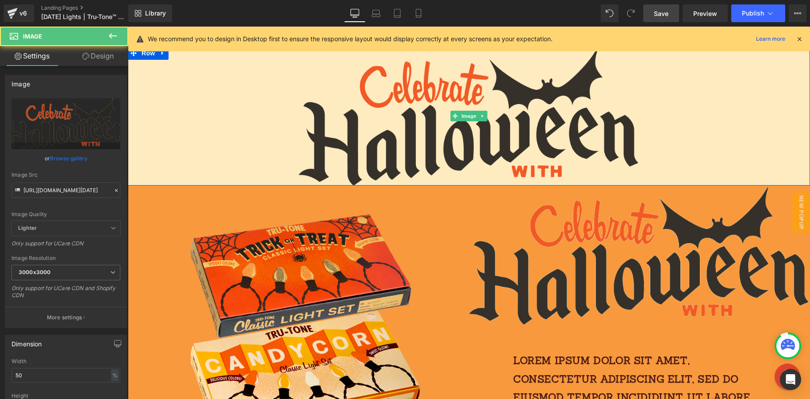
scroll to position [0, 0]
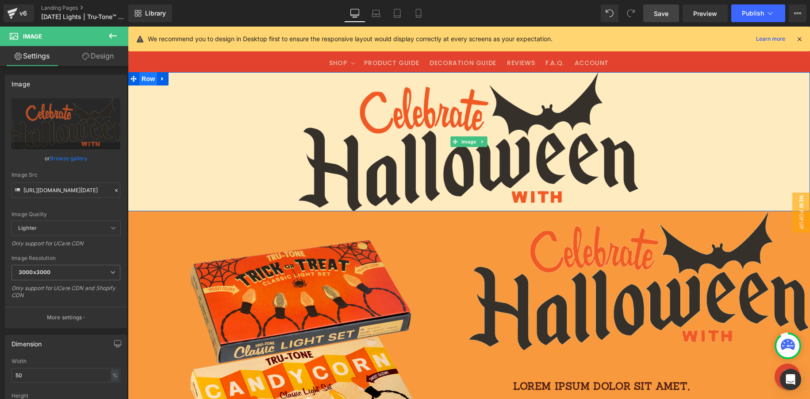
click at [142, 79] on span "Row" at bounding box center [148, 78] width 18 height 13
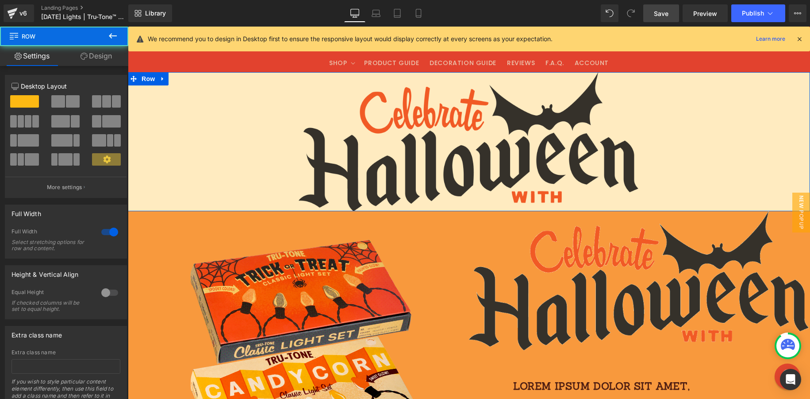
click at [98, 59] on link "Design" at bounding box center [96, 56] width 64 height 20
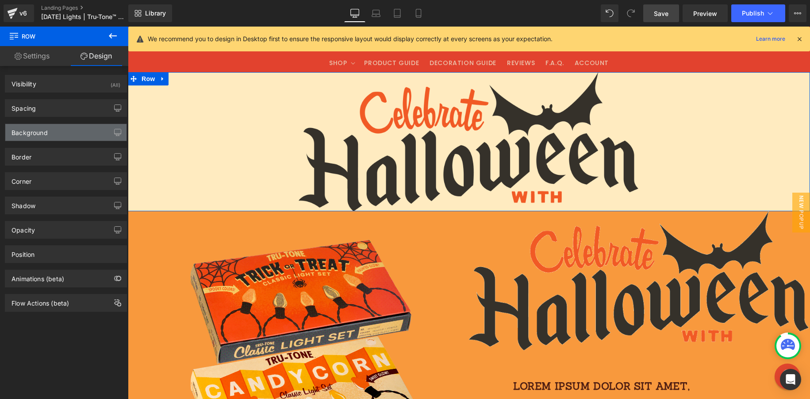
click at [71, 131] on div "Background" at bounding box center [65, 132] width 121 height 17
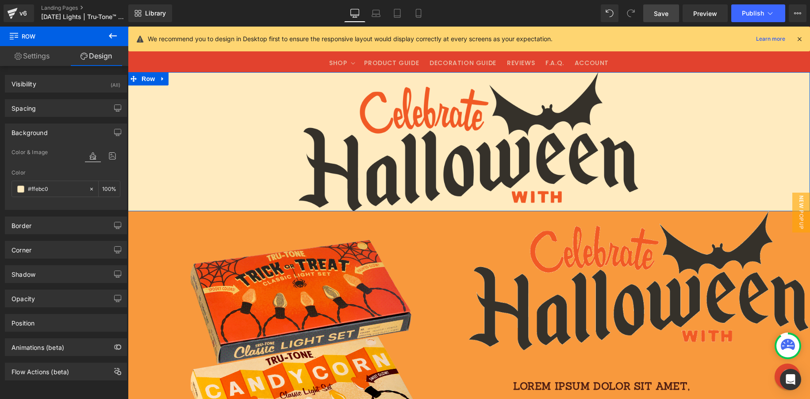
drag, startPoint x: 55, startPoint y: 192, endPoint x: 7, endPoint y: 187, distance: 48.0
click at [7, 187] on div "Color & Image color rgba(255, 235, 192, 1) Color #ffebc0 100 % Image Replace Im…" at bounding box center [65, 178] width 121 height 62
copy div
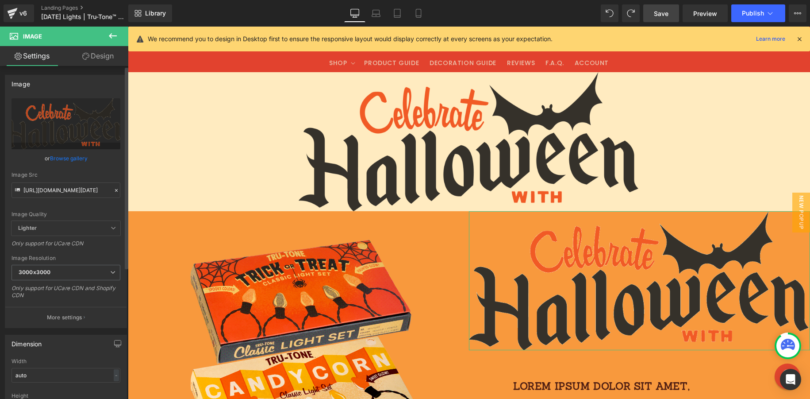
click at [115, 192] on icon at bounding box center [116, 190] width 6 height 6
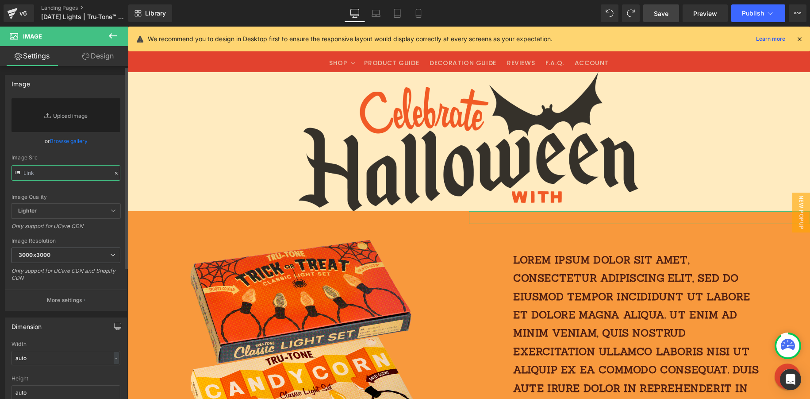
click at [65, 173] on input "text" at bounding box center [66, 172] width 109 height 15
click at [62, 172] on input "text" at bounding box center [66, 172] width 109 height 15
paste input "[URL][DOMAIN_NAME]"
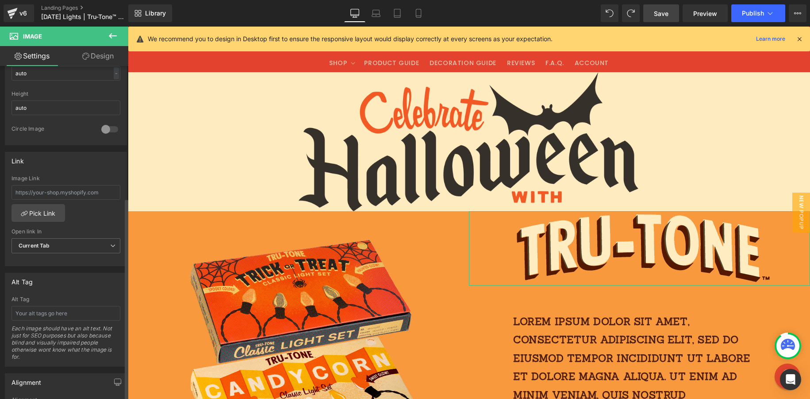
scroll to position [452, 0]
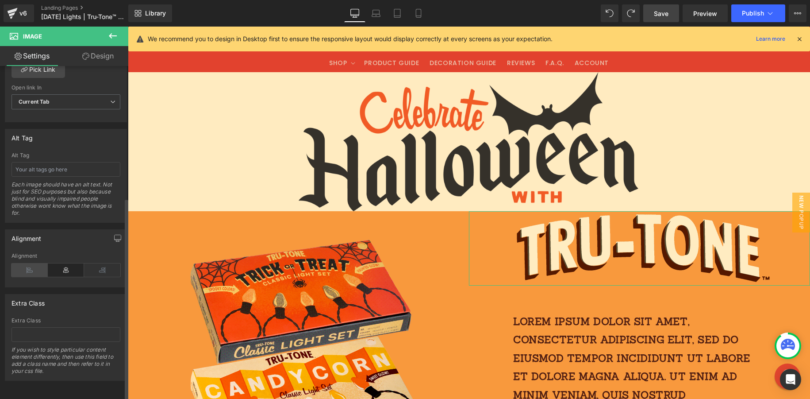
type input "[URL][DOMAIN_NAME]"
click at [27, 264] on icon at bounding box center [30, 269] width 36 height 13
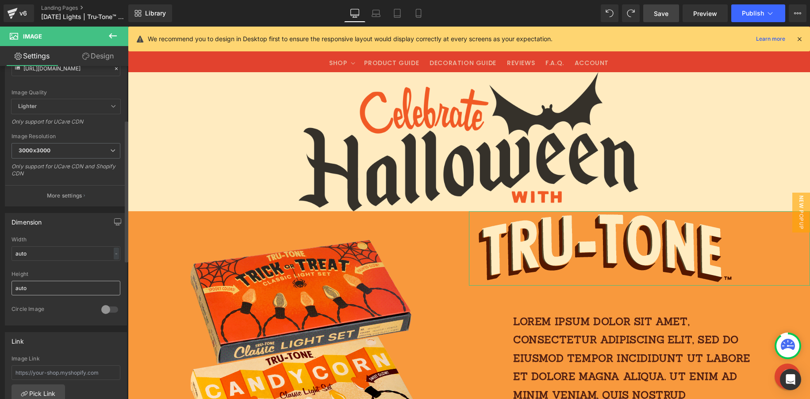
scroll to position [130, 0]
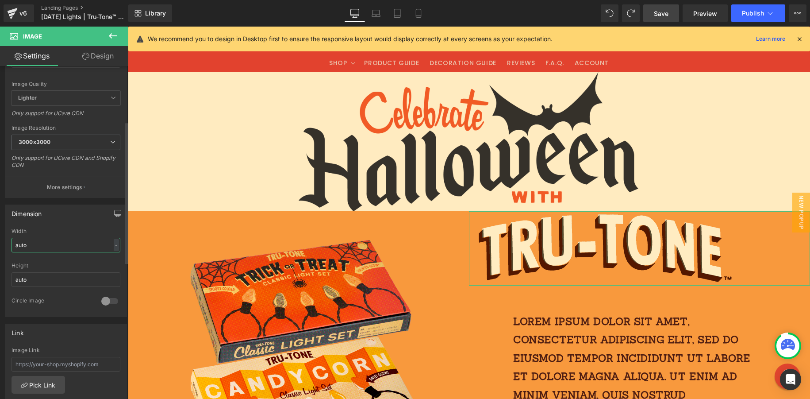
click at [109, 248] on input "auto" at bounding box center [66, 245] width 109 height 15
click at [114, 244] on div "-" at bounding box center [116, 245] width 5 height 12
click at [115, 257] on li "%" at bounding box center [114, 258] width 11 height 13
drag, startPoint x: 54, startPoint y: 247, endPoint x: 6, endPoint y: 242, distance: 47.6
click at [6, 242] on div "auto Width auto % % px auto Height auto 0 Circle Image" at bounding box center [65, 272] width 121 height 89
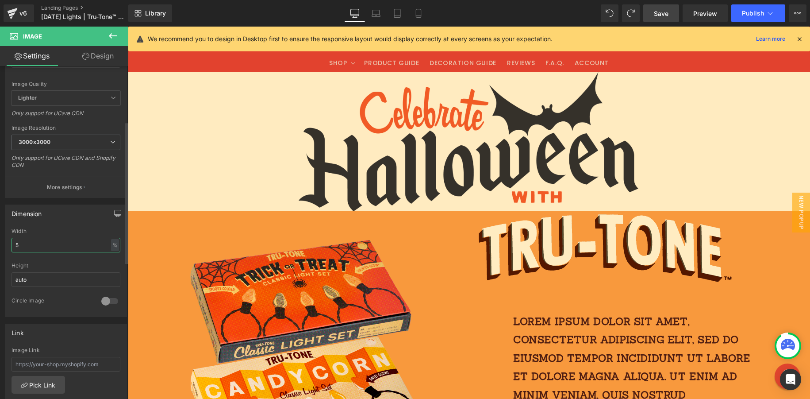
type input "50"
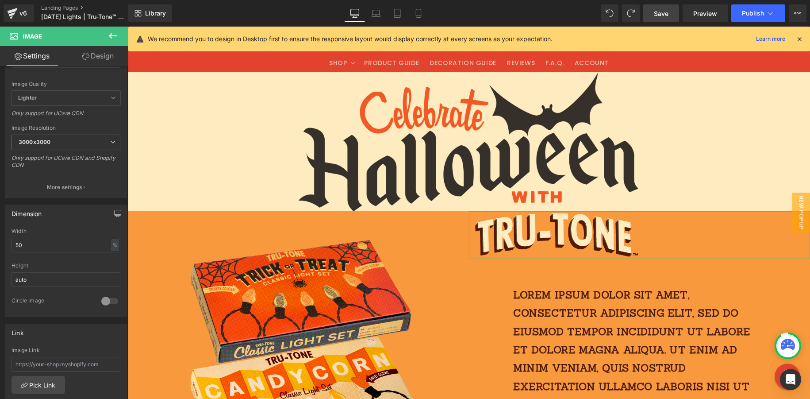
click at [112, 56] on link "Design" at bounding box center [98, 56] width 64 height 20
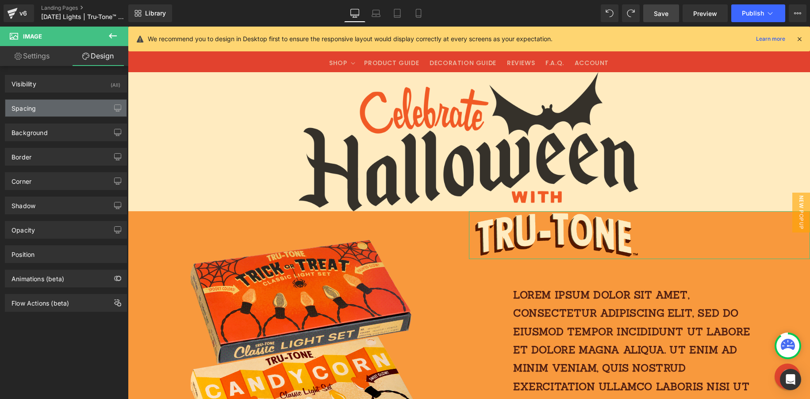
click at [31, 114] on div "Spacing" at bounding box center [65, 108] width 121 height 17
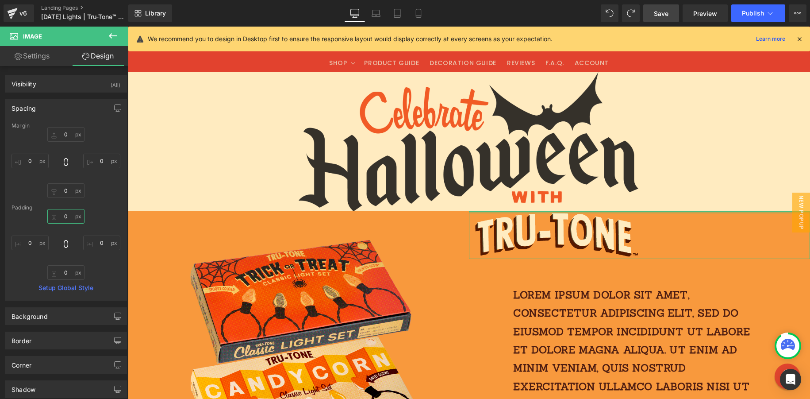
click at [64, 216] on input "0" at bounding box center [65, 216] width 37 height 15
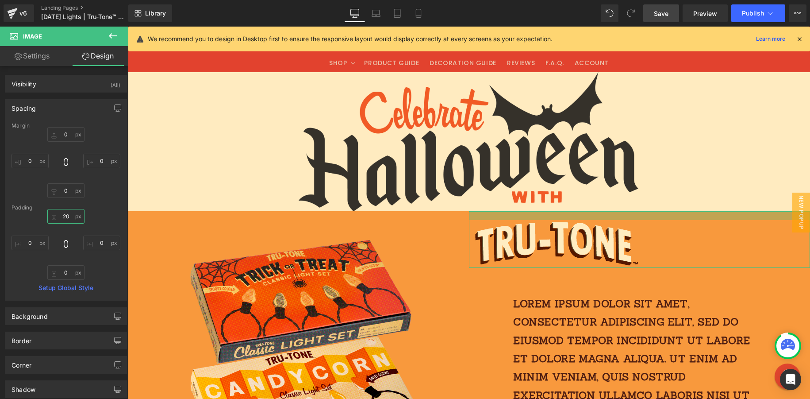
click at [73, 216] on input "20" at bounding box center [65, 216] width 37 height 15
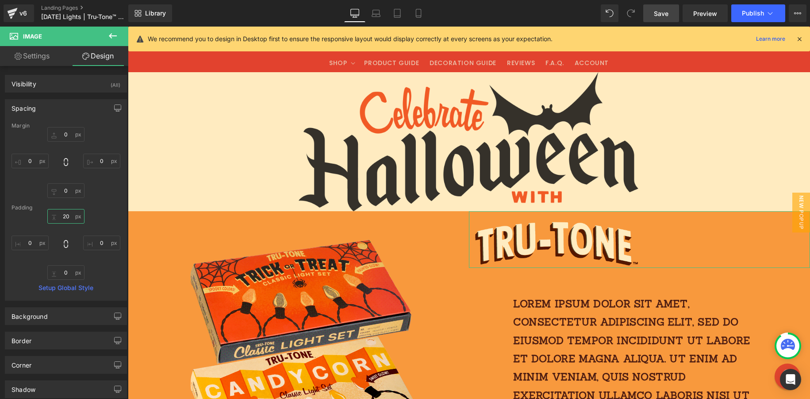
drag, startPoint x: 69, startPoint y: 217, endPoint x: 56, endPoint y: 216, distance: 13.3
click at [58, 216] on input "20" at bounding box center [65, 216] width 37 height 15
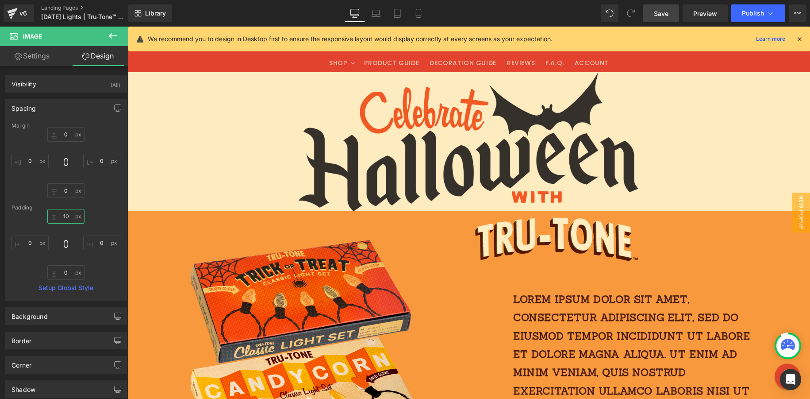
type input "10"
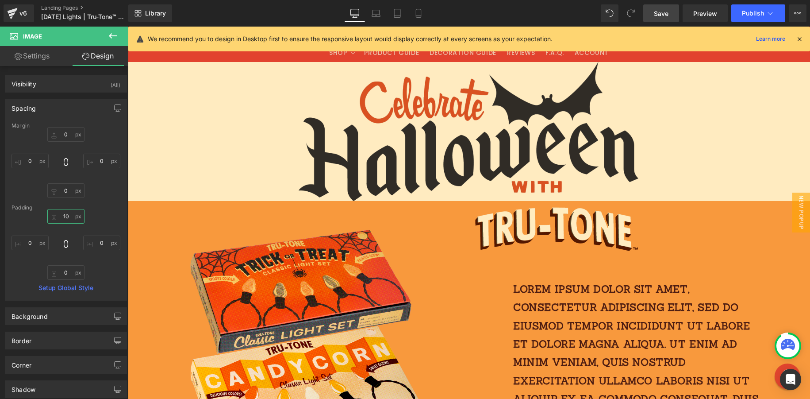
scroll to position [0, 0]
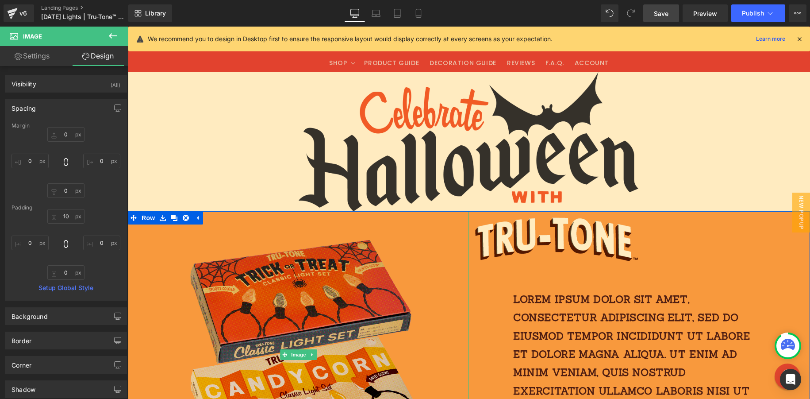
click at [342, 300] on img at bounding box center [298, 354] width 273 height 287
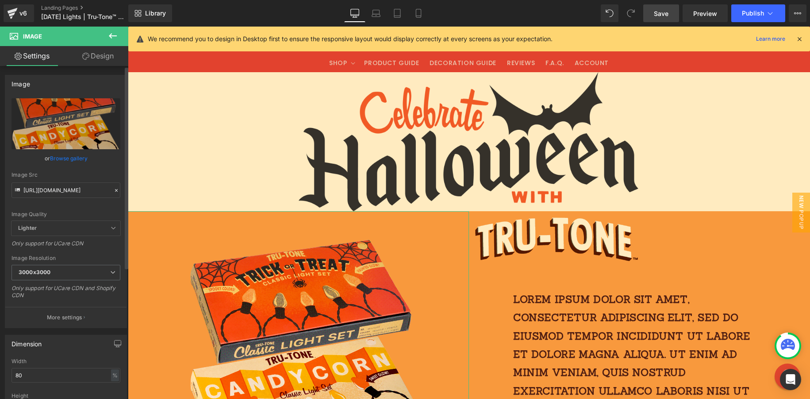
click at [115, 191] on icon at bounding box center [116, 190] width 3 height 3
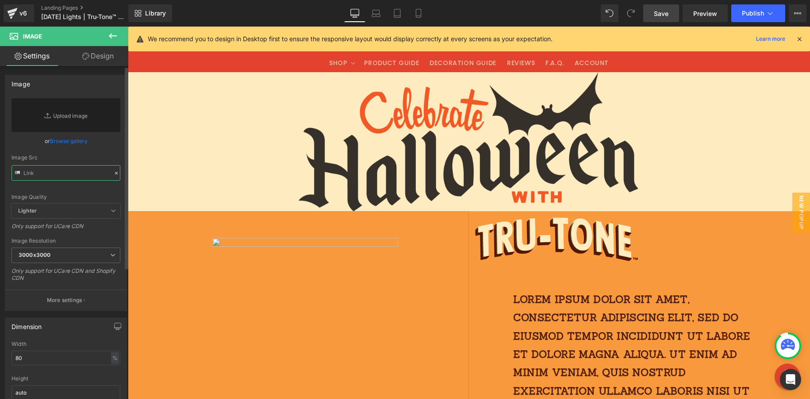
click at [81, 171] on input "text" at bounding box center [66, 172] width 109 height 15
paste input "[URL][DOMAIN_NAME][PERSON_NAME]"
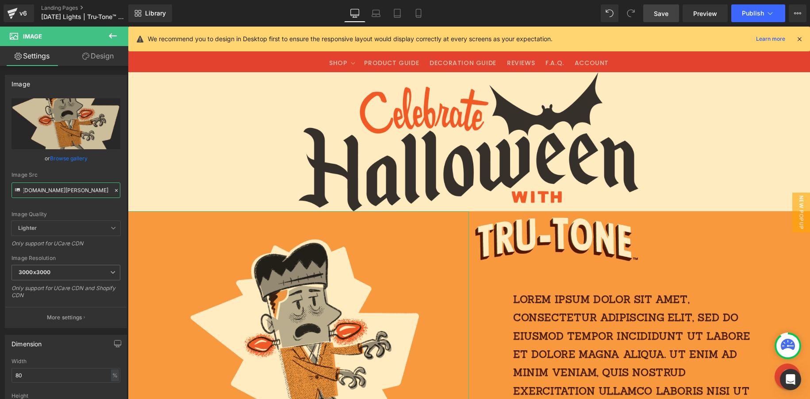
type input "[URL][DOMAIN_NAME][PERSON_NAME]"
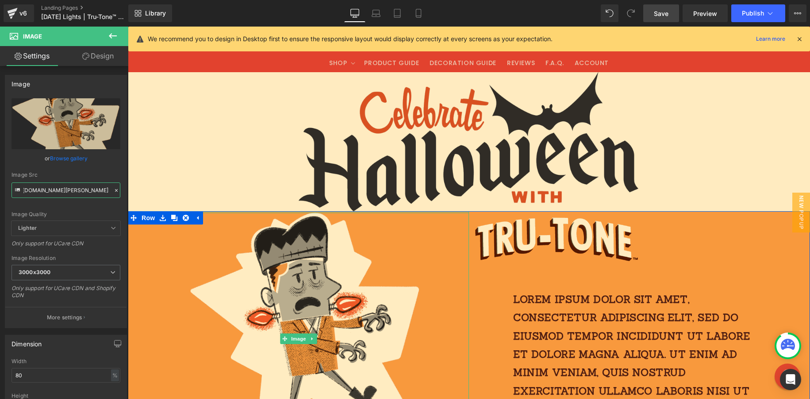
drag, startPoint x: 328, startPoint y: 224, endPoint x: 338, endPoint y: 197, distance: 28.3
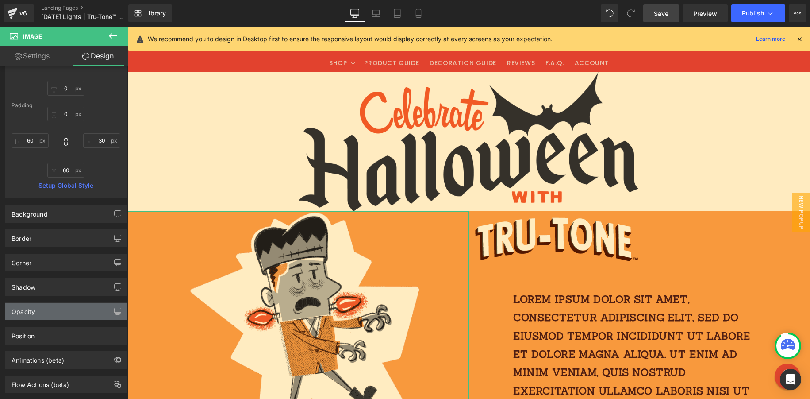
scroll to position [122, 0]
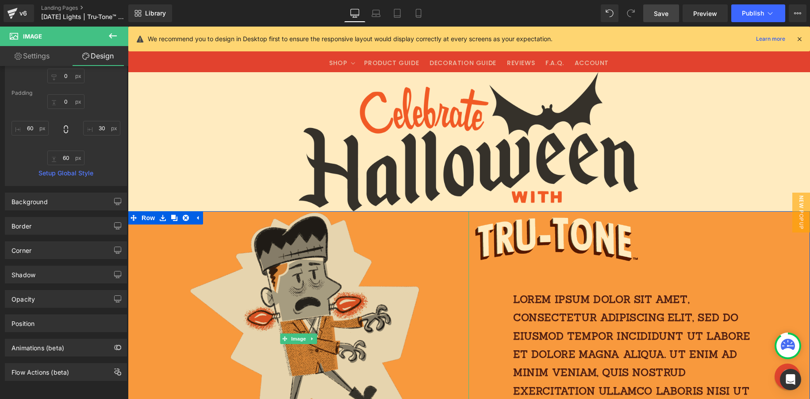
click at [266, 289] on img at bounding box center [298, 338] width 273 height 255
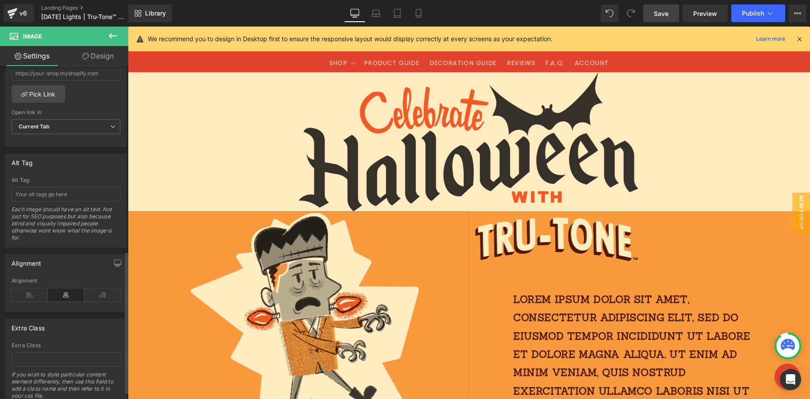
scroll to position [452, 0]
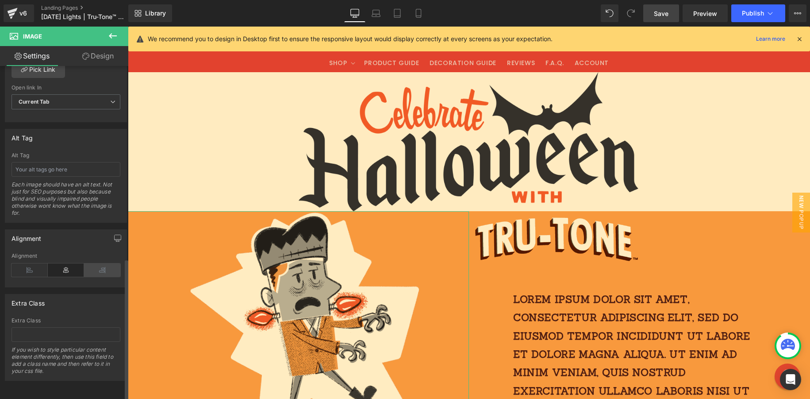
click at [106, 263] on icon at bounding box center [102, 269] width 36 height 13
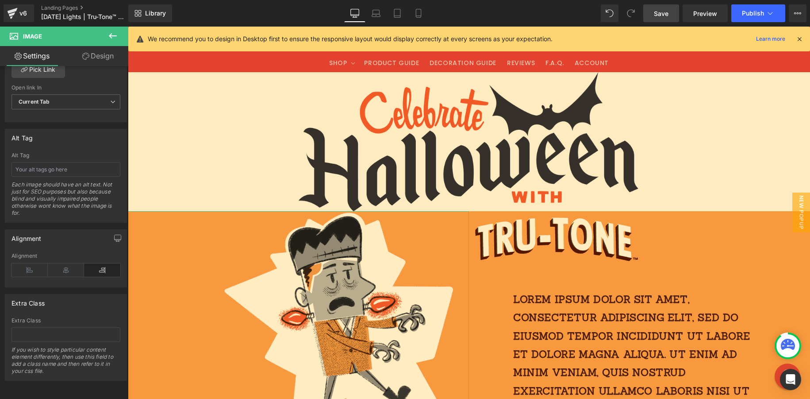
click at [103, 58] on link "Design" at bounding box center [98, 56] width 64 height 20
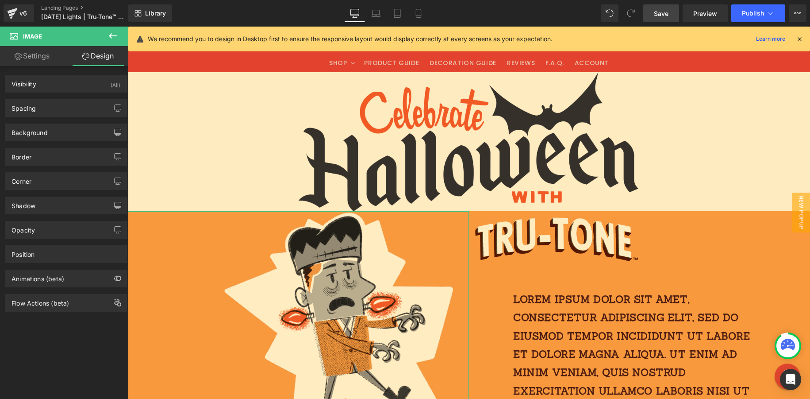
drag, startPoint x: 69, startPoint y: 111, endPoint x: 69, endPoint y: 120, distance: 9.7
click at [69, 111] on div "Spacing" at bounding box center [65, 108] width 121 height 17
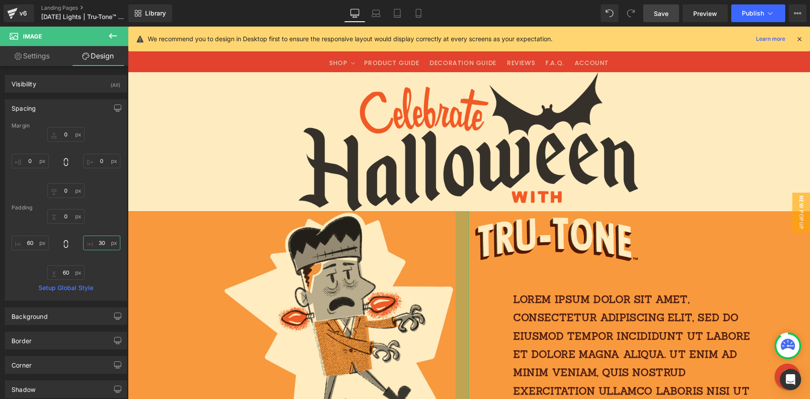
click at [112, 243] on input "30" at bounding box center [101, 242] width 37 height 15
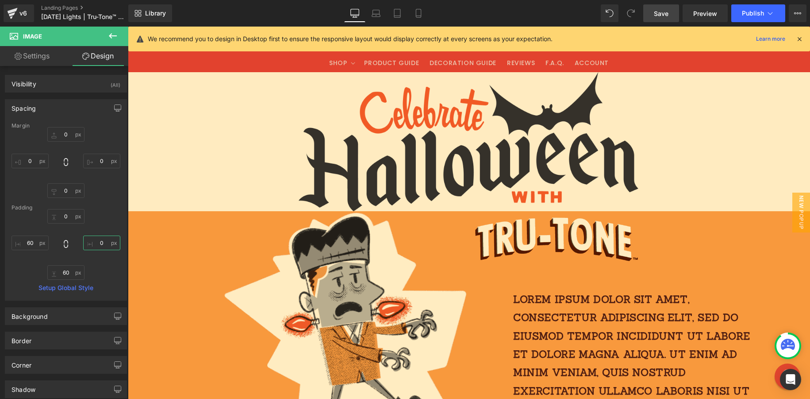
type input "0"
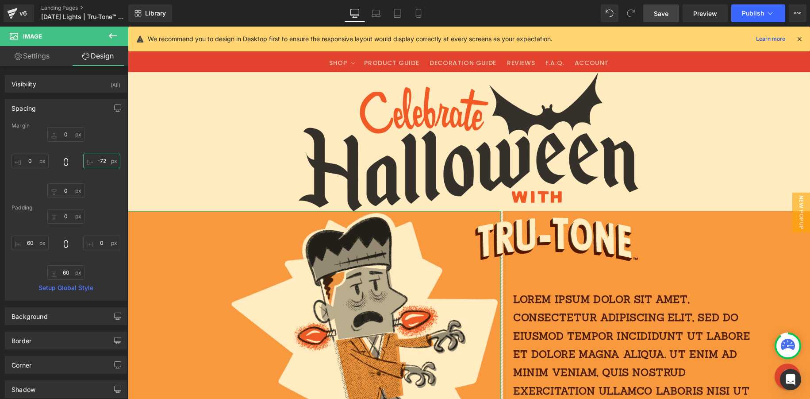
drag, startPoint x: 98, startPoint y: 160, endPoint x: 115, endPoint y: 193, distance: 36.6
click at [115, 193] on div "0px 0 -72px -72 0px 0 0px 0" at bounding box center [66, 162] width 109 height 71
type input "-73"
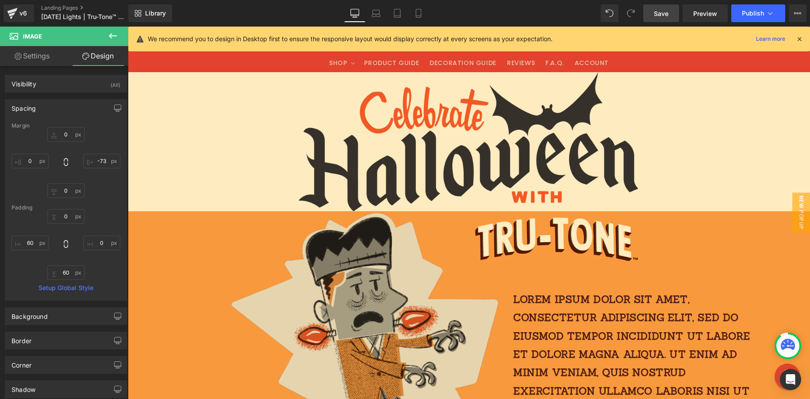
click at [382, 300] on img at bounding box center [352, 358] width 299 height 294
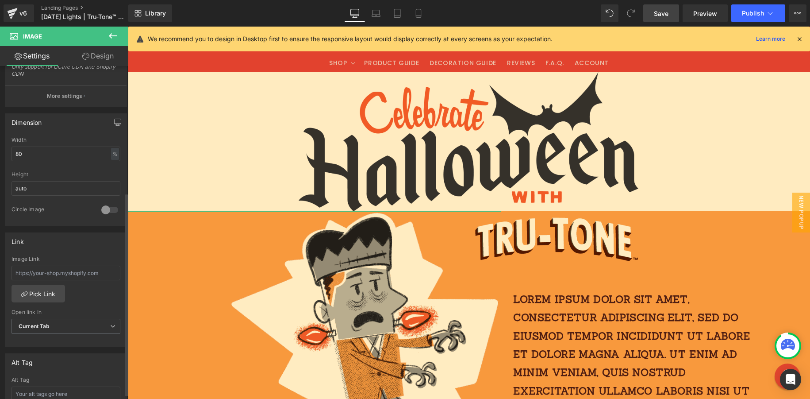
scroll to position [222, 0]
click at [4, 152] on div "Dimension 80% Width 80 % % px auto Height auto 0 Circle Image" at bounding box center [66, 165] width 132 height 119
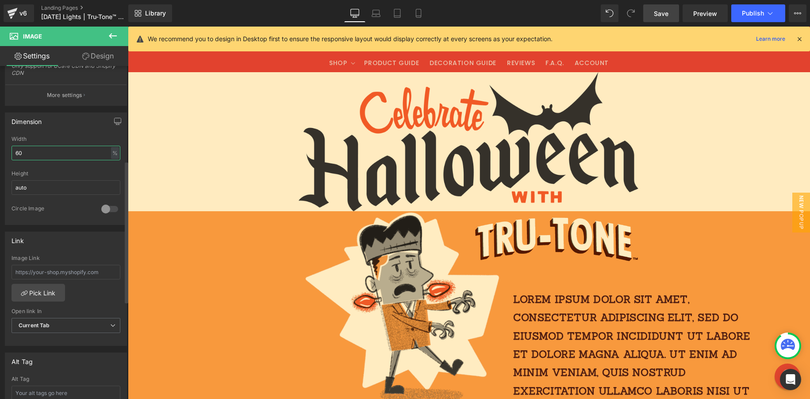
type input "6"
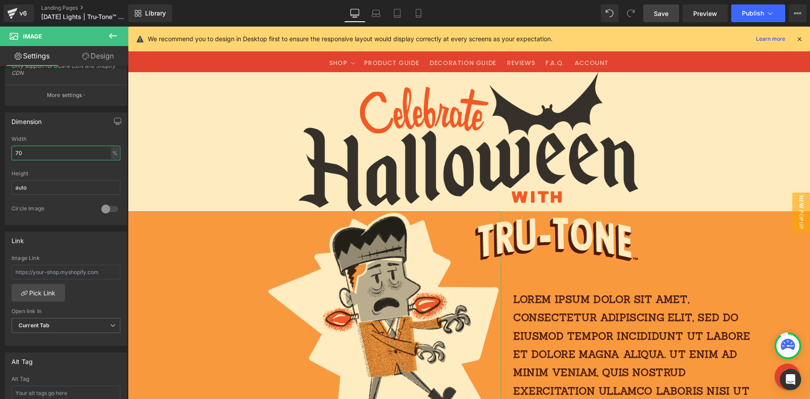
drag, startPoint x: 41, startPoint y: 156, endPoint x: -11, endPoint y: 148, distance: 52.3
click at [0, 148] on html "Image You are previewing how the will restyle your page. You can not edit Eleme…" at bounding box center [405, 199] width 810 height 399
type input "65"
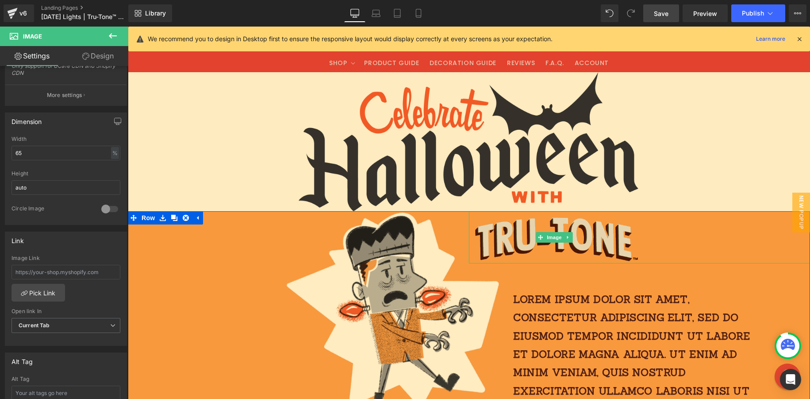
click at [590, 226] on img at bounding box center [554, 237] width 171 height 52
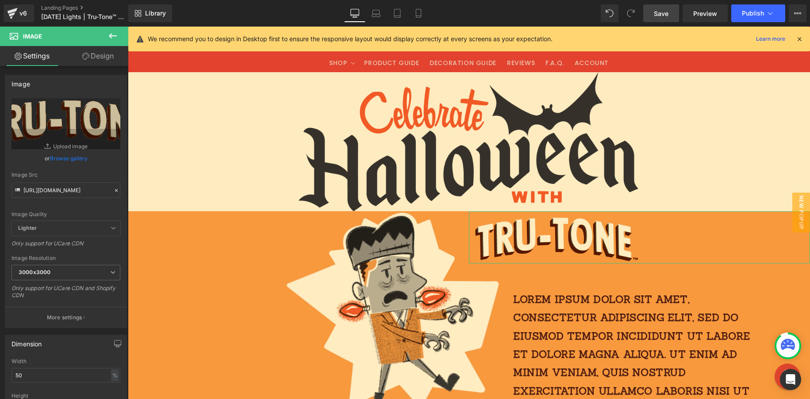
click at [108, 58] on link "Design" at bounding box center [98, 56] width 64 height 20
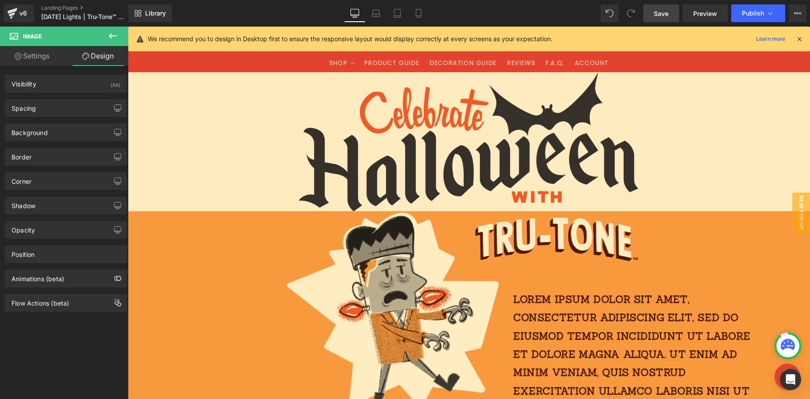
type input "0"
type input "10"
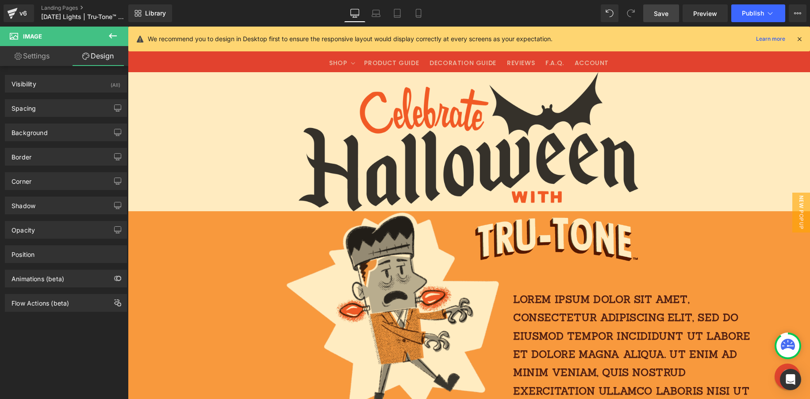
type input "0"
click at [51, 111] on div "Spacing" at bounding box center [65, 108] width 121 height 17
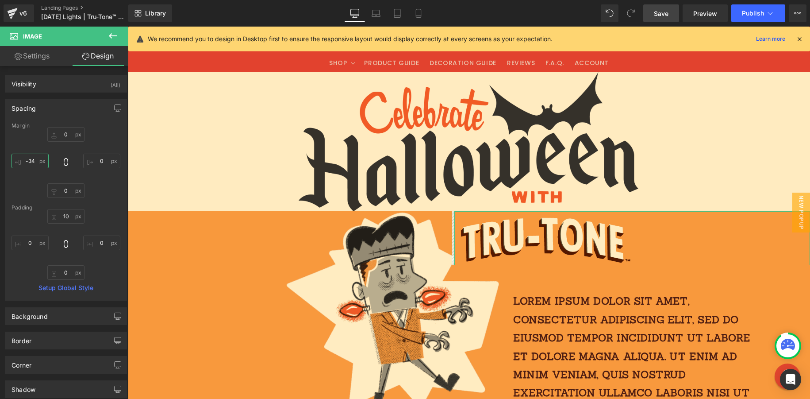
drag, startPoint x: 31, startPoint y: 160, endPoint x: 46, endPoint y: 171, distance: 18.7
click at [33, 175] on div "0px 0 0px 0 0px 0 -34px -34" at bounding box center [66, 162] width 109 height 71
type input "-34"
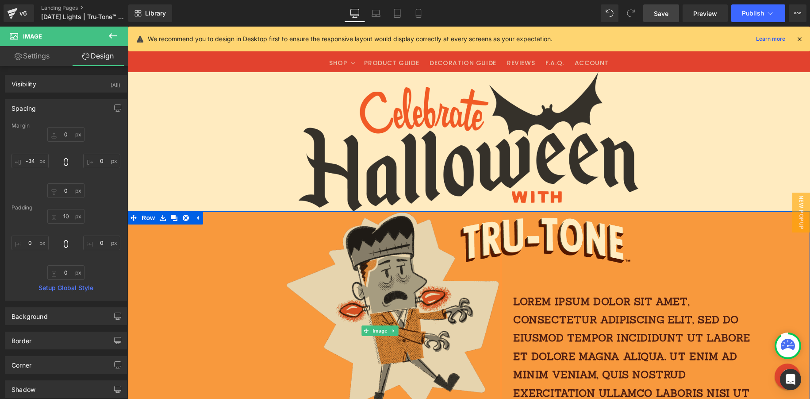
click at [406, 256] on img at bounding box center [379, 330] width 243 height 239
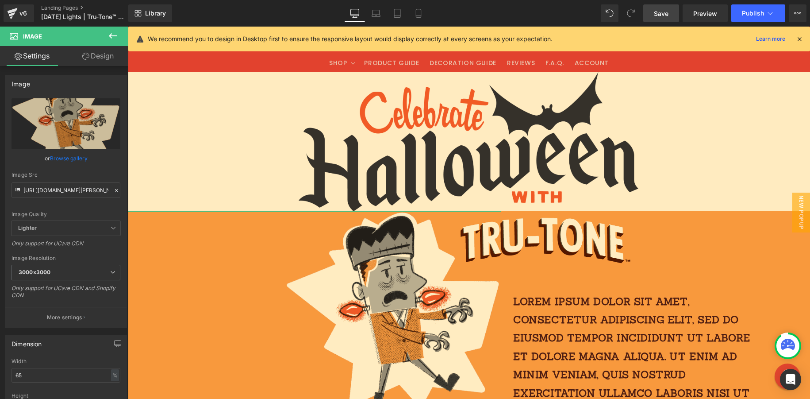
click at [93, 58] on link "Design" at bounding box center [98, 56] width 64 height 20
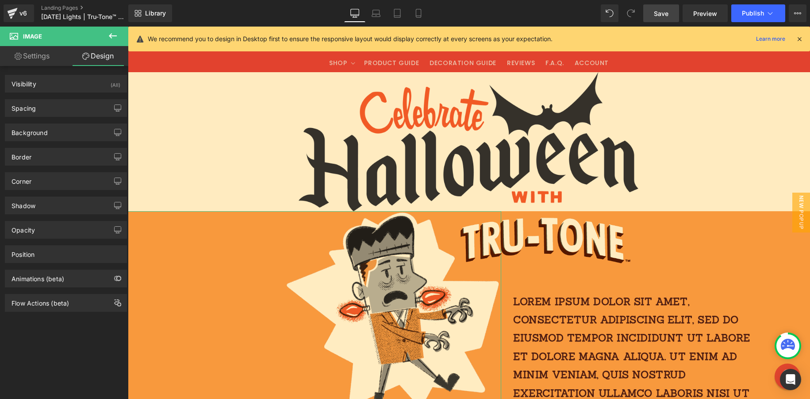
drag, startPoint x: 48, startPoint y: 112, endPoint x: 57, endPoint y: 117, distance: 10.3
click at [48, 112] on div "Spacing" at bounding box center [65, 108] width 121 height 17
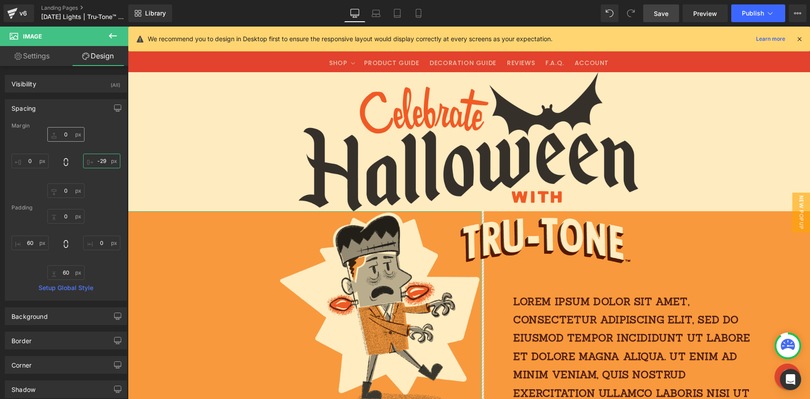
drag, startPoint x: 98, startPoint y: 160, endPoint x: 82, endPoint y: 138, distance: 27.3
click at [96, 140] on div "0px 0 -29px -29 0px 0 0px 0" at bounding box center [66, 162] width 109 height 71
type input "-29"
drag, startPoint x: 64, startPoint y: 214, endPoint x: 62, endPoint y: 232, distance: 18.3
click at [62, 235] on div "0px 0 0px 0 60px 60 60px 60" at bounding box center [66, 244] width 109 height 71
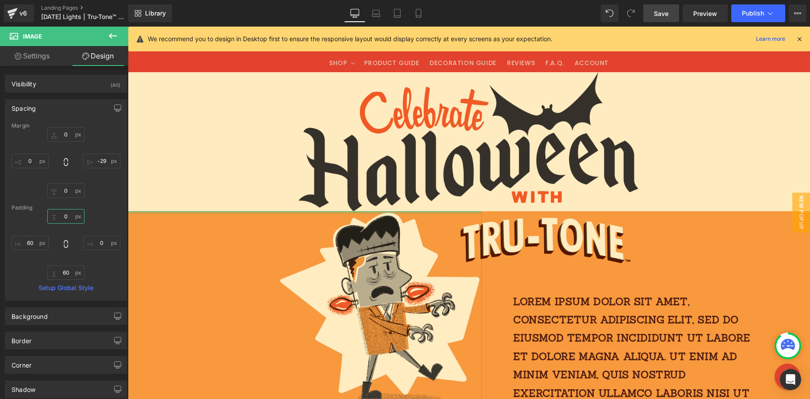
drag, startPoint x: 68, startPoint y: 219, endPoint x: 61, endPoint y: 224, distance: 8.6
click at [64, 225] on div "0px 0 0px 0 60px 60 60px 60" at bounding box center [66, 244] width 109 height 71
drag, startPoint x: 50, startPoint y: 215, endPoint x: 58, endPoint y: 225, distance: 12.7
click at [58, 226] on div "0px 0 0px 0 60px 60 60px 60" at bounding box center [66, 244] width 109 height 71
drag, startPoint x: 64, startPoint y: 216, endPoint x: 73, endPoint y: 215, distance: 8.9
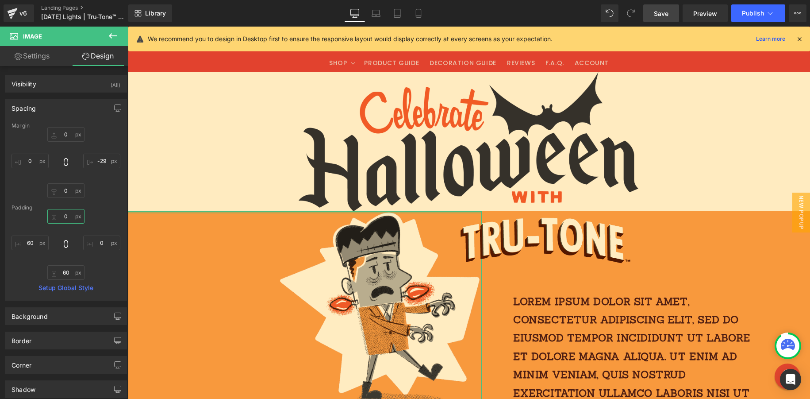
click at [51, 211] on input "0" at bounding box center [65, 216] width 37 height 15
drag, startPoint x: 77, startPoint y: 216, endPoint x: 68, endPoint y: 209, distance: 12.0
click at [68, 208] on div "Margin 0px 0 -29px -29 0px 0 0px 0 [GEOGRAPHIC_DATA] 0px 0 0px 0 60px 60 60px 6…" at bounding box center [65, 211] width 121 height 177
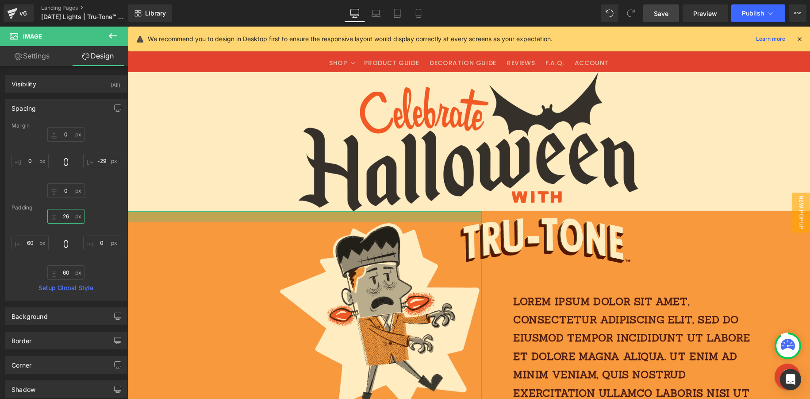
drag, startPoint x: 67, startPoint y: 219, endPoint x: 62, endPoint y: 208, distance: 12.1
click at [62, 208] on div "Margin 0px 0 -29px -29 0px 0 0px 0 [GEOGRAPHIC_DATA] 26px 26 0px 0 60px 60 60px…" at bounding box center [65, 211] width 121 height 177
click at [66, 225] on div "25px 25 0px 0 60px 60 60px 60" at bounding box center [66, 244] width 109 height 71
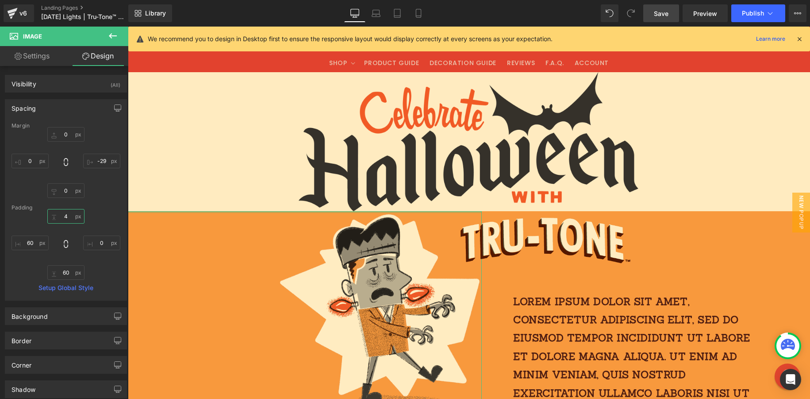
drag, startPoint x: 63, startPoint y: 220, endPoint x: 67, endPoint y: 214, distance: 7.3
click at [67, 214] on input "4" at bounding box center [65, 216] width 37 height 15
click at [67, 213] on input "4" at bounding box center [65, 216] width 37 height 15
drag, startPoint x: 62, startPoint y: 215, endPoint x: 67, endPoint y: 216, distance: 4.9
click at [59, 215] on input "4" at bounding box center [65, 216] width 37 height 15
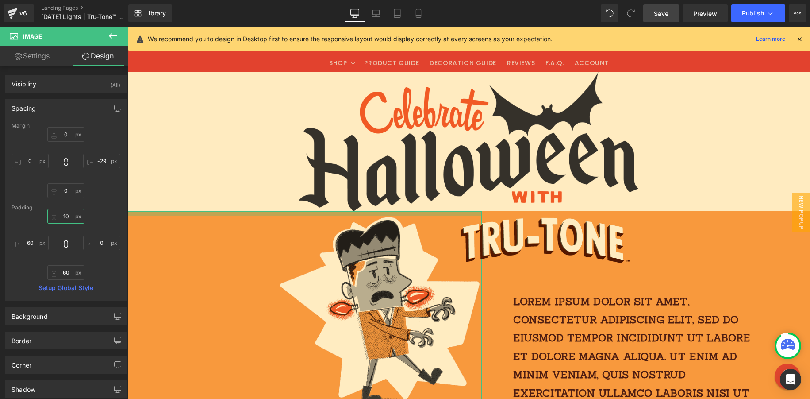
drag, startPoint x: 71, startPoint y: 213, endPoint x: 50, endPoint y: 208, distance: 21.5
click at [54, 211] on input "10" at bounding box center [65, 216] width 37 height 15
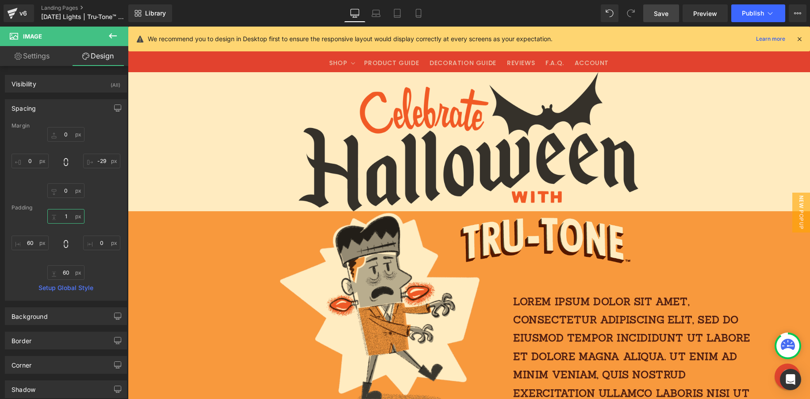
type input "15"
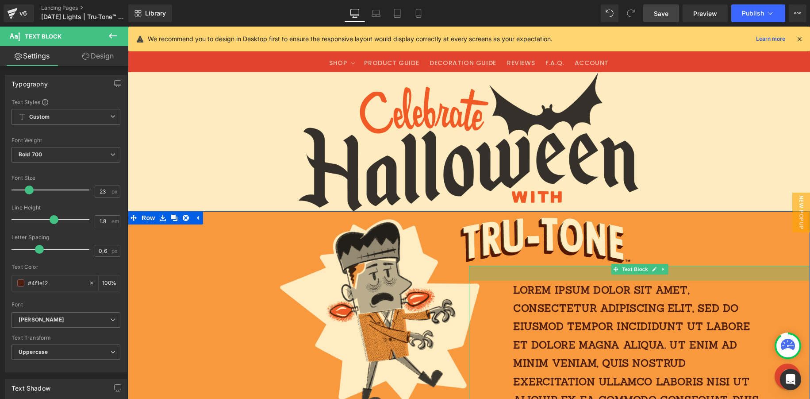
drag, startPoint x: 582, startPoint y: 282, endPoint x: 544, endPoint y: 279, distance: 39.0
click at [580, 274] on div "34px" at bounding box center [639, 273] width 341 height 15
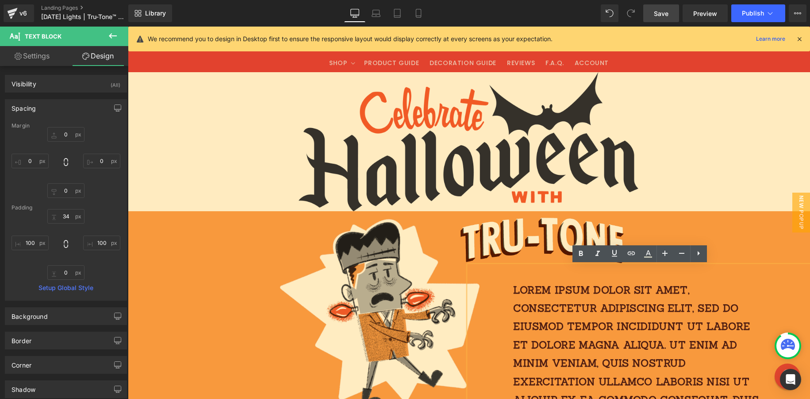
click at [520, 290] on p "Lorem ipsum dolor sit amet, consectetur adipiscing elit, sed do eiusmod tempor …" at bounding box center [639, 400] width 253 height 238
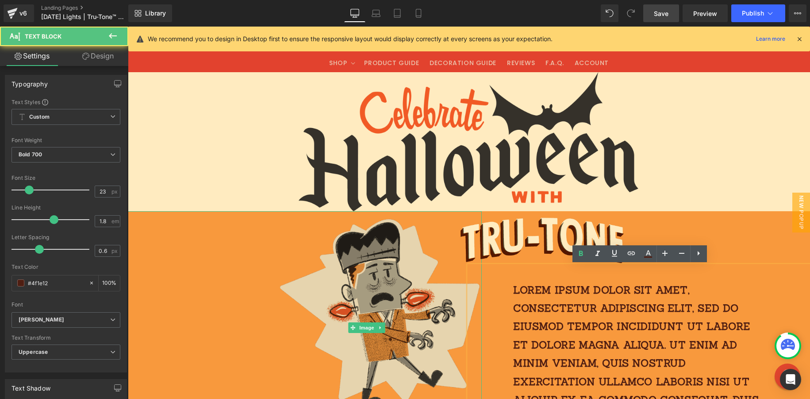
click at [436, 271] on img at bounding box center [367, 327] width 230 height 233
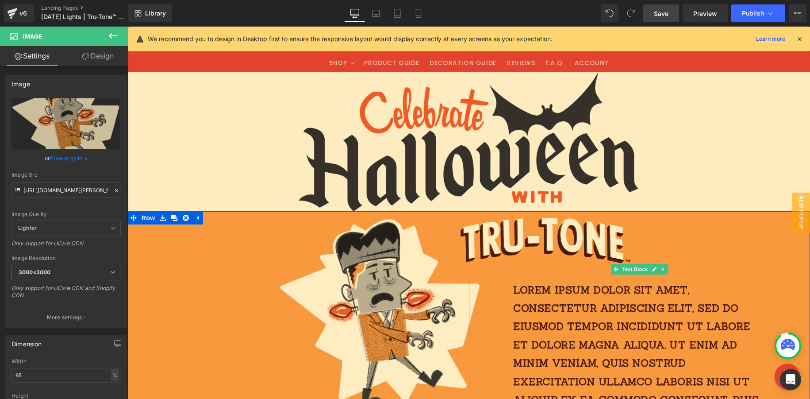
click at [596, 301] on p "Lorem ipsum dolor sit amet, consectetur adipiscing elit, sed do eiusmod tempor …" at bounding box center [639, 400] width 253 height 238
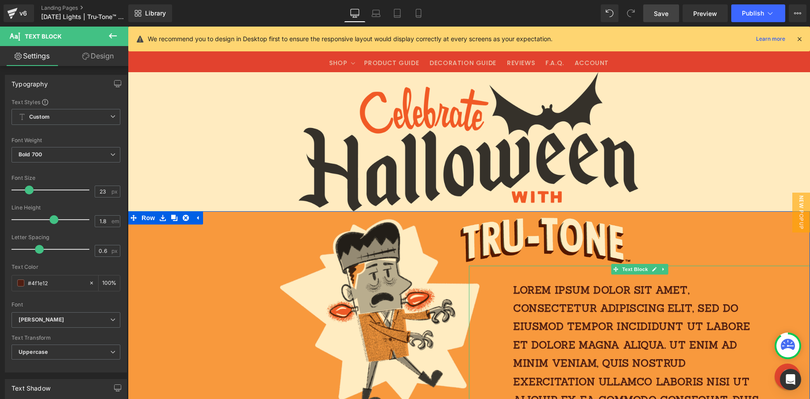
click at [597, 297] on p "Lorem ipsum dolor sit amet, consectetur adipiscing elit, sed do eiusmod tempor …" at bounding box center [639, 400] width 253 height 238
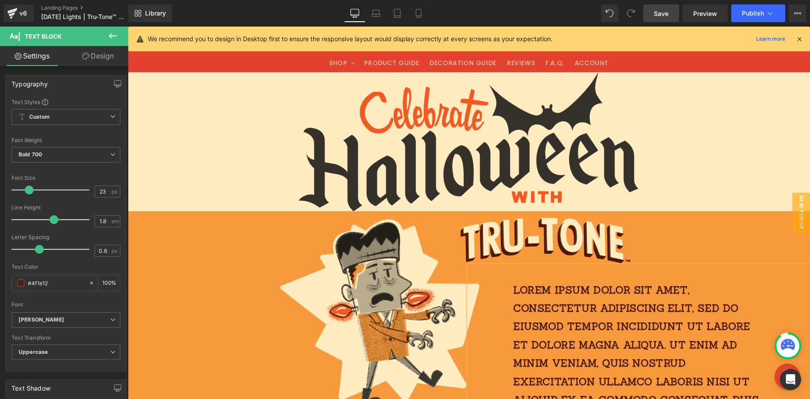
click at [597, 297] on p "Lorem ipsum dolor sit amet, consectetur adipiscing elit, sed do eiusmod tempor …" at bounding box center [639, 400] width 253 height 238
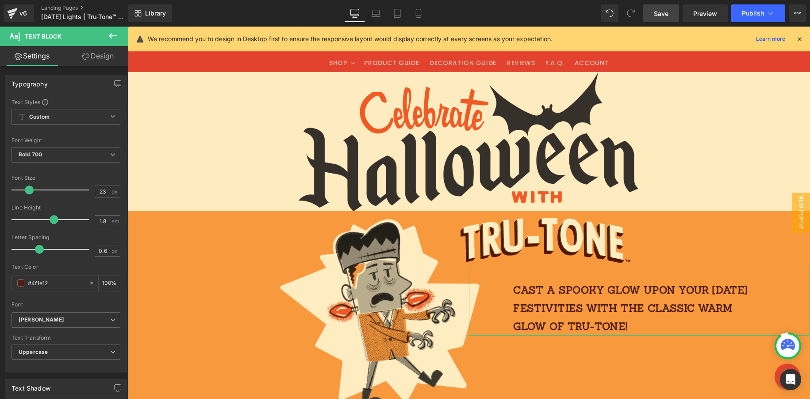
drag, startPoint x: 101, startPoint y: 53, endPoint x: 97, endPoint y: 79, distance: 26.5
click at [101, 53] on link "Design" at bounding box center [98, 56] width 64 height 20
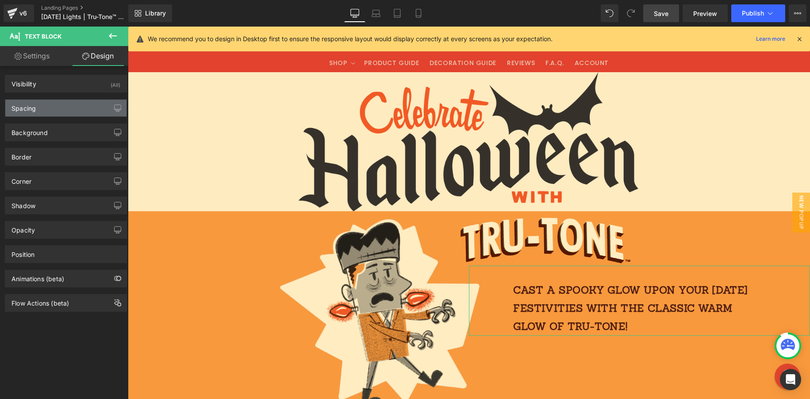
type input "0"
type input "34"
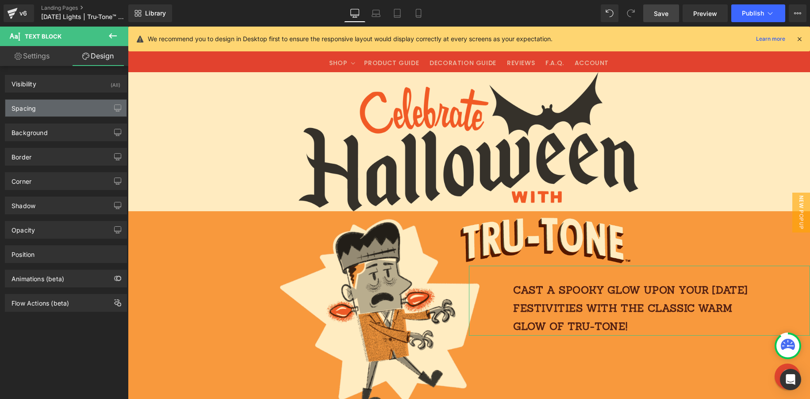
type input "100"
type input "0"
type input "100"
click at [52, 110] on div "Spacing" at bounding box center [65, 108] width 121 height 17
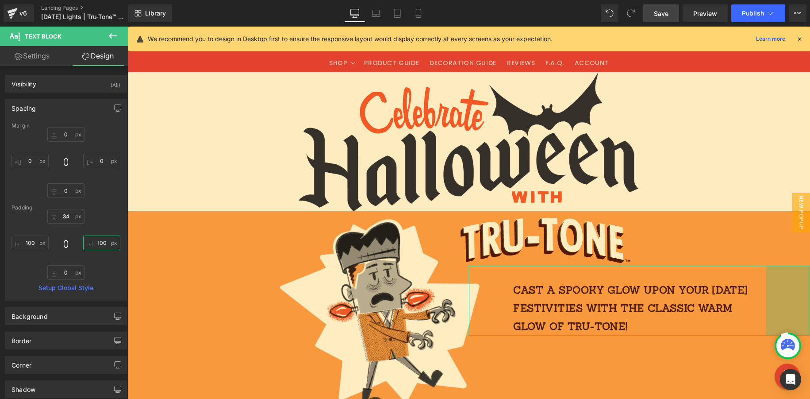
drag, startPoint x: 102, startPoint y: 243, endPoint x: 82, endPoint y: 242, distance: 20.4
click at [83, 242] on input "100" at bounding box center [101, 242] width 37 height 15
drag, startPoint x: 102, startPoint y: 243, endPoint x: 84, endPoint y: 242, distance: 18.2
click at [84, 242] on input "100" at bounding box center [101, 242] width 37 height 15
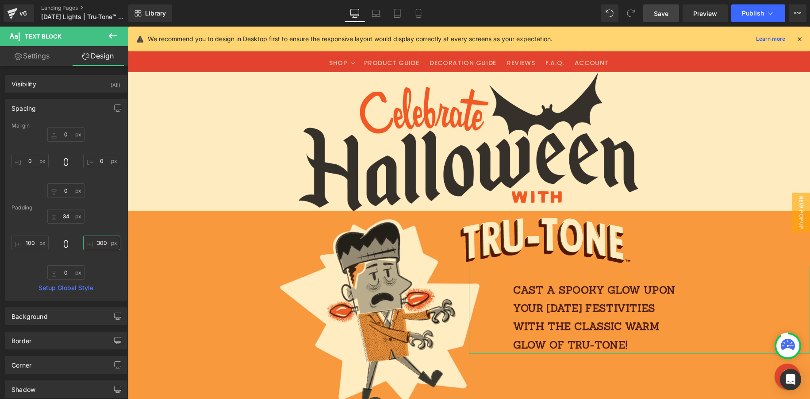
type input "300"
click at [25, 55] on link "Settings" at bounding box center [32, 56] width 64 height 20
type input "100"
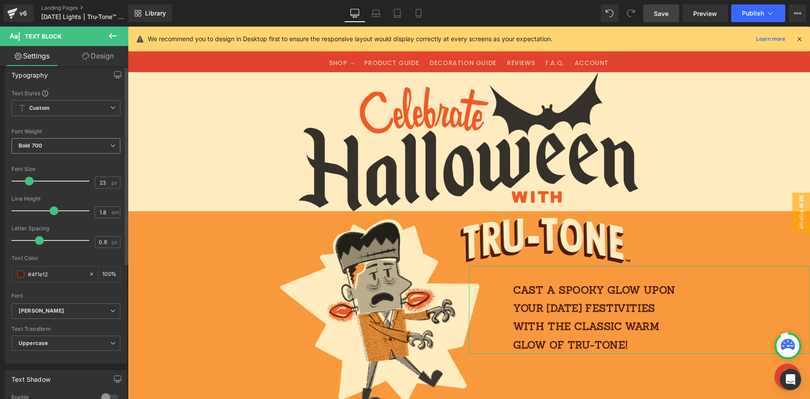
scroll to position [0, 0]
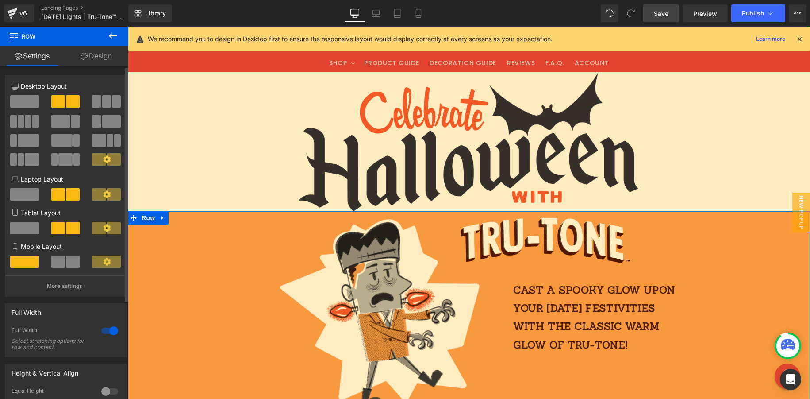
click at [109, 332] on div at bounding box center [109, 331] width 21 height 14
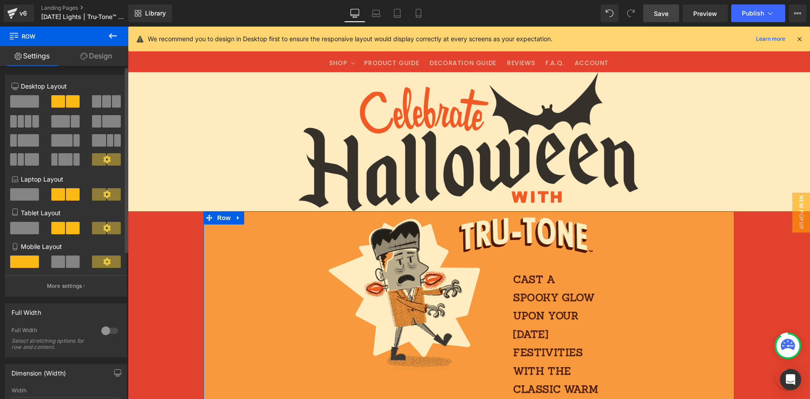
click at [110, 331] on div at bounding box center [109, 331] width 21 height 14
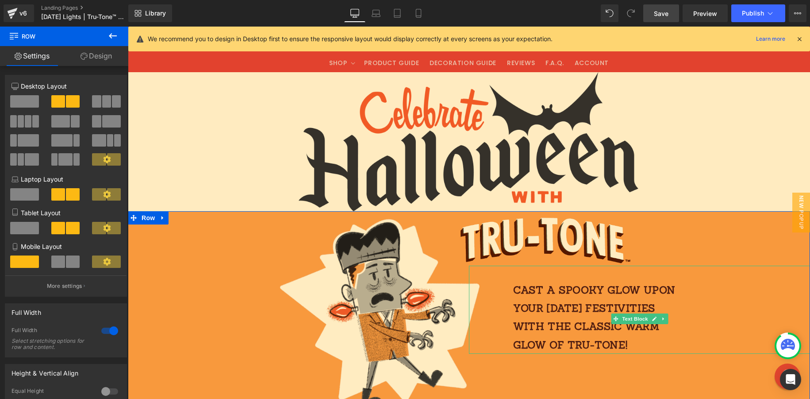
click at [551, 317] on p "Cast a spooky glow upon your [DATE] festivities with the classic warm glow of T…" at bounding box center [595, 317] width 164 height 73
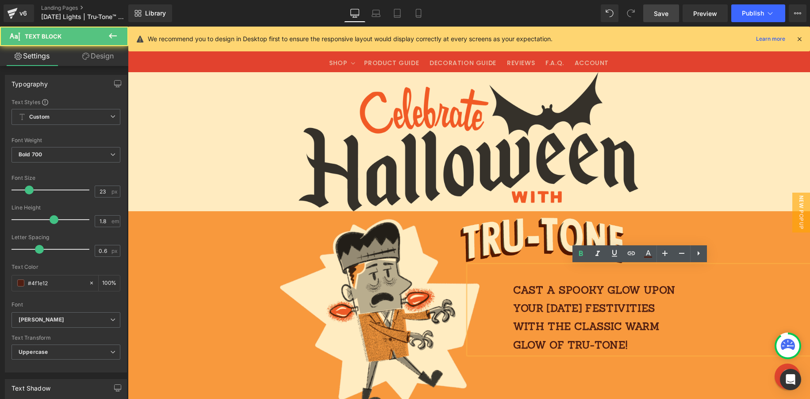
click at [560, 336] on p "Cast a spooky glow upon your [DATE] festivities with the classic warm glow of T…" at bounding box center [595, 317] width 164 height 73
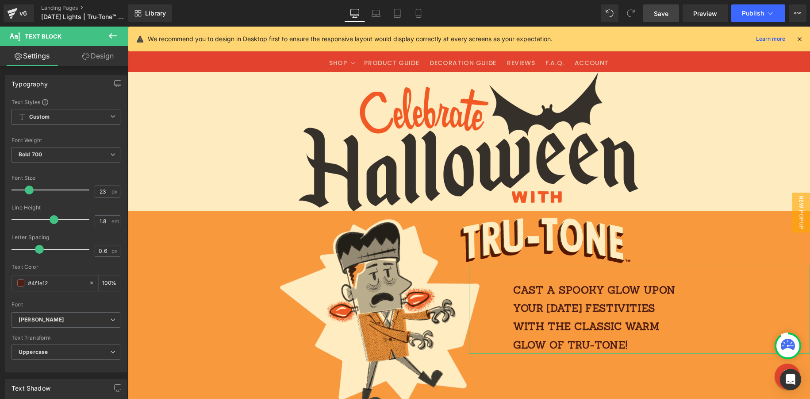
click at [97, 57] on link "Design" at bounding box center [98, 56] width 64 height 20
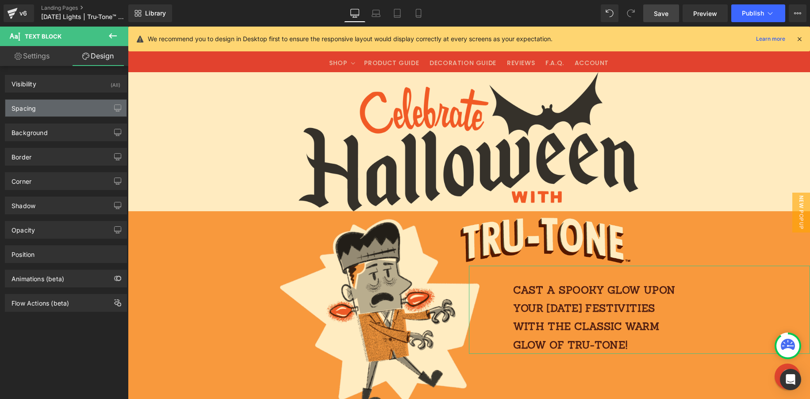
click at [42, 110] on div "Spacing" at bounding box center [65, 108] width 121 height 17
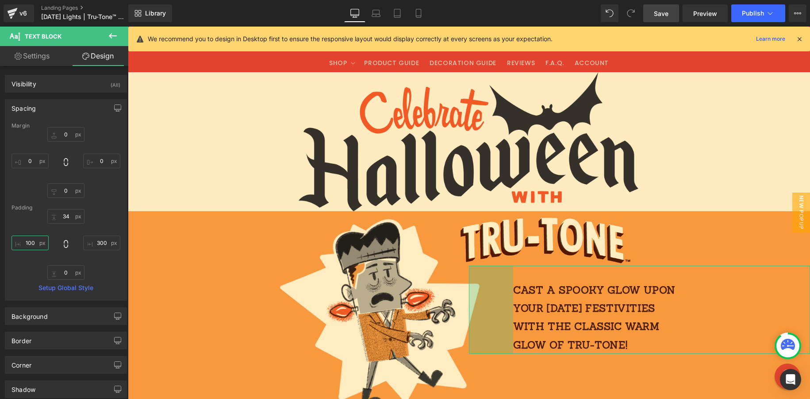
click at [12, 241] on input "100" at bounding box center [30, 242] width 37 height 15
drag, startPoint x: 34, startPoint y: 243, endPoint x: 11, endPoint y: 242, distance: 23.1
click at [10, 242] on div "Margin 0px 0 0px 0 0px 0 0px 0 [GEOGRAPHIC_DATA] 34px 34 300px 300 0px 0 100px …" at bounding box center [65, 211] width 121 height 177
drag, startPoint x: 33, startPoint y: 243, endPoint x: 19, endPoint y: 242, distance: 14.7
click at [18, 241] on input "100" at bounding box center [30, 242] width 37 height 15
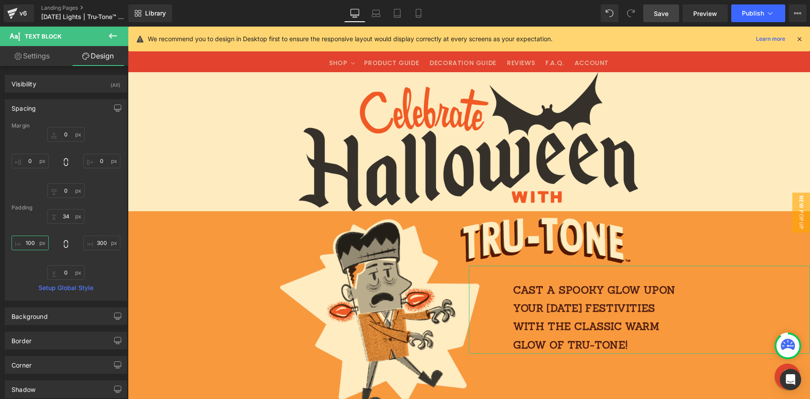
click at [21, 242] on input "100" at bounding box center [30, 242] width 37 height 15
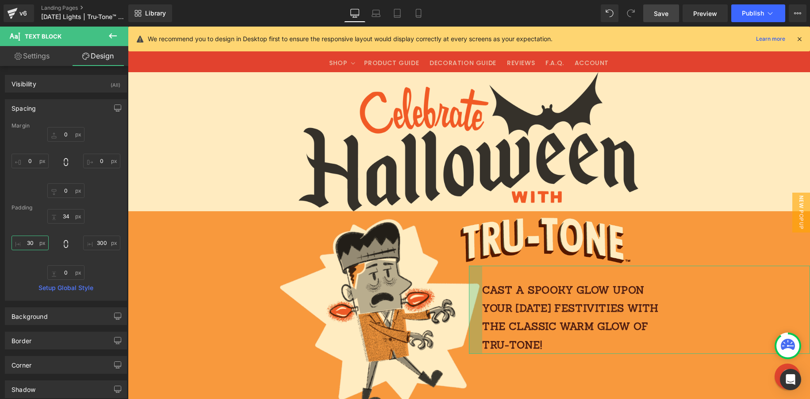
click at [20, 243] on input "30" at bounding box center [30, 242] width 37 height 15
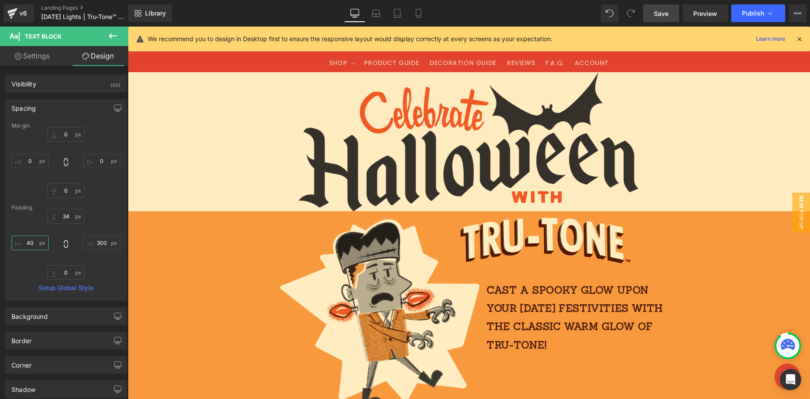
type input "40"
click at [653, 11] on link "Save" at bounding box center [662, 13] width 36 height 18
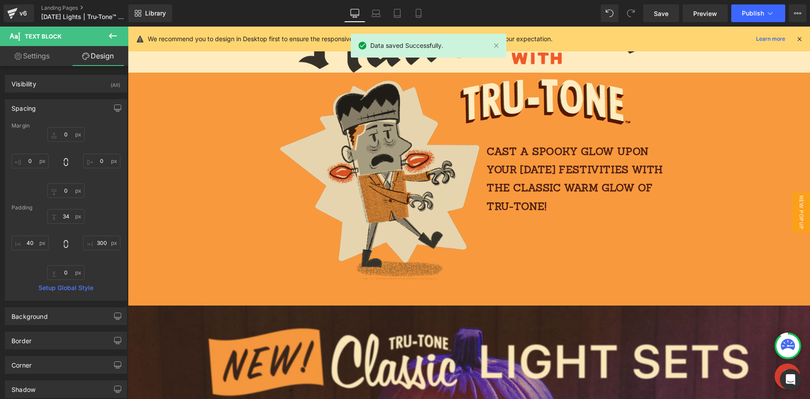
scroll to position [138, 0]
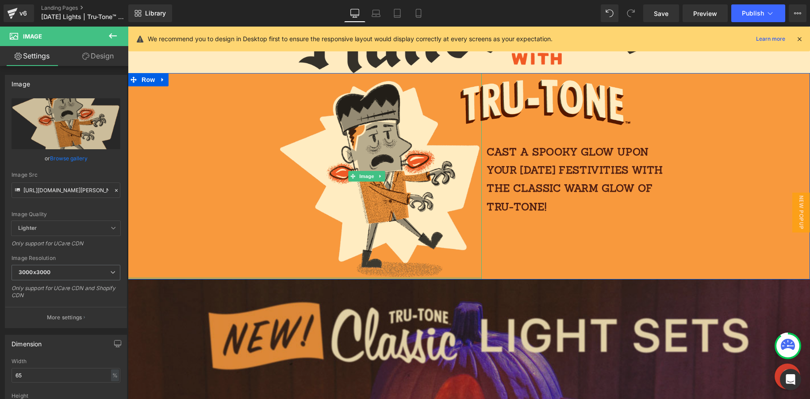
drag, startPoint x: 421, startPoint y: 291, endPoint x: 375, endPoint y: 285, distance: 46.4
click at [420, 255] on div "Image 60px" at bounding box center [305, 176] width 354 height 207
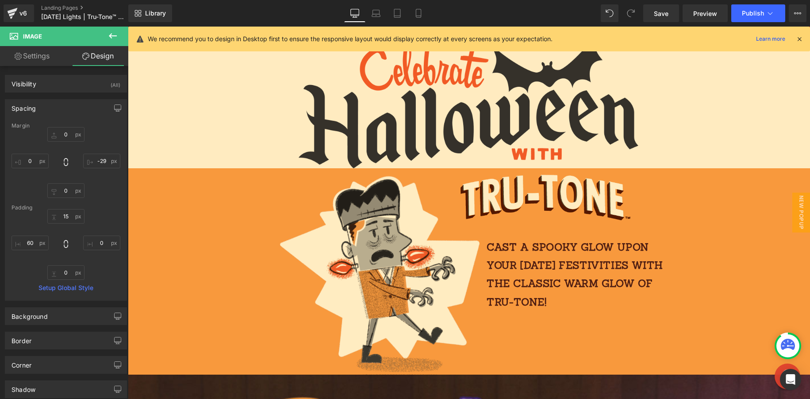
scroll to position [34, 0]
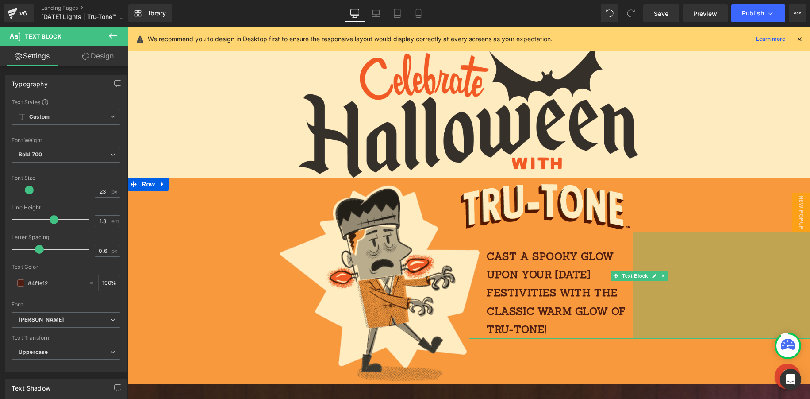
drag, startPoint x: 685, startPoint y: 259, endPoint x: 645, endPoint y: 259, distance: 39.8
click at [641, 260] on div "399px" at bounding box center [722, 285] width 177 height 107
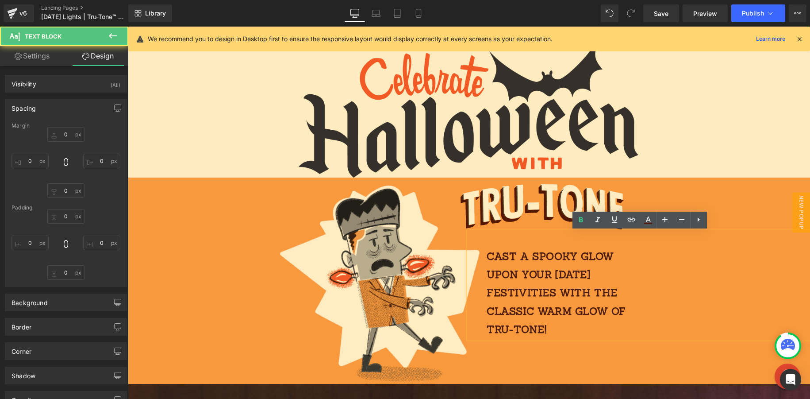
type input "0"
type input "34"
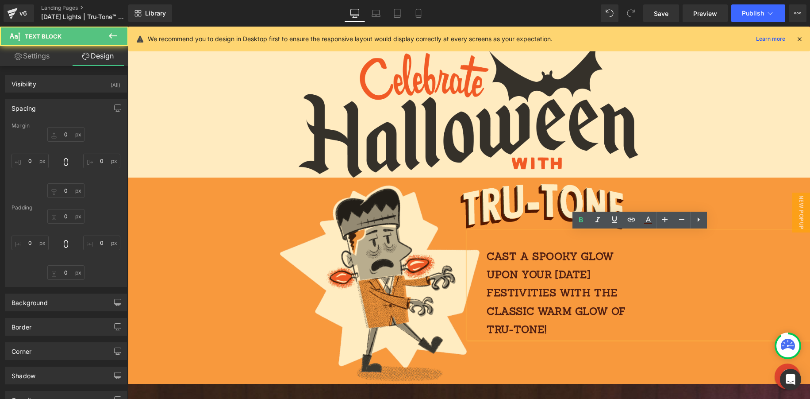
type input "400"
type input "0"
type input "40"
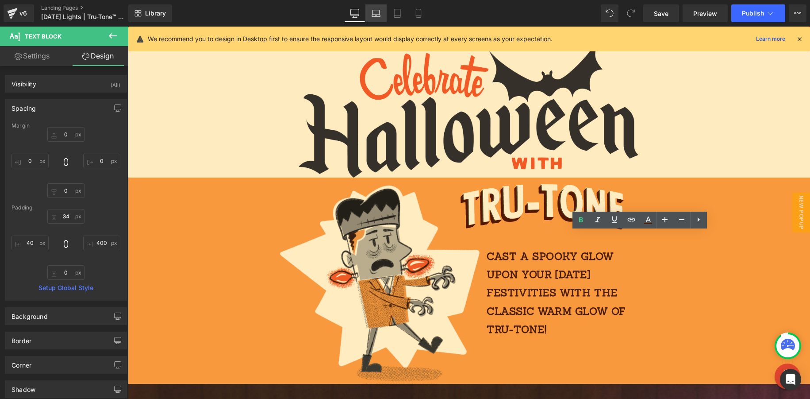
drag, startPoint x: 377, startPoint y: 17, endPoint x: 381, endPoint y: 22, distance: 5.7
click at [378, 17] on icon at bounding box center [376, 13] width 9 height 9
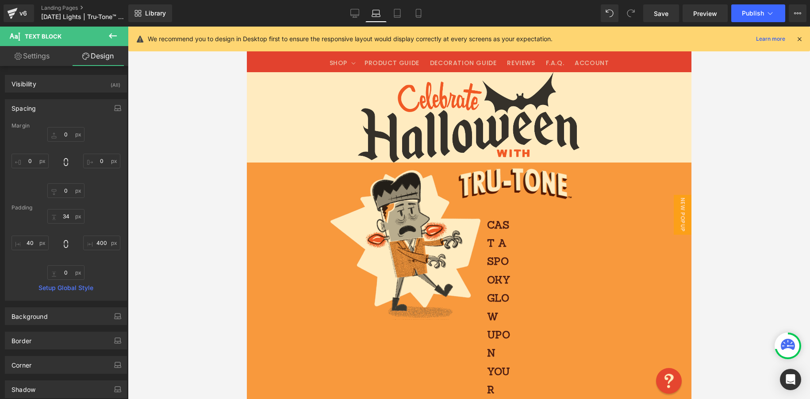
type input "0"
type input "34"
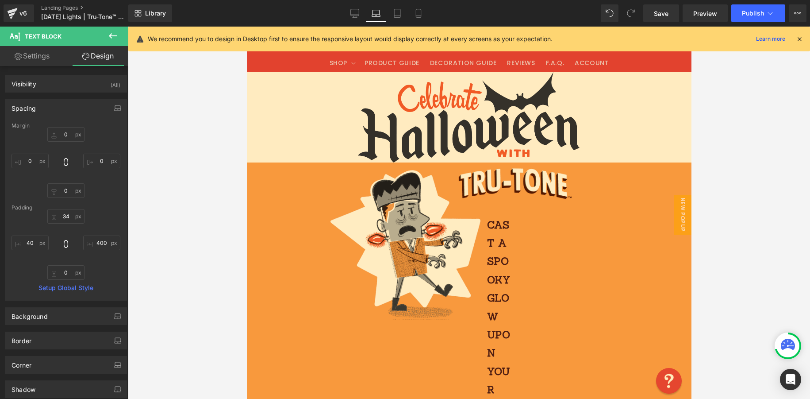
type input "400"
type input "0"
type input "40"
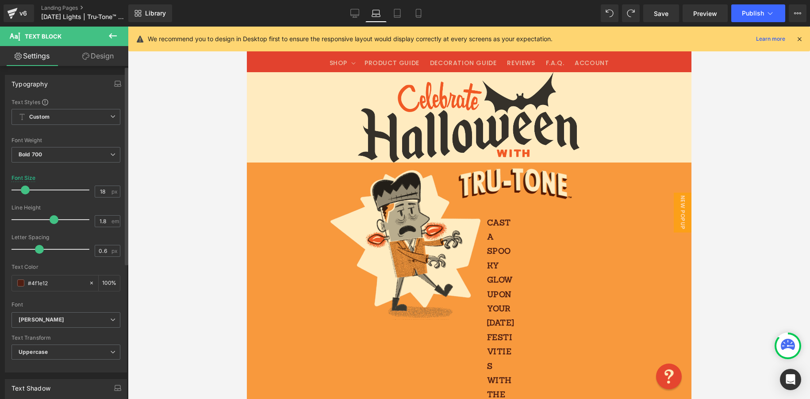
type input "19"
click at [27, 190] on span at bounding box center [25, 189] width 9 height 9
click at [100, 59] on link "Design" at bounding box center [98, 56] width 64 height 20
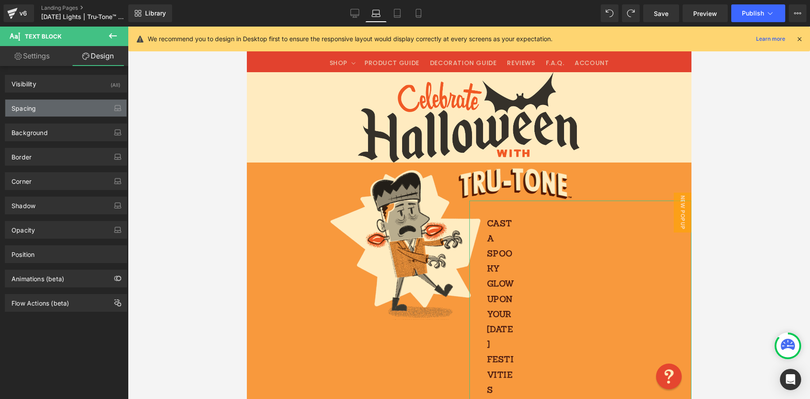
click at [65, 104] on div "Spacing" at bounding box center [65, 108] width 121 height 17
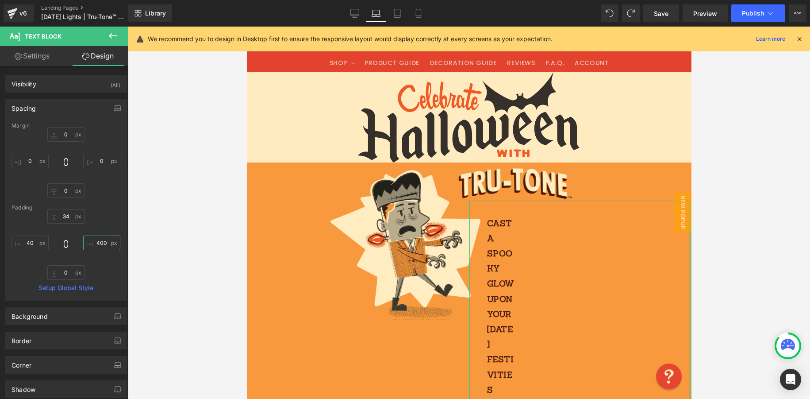
click at [97, 243] on input "400" at bounding box center [101, 242] width 37 height 15
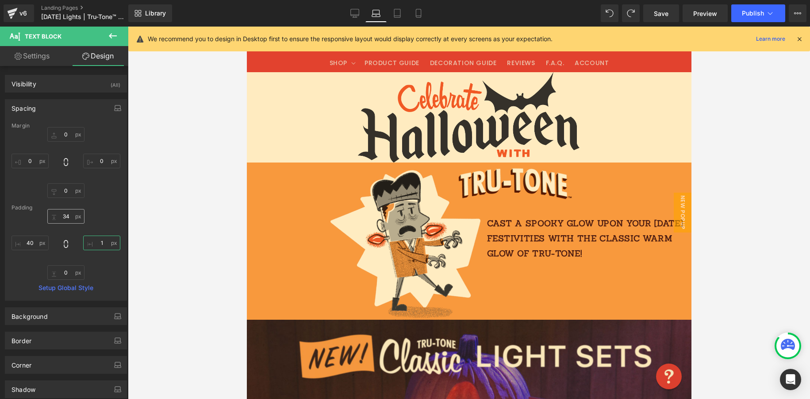
type input "10"
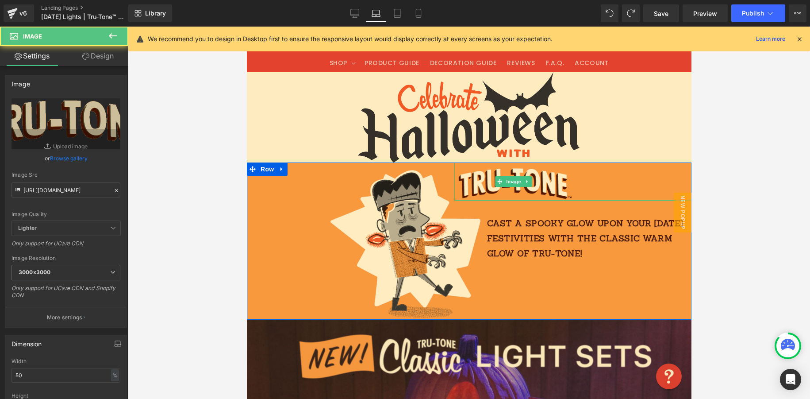
click at [662, 185] on div at bounding box center [573, 181] width 238 height 38
click at [247, 27] on div at bounding box center [247, 27] width 0 height 0
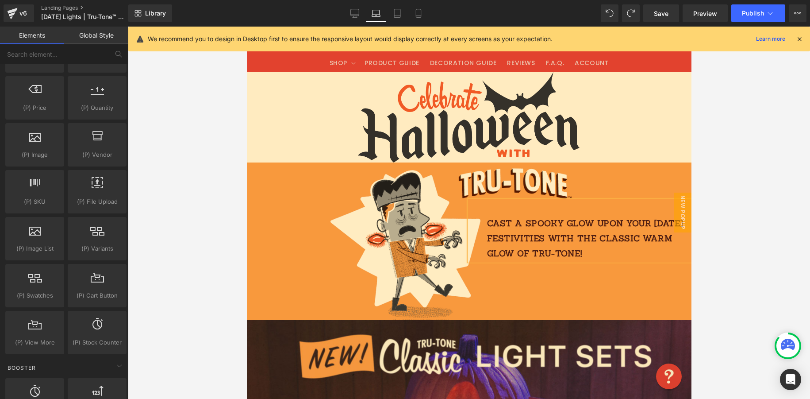
click at [662, 249] on div at bounding box center [469, 213] width 683 height 372
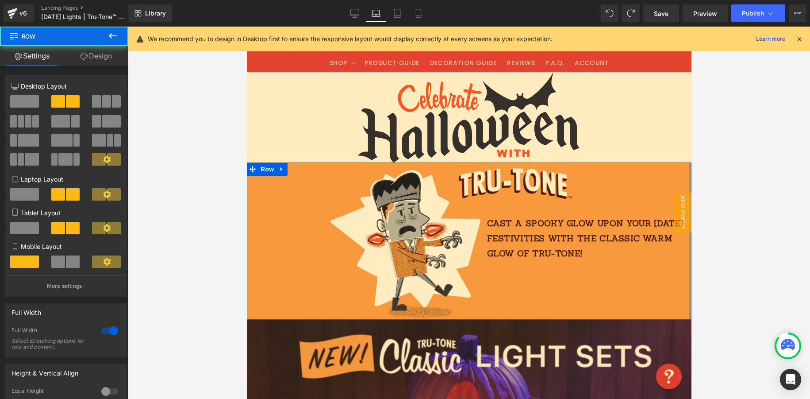
click at [662, 255] on div at bounding box center [690, 240] width 2 height 157
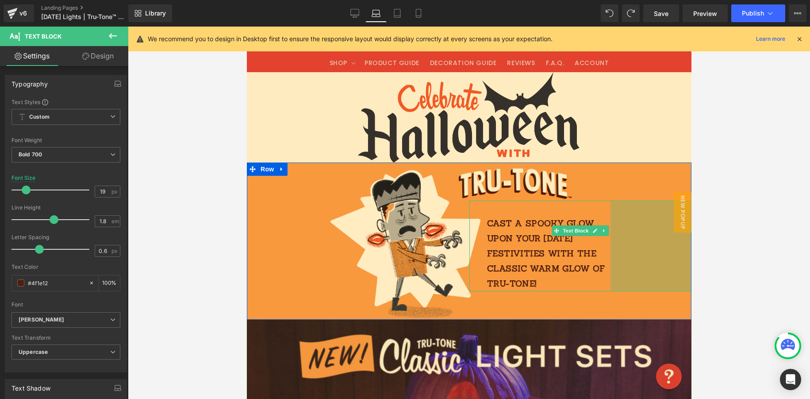
drag, startPoint x: 688, startPoint y: 254, endPoint x: 614, endPoint y: 255, distance: 73.9
click at [611, 257] on div "183px" at bounding box center [650, 246] width 81 height 91
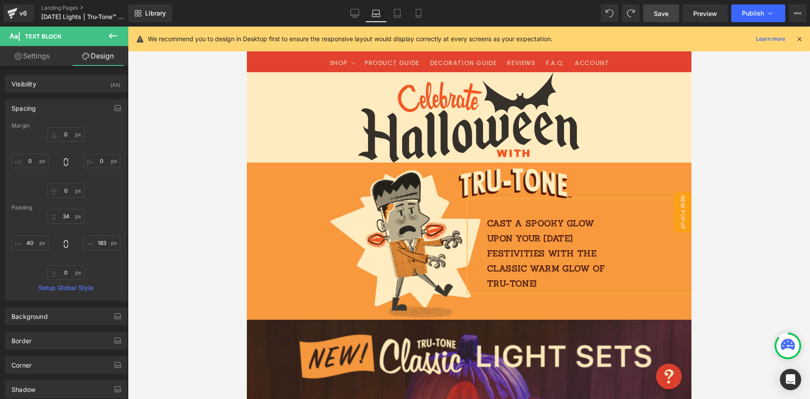
click at [662, 14] on span "Save" at bounding box center [661, 13] width 15 height 9
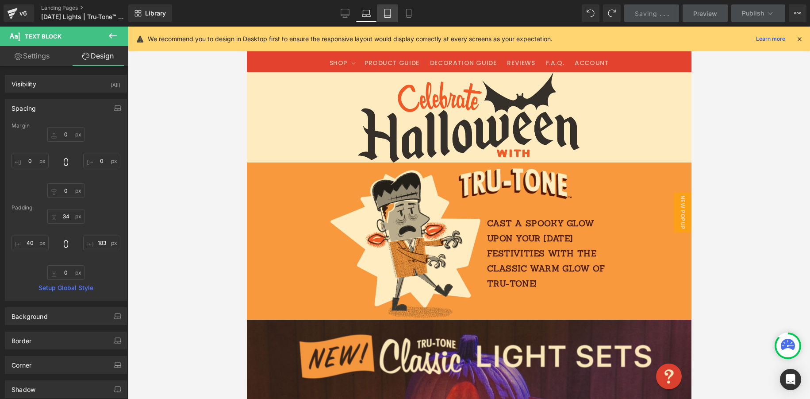
click at [389, 12] on icon at bounding box center [387, 13] width 9 height 9
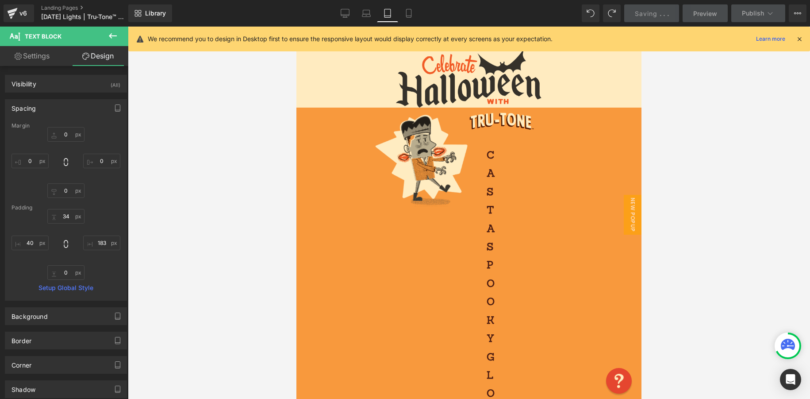
type input "0"
type input "34"
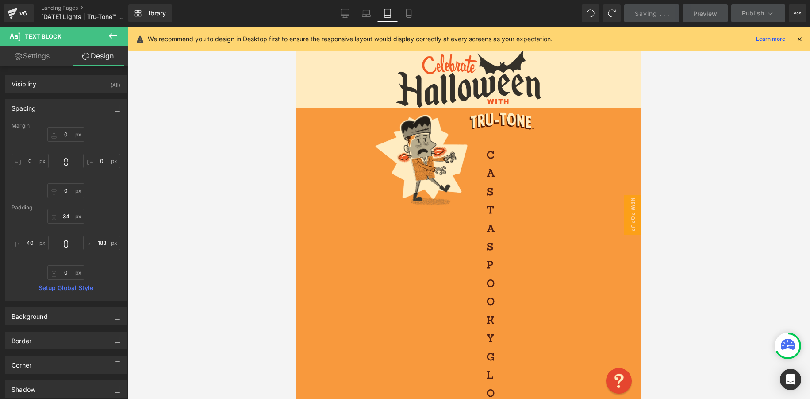
type input "400"
type input "0"
type input "40"
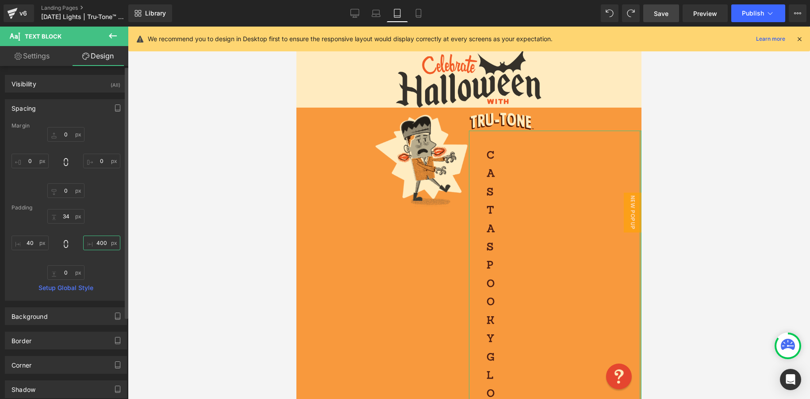
click at [100, 243] on input "400" at bounding box center [101, 242] width 37 height 15
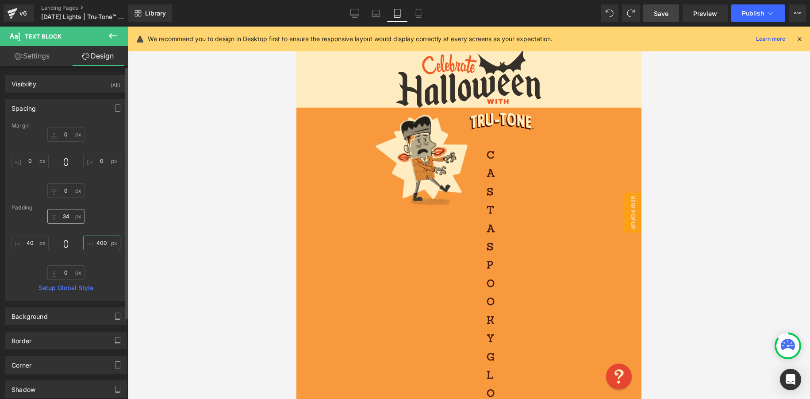
type input "10"
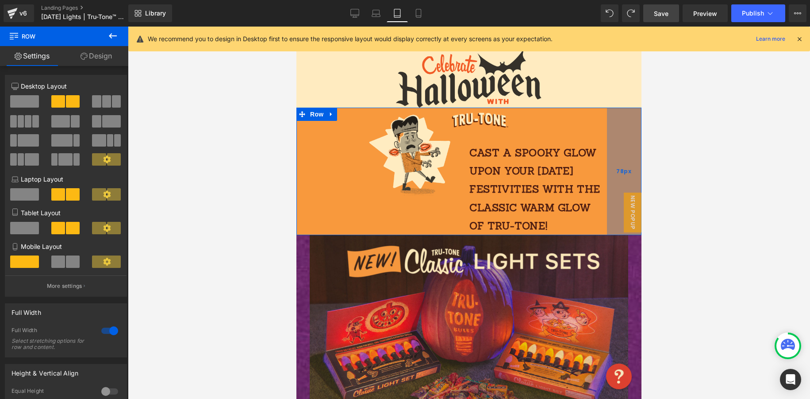
drag, startPoint x: 640, startPoint y: 158, endPoint x: 608, endPoint y: 161, distance: 31.5
click at [605, 161] on div "Image 60px Image Cast a spooky glow upon your [DATE] festivities with the class…" at bounding box center [469, 171] width 345 height 127
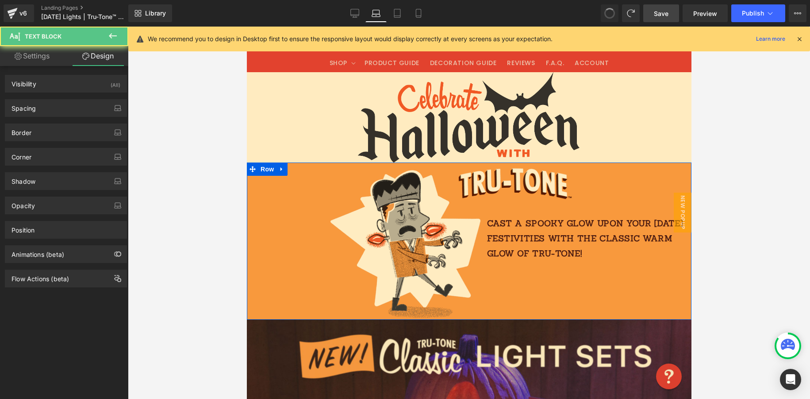
scroll to position [54, 0]
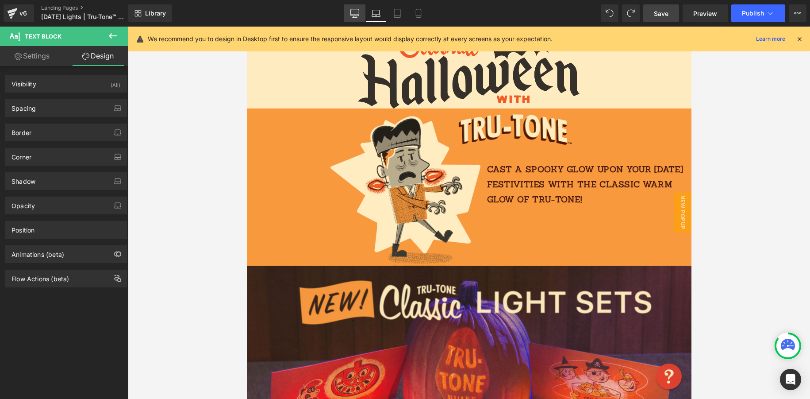
click at [353, 15] on icon at bounding box center [355, 13] width 9 height 9
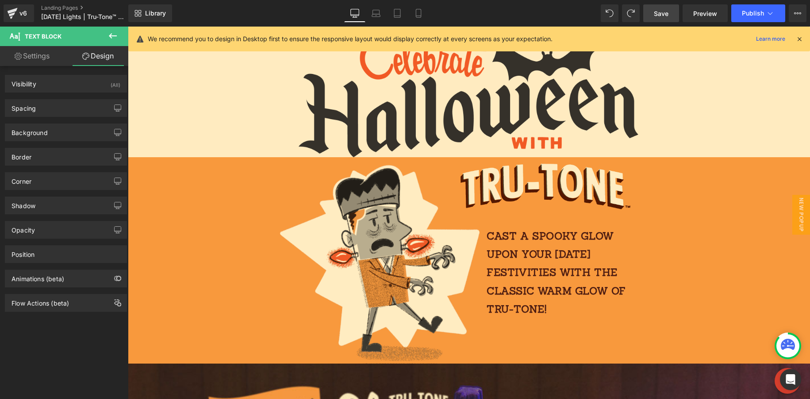
scroll to position [119, 0]
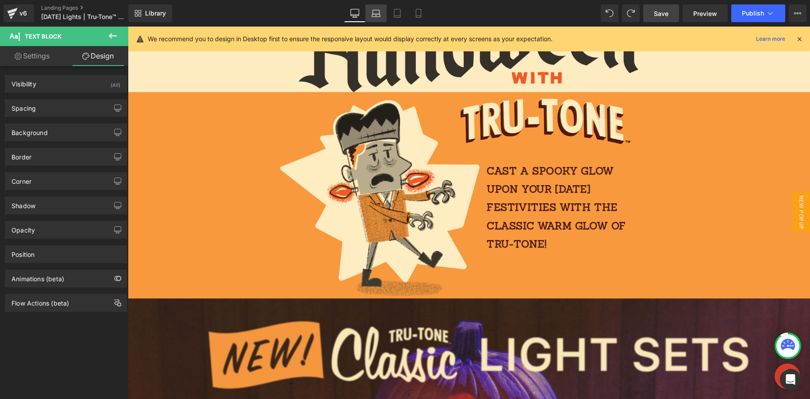
click at [378, 16] on icon at bounding box center [376, 13] width 9 height 9
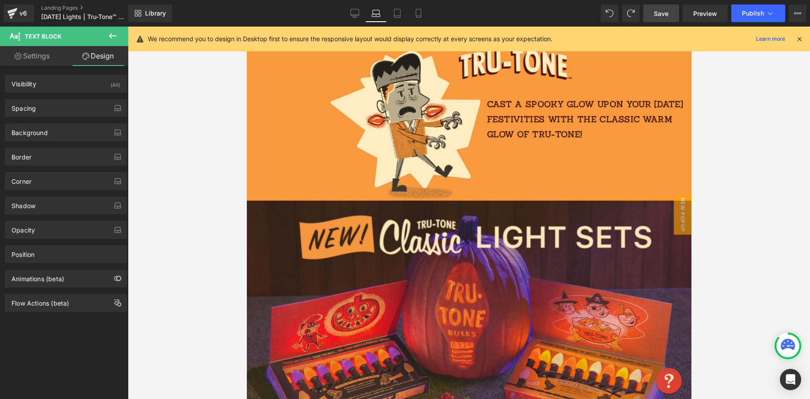
scroll to position [54, 0]
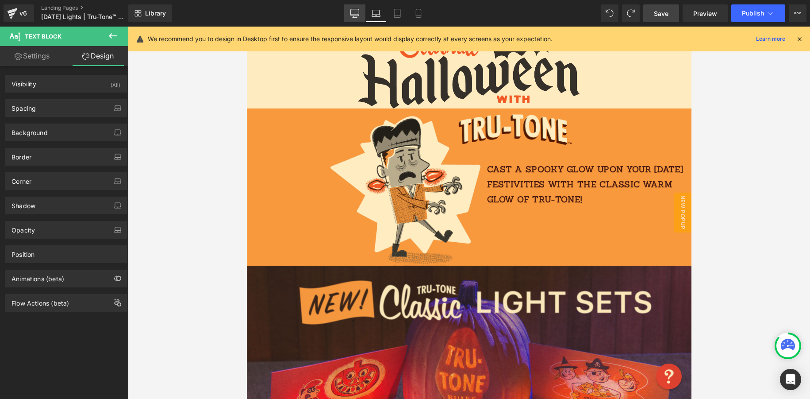
click at [358, 13] on icon at bounding box center [355, 13] width 9 height 9
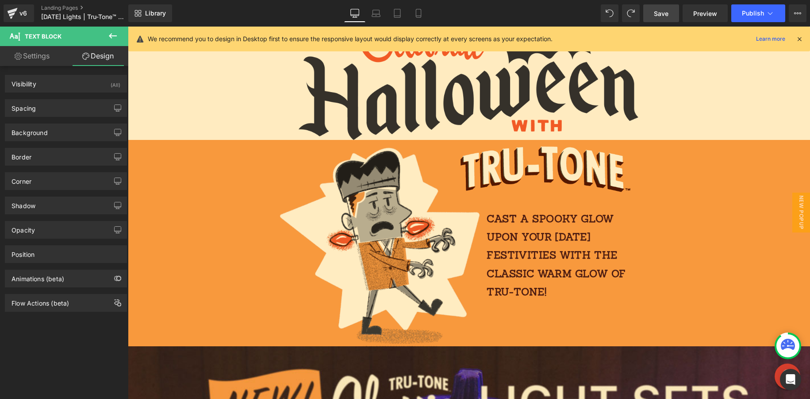
scroll to position [0, 0]
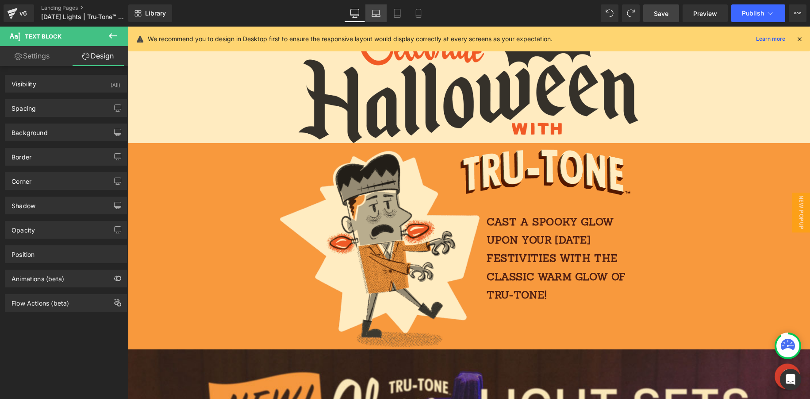
click at [379, 14] on icon at bounding box center [376, 15] width 8 height 3
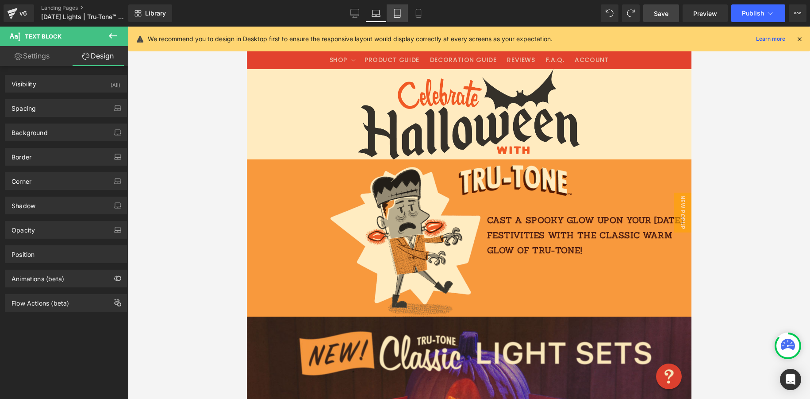
click at [407, 16] on link "Tablet" at bounding box center [397, 13] width 21 height 18
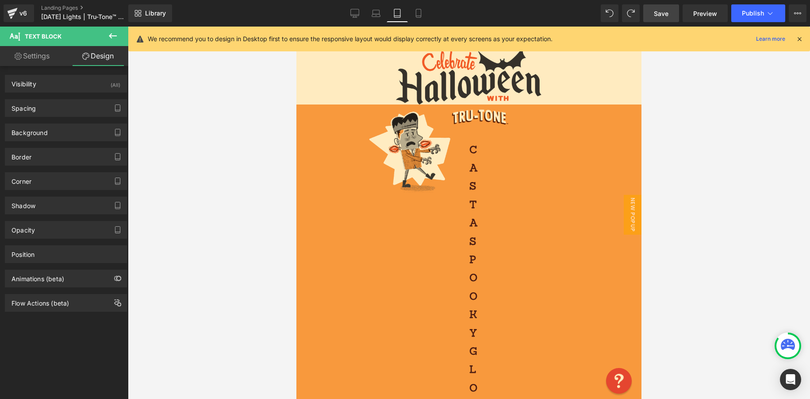
scroll to position [0, 0]
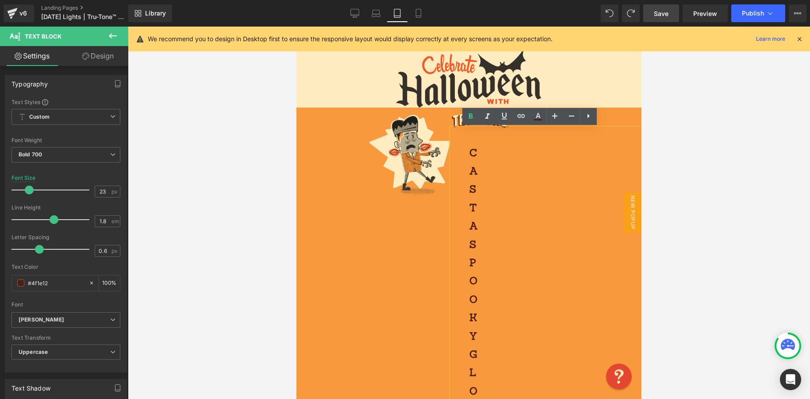
drag, startPoint x: 683, startPoint y: 122, endPoint x: 644, endPoint y: 124, distance: 38.5
click at [662, 122] on div at bounding box center [469, 213] width 683 height 372
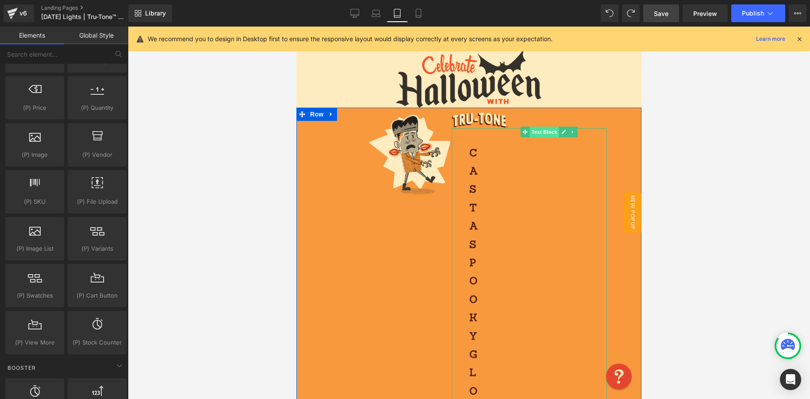
click at [543, 129] on span "Text Block" at bounding box center [544, 132] width 29 height 11
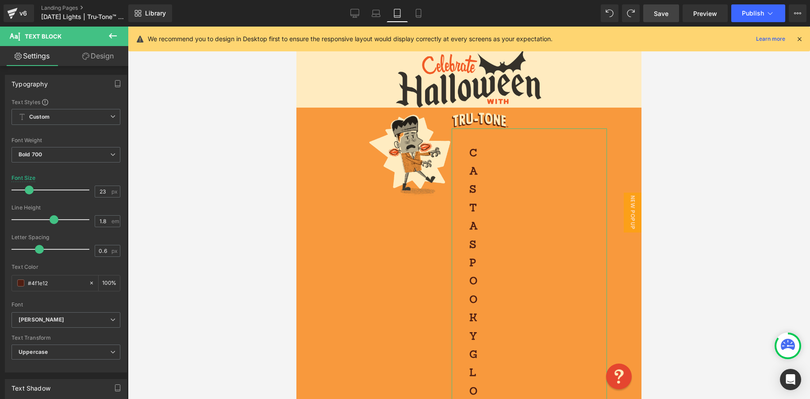
click at [105, 58] on link "Design" at bounding box center [98, 56] width 64 height 20
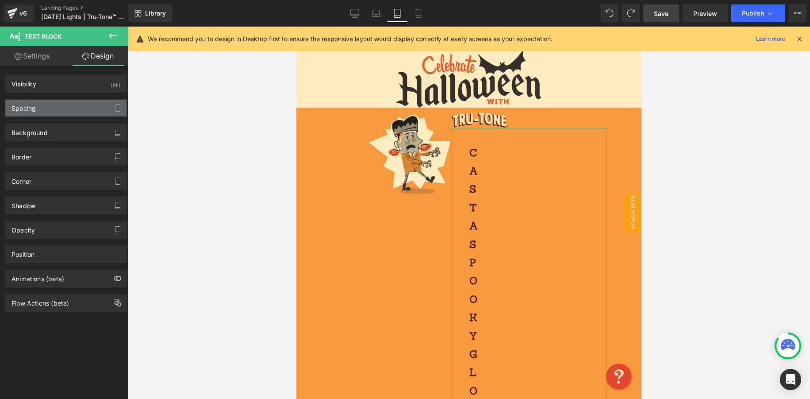
click at [60, 106] on div "Spacing" at bounding box center [65, 108] width 121 height 17
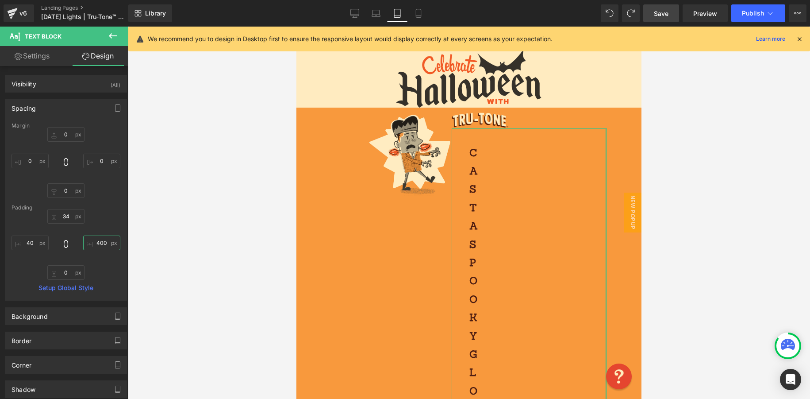
click at [100, 244] on input "400" at bounding box center [101, 242] width 37 height 15
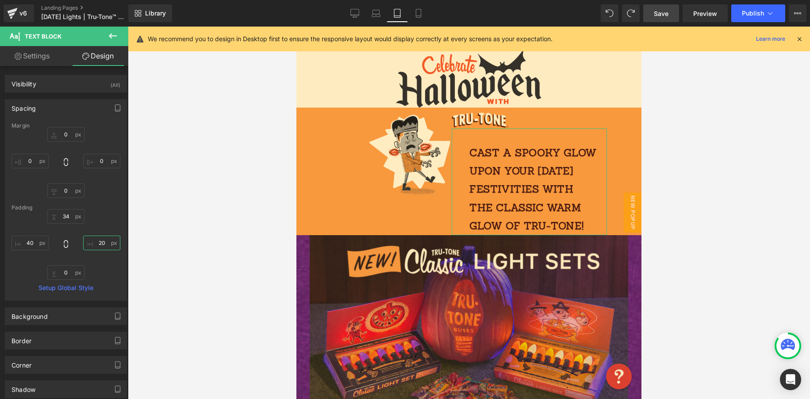
type input "20"
drag, startPoint x: 41, startPoint y: 59, endPoint x: 52, endPoint y: 68, distance: 14.5
click at [41, 59] on link "Settings" at bounding box center [32, 56] width 64 height 20
type input "100"
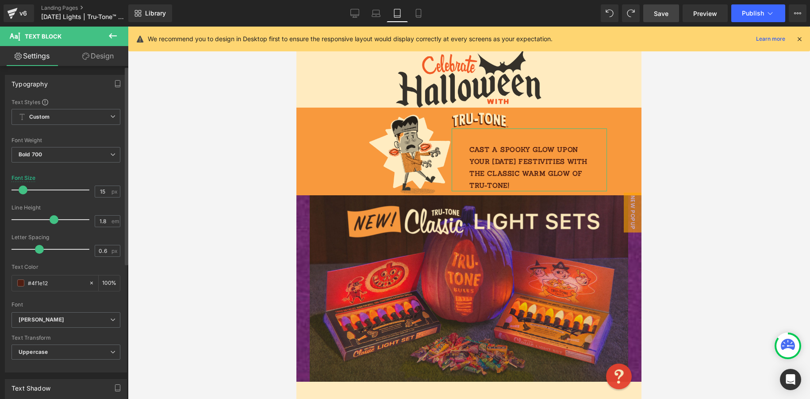
type input "14"
drag, startPoint x: 29, startPoint y: 191, endPoint x: 22, endPoint y: 191, distance: 6.6
click at [22, 191] on span at bounding box center [22, 189] width 9 height 9
click at [104, 57] on link "Design" at bounding box center [98, 56] width 64 height 20
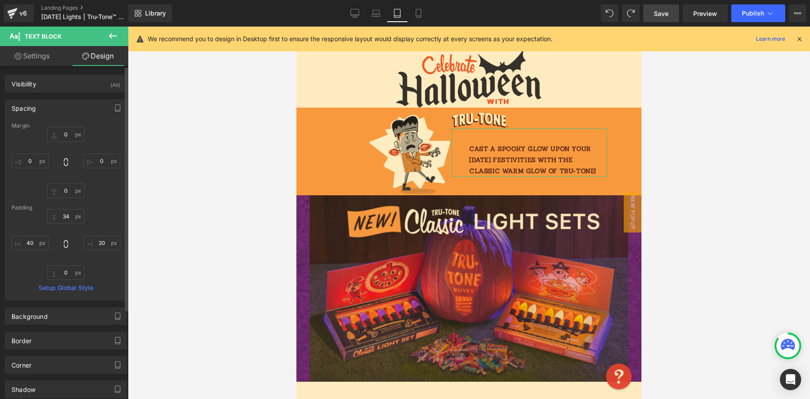
type input "0"
type input "34"
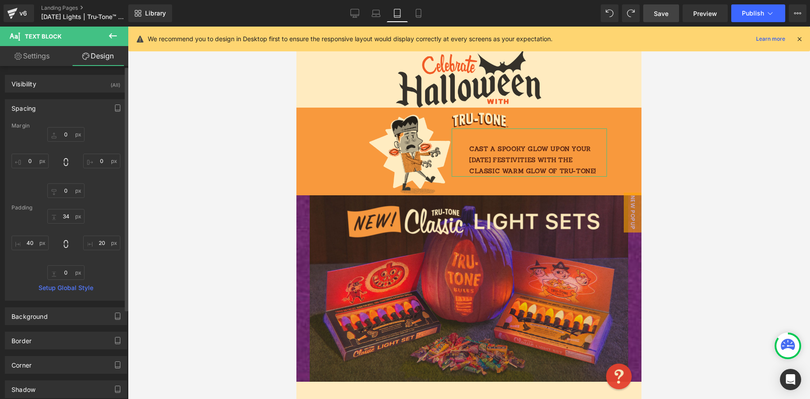
type input "20"
type input "0"
type input "40"
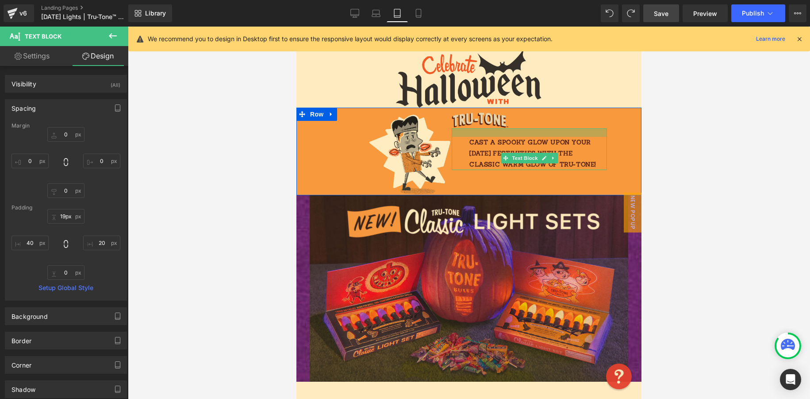
type input "20px"
drag, startPoint x: 480, startPoint y: 130, endPoint x: 473, endPoint y: 125, distance: 8.7
click at [473, 123] on div "Image Cast a spooky glow upon your [DATE] festivities with the classic warm glo…" at bounding box center [529, 139] width 155 height 63
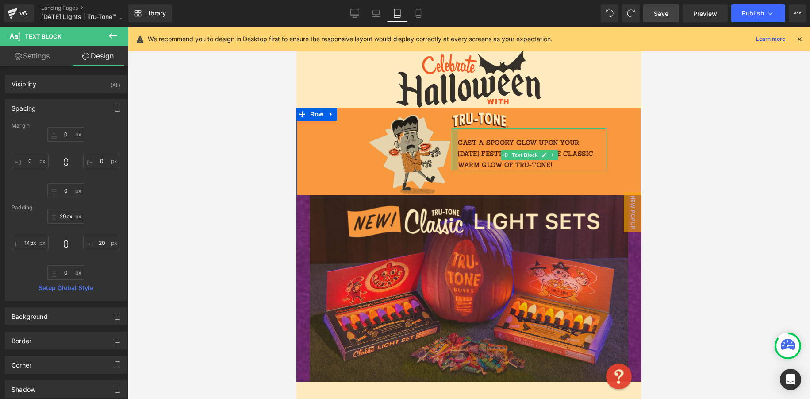
type input "13px"
drag, startPoint x: 453, startPoint y: 139, endPoint x: 447, endPoint y: 139, distance: 6.7
click at [441, 139] on div "Image Image Cast a spooky glow upon your [DATE] festivities with the classic wa…" at bounding box center [469, 152] width 345 height 88
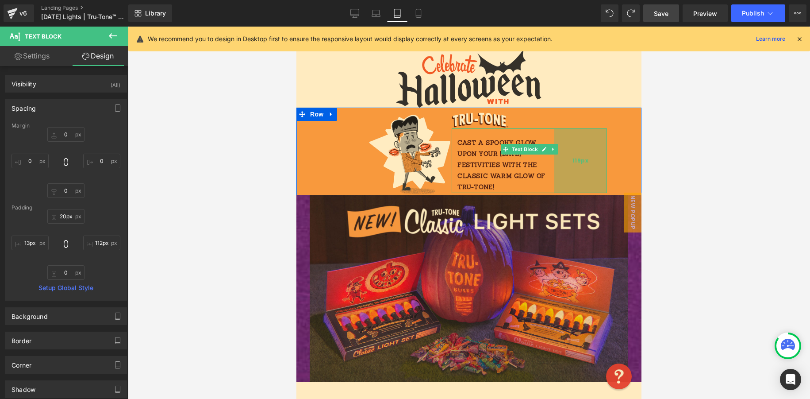
type input "111px"
drag, startPoint x: 600, startPoint y: 150, endPoint x: 559, endPoint y: 152, distance: 40.8
click at [559, 152] on div "111px" at bounding box center [582, 155] width 49 height 54
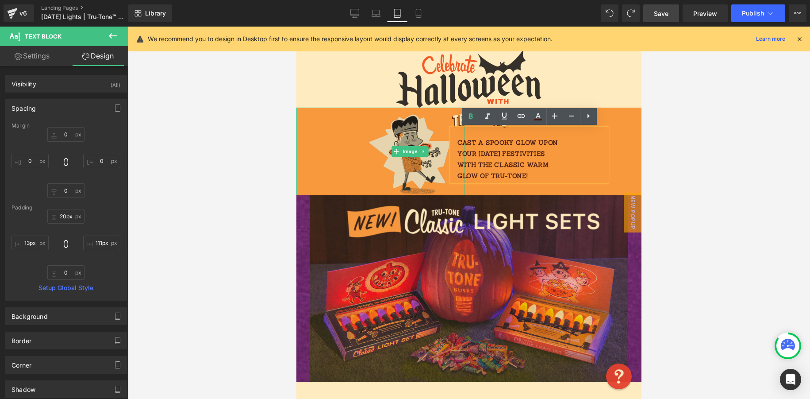
click at [384, 140] on img at bounding box center [409, 152] width 109 height 88
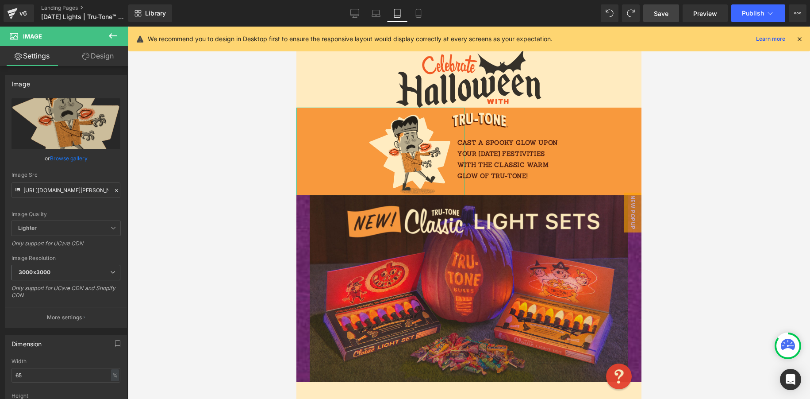
click at [103, 58] on link "Design" at bounding box center [98, 56] width 64 height 20
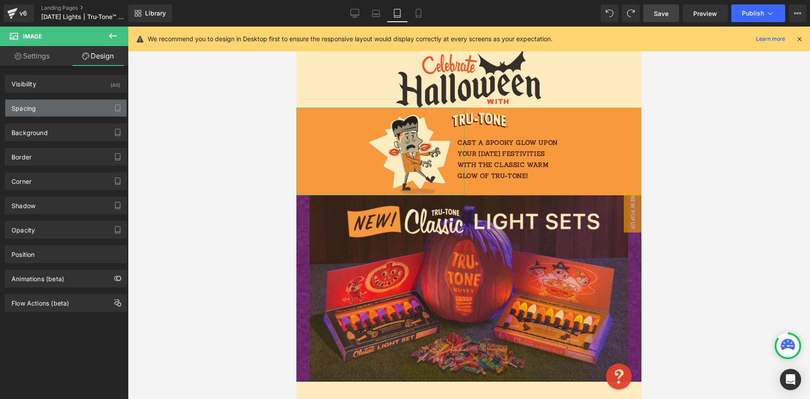
click at [43, 107] on div "Spacing" at bounding box center [65, 108] width 121 height 17
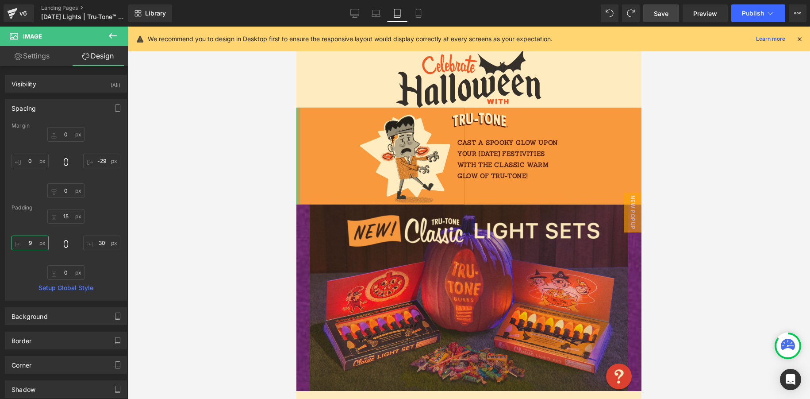
drag, startPoint x: 18, startPoint y: 244, endPoint x: 26, endPoint y: 251, distance: 10.1
click at [26, 251] on div "15px 15 30px 30 0px 0 9px 9" at bounding box center [66, 244] width 109 height 71
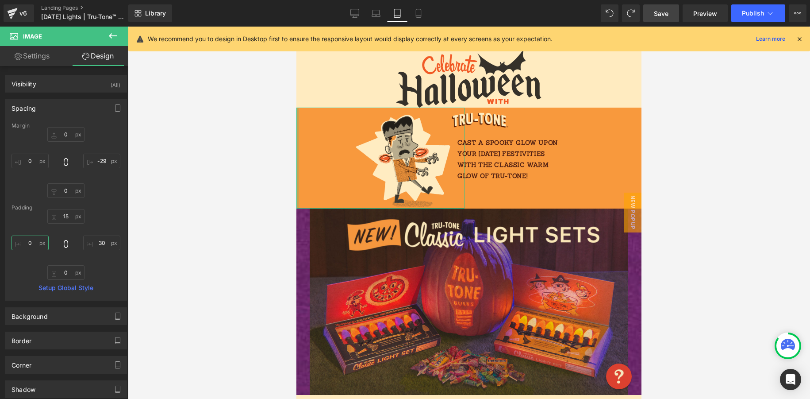
type input "0"
drag, startPoint x: 29, startPoint y: 250, endPoint x: 31, endPoint y: 245, distance: 5.2
click at [31, 245] on input "0" at bounding box center [30, 242] width 37 height 15
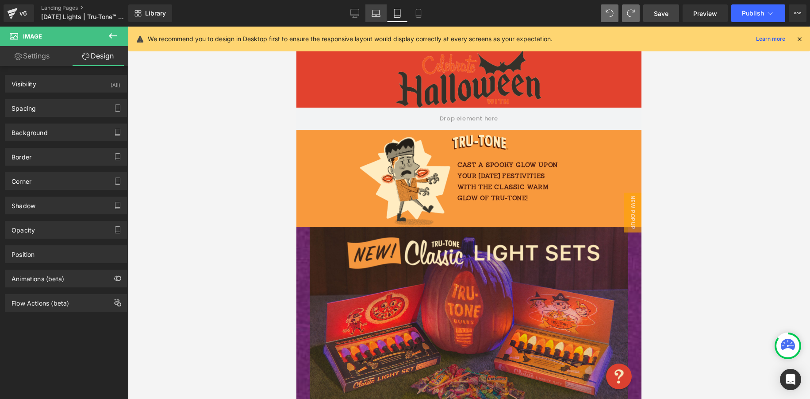
click at [382, 15] on link "Laptop" at bounding box center [376, 13] width 21 height 18
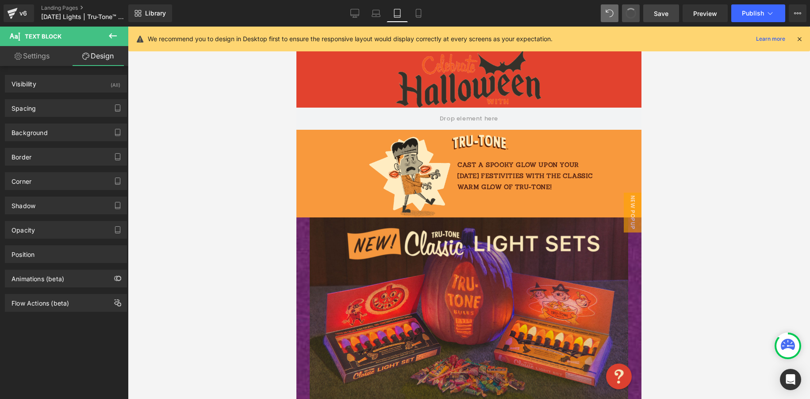
click at [627, 15] on span at bounding box center [631, 14] width 12 height 12
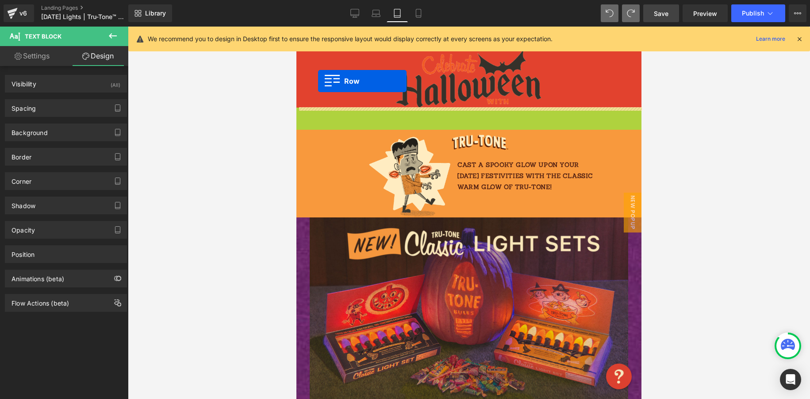
drag, startPoint x: 305, startPoint y: 113, endPoint x: 338, endPoint y: 79, distance: 47.3
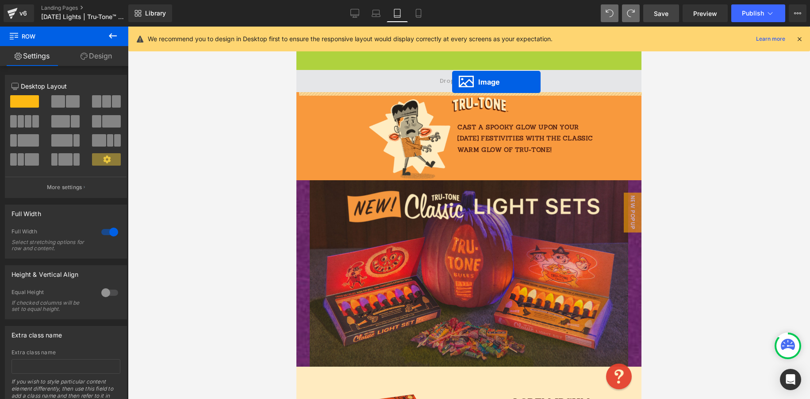
drag, startPoint x: 455, startPoint y: 76, endPoint x: 452, endPoint y: 81, distance: 6.2
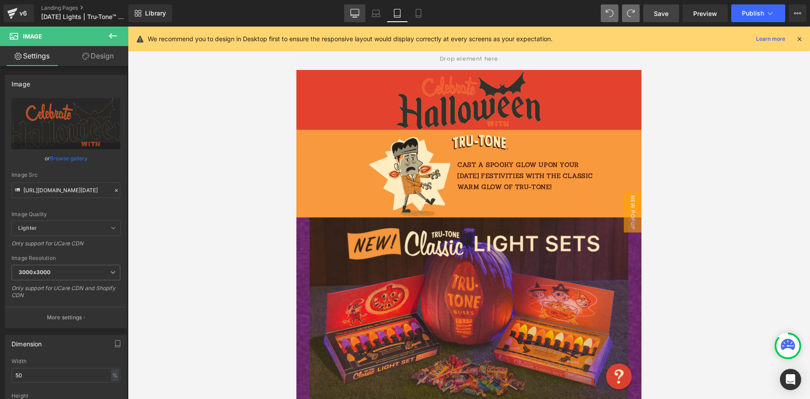
click at [357, 12] on icon at bounding box center [355, 13] width 9 height 9
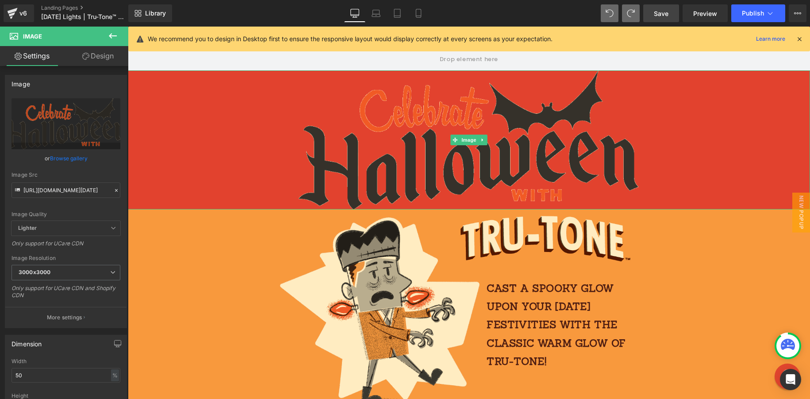
click at [239, 112] on div at bounding box center [469, 139] width 683 height 139
click at [147, 116] on div at bounding box center [469, 139] width 683 height 139
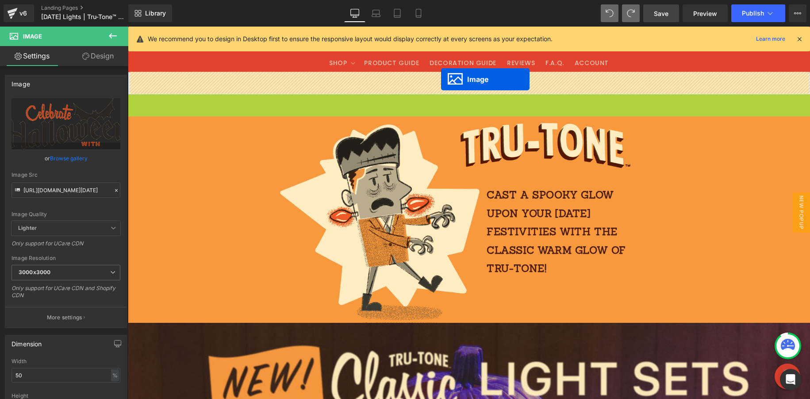
drag, startPoint x: 448, startPoint y: 132, endPoint x: 441, endPoint y: 79, distance: 53.1
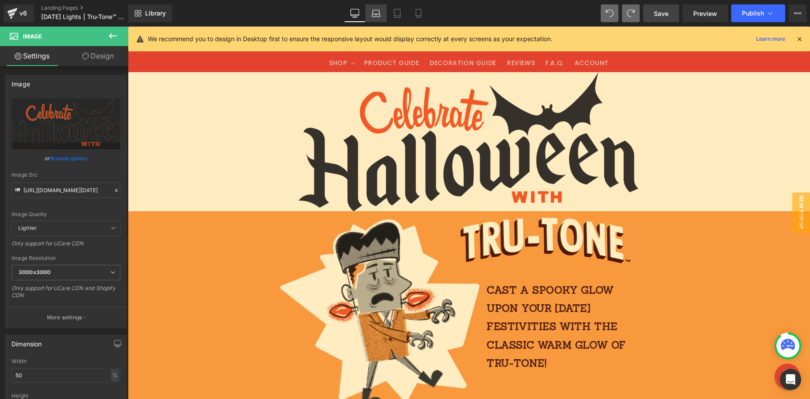
click at [375, 17] on icon at bounding box center [376, 13] width 9 height 9
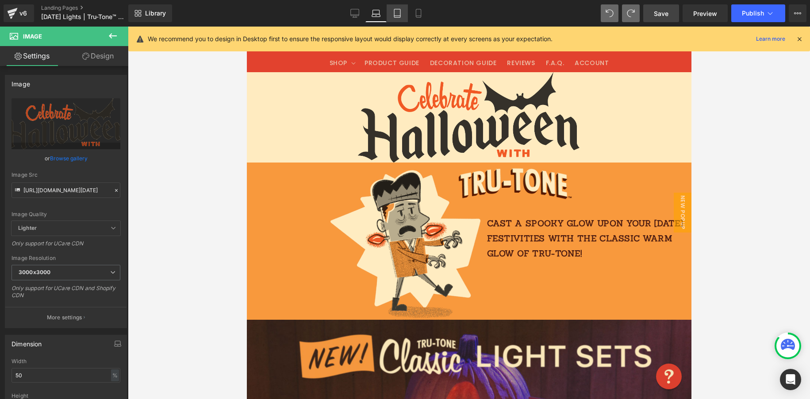
click at [401, 17] on icon at bounding box center [397, 13] width 9 height 9
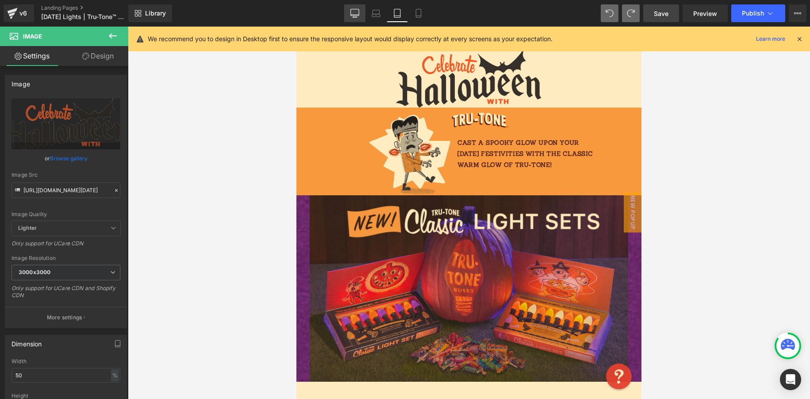
click at [357, 14] on icon at bounding box center [355, 13] width 9 height 9
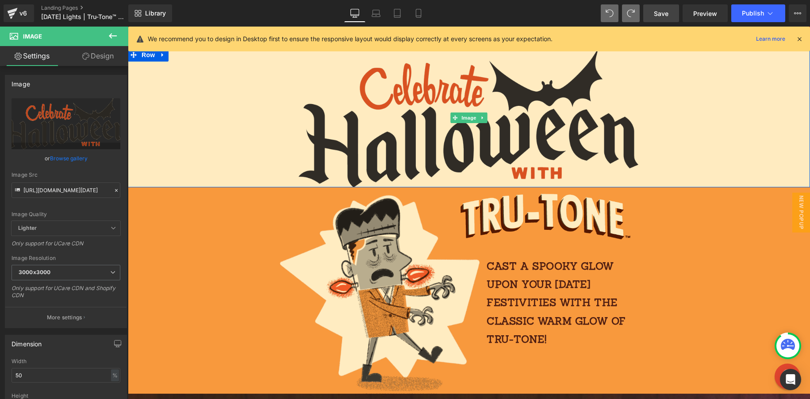
click at [421, 101] on img at bounding box center [469, 117] width 341 height 139
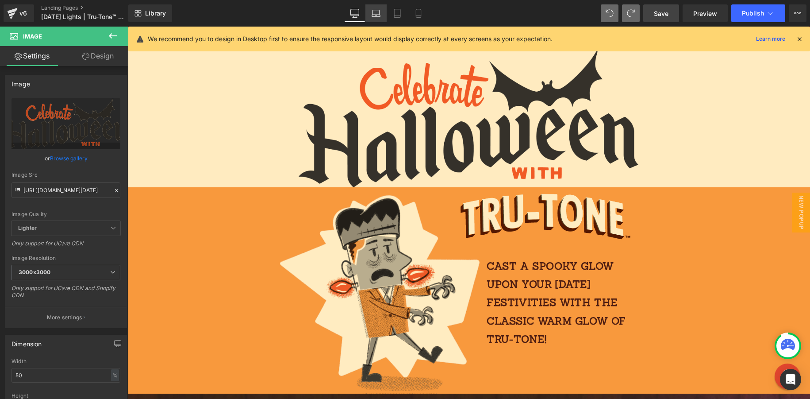
click at [377, 15] on icon at bounding box center [376, 13] width 9 height 9
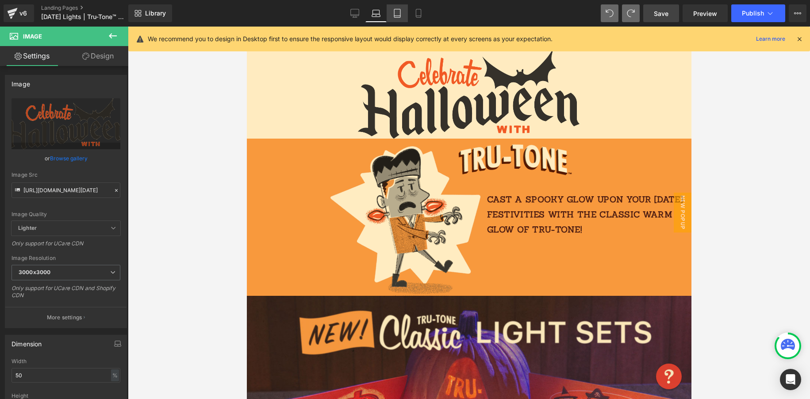
click at [400, 17] on icon at bounding box center [397, 13] width 9 height 9
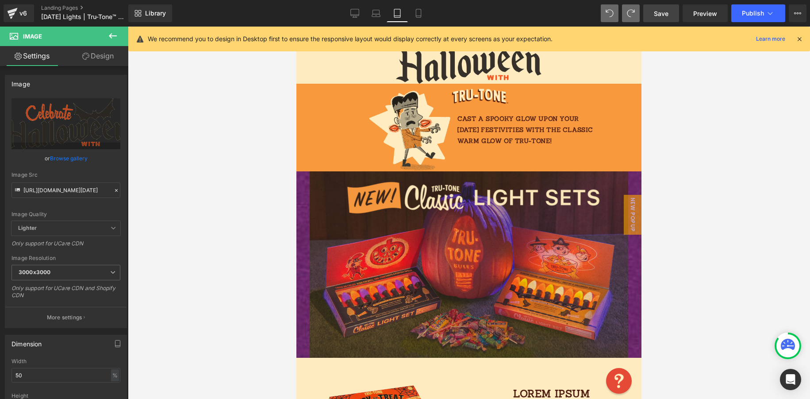
scroll to position [0, 0]
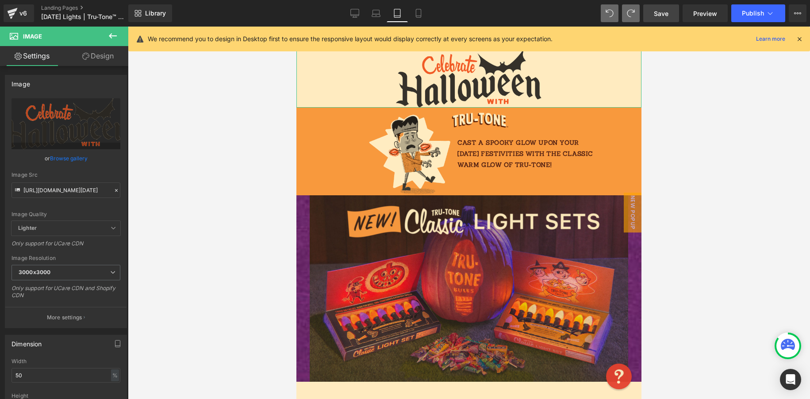
click at [107, 57] on link "Design" at bounding box center [98, 56] width 64 height 20
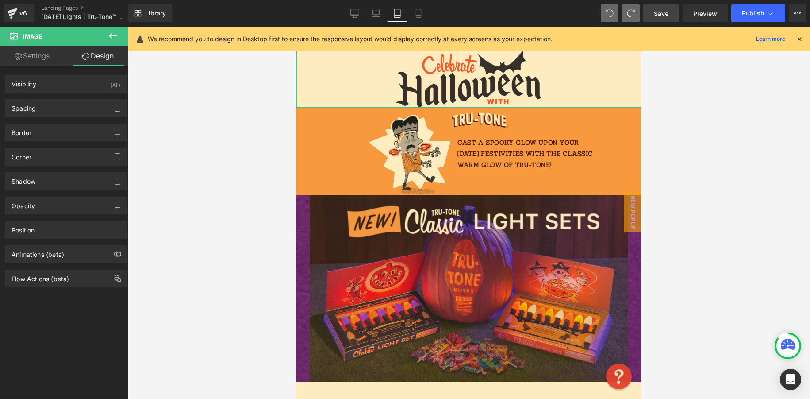
click at [37, 57] on link "Settings" at bounding box center [32, 56] width 64 height 20
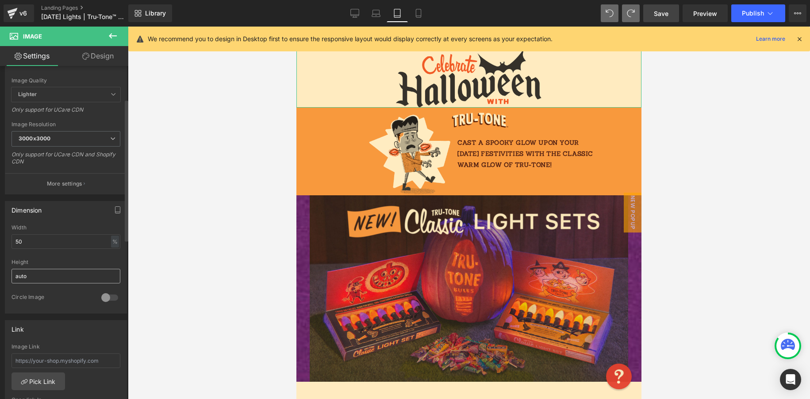
scroll to position [150, 0]
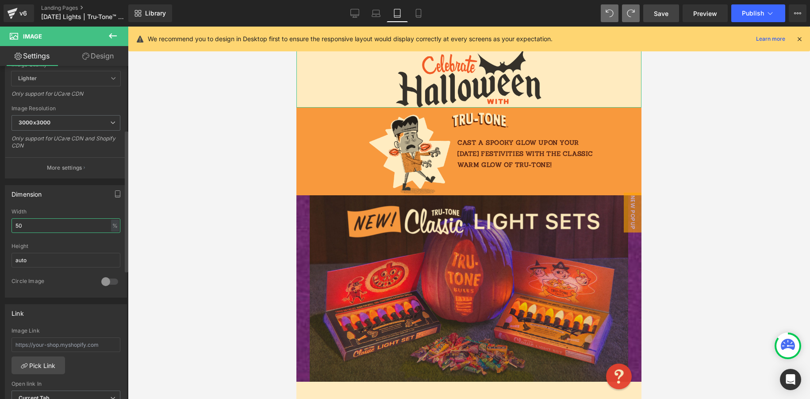
drag, startPoint x: 33, startPoint y: 226, endPoint x: 8, endPoint y: 223, distance: 25.9
click at [8, 224] on div "50% Width 50 % % px auto Height auto 0 Circle Image" at bounding box center [65, 252] width 121 height 89
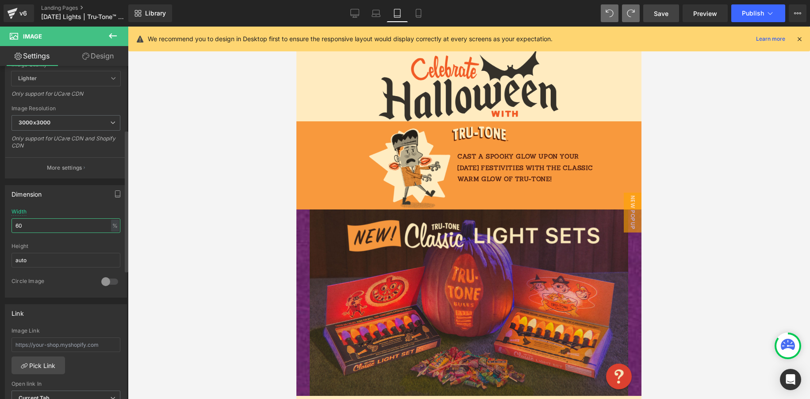
type input "6"
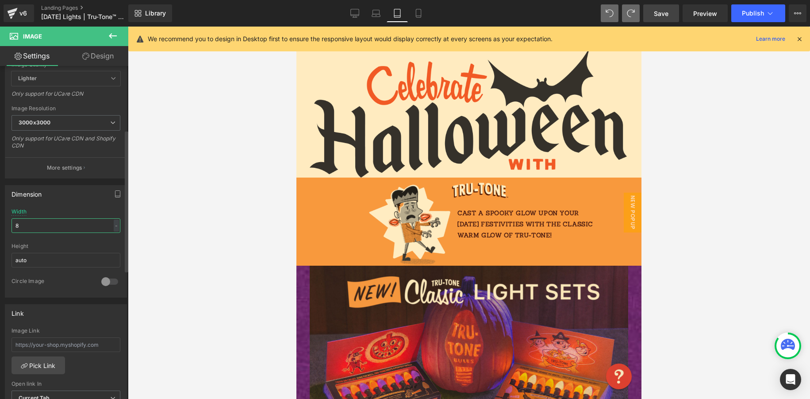
type input "80"
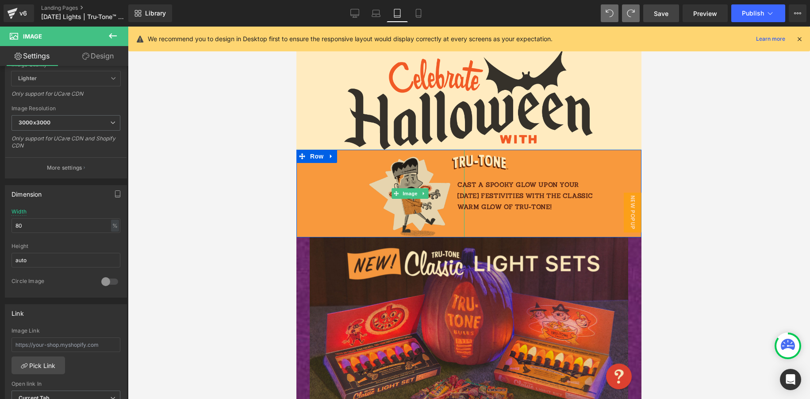
click at [437, 183] on img at bounding box center [409, 194] width 109 height 88
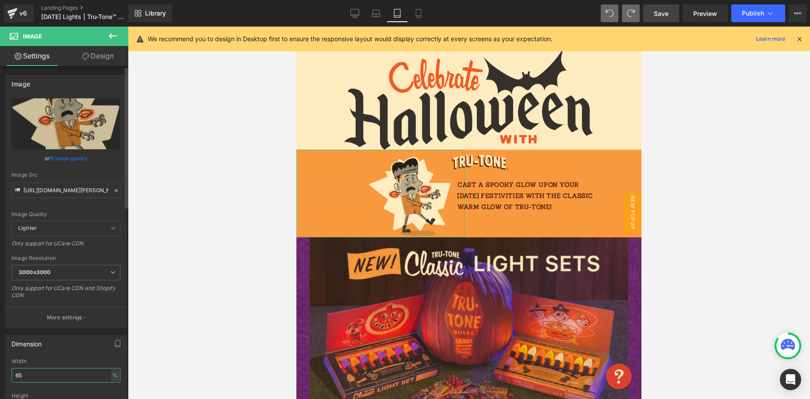
drag, startPoint x: 22, startPoint y: 371, endPoint x: 9, endPoint y: 371, distance: 13.3
click at [9, 359] on div "65% Width 65 % % px auto Height auto 0 Circle Image" at bounding box center [65, 402] width 121 height 89
drag, startPoint x: 11, startPoint y: 377, endPoint x: 0, endPoint y: 365, distance: 15.7
click at [8, 359] on div "65% Width 65 % % px auto Height auto 0 Circle Image" at bounding box center [65, 402] width 121 height 89
type input "75"
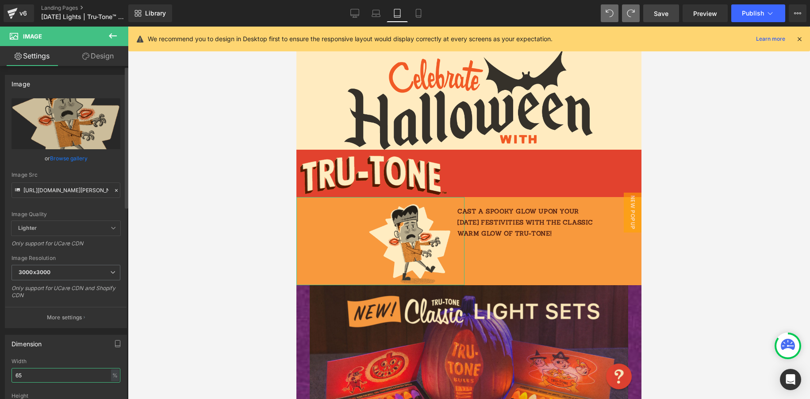
drag, startPoint x: 31, startPoint y: 376, endPoint x: 5, endPoint y: 376, distance: 25.2
click at [6, 359] on div "65% Width 65 % % px auto Height auto 0 Circle Image" at bounding box center [65, 402] width 121 height 89
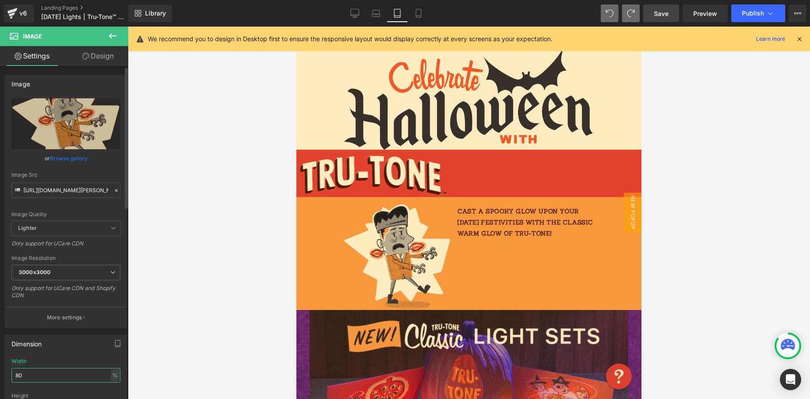
type input "80"
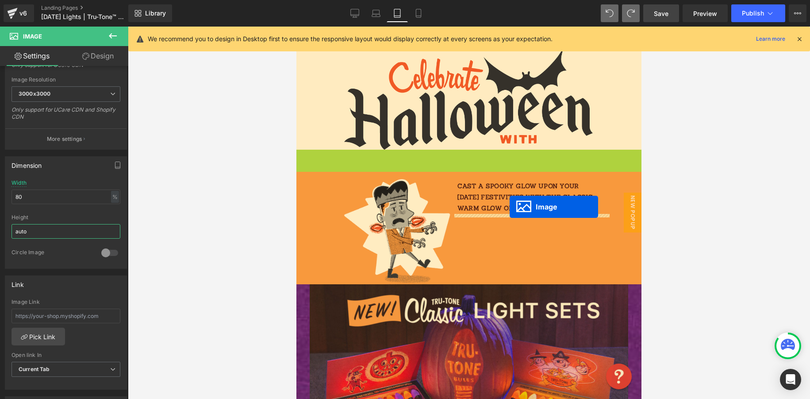
drag, startPoint x: 387, startPoint y: 180, endPoint x: 510, endPoint y: 207, distance: 126.0
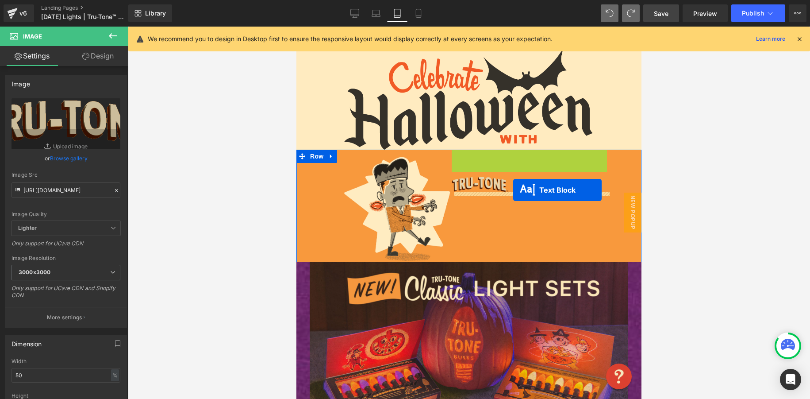
drag, startPoint x: 508, startPoint y: 170, endPoint x: 512, endPoint y: 190, distance: 19.9
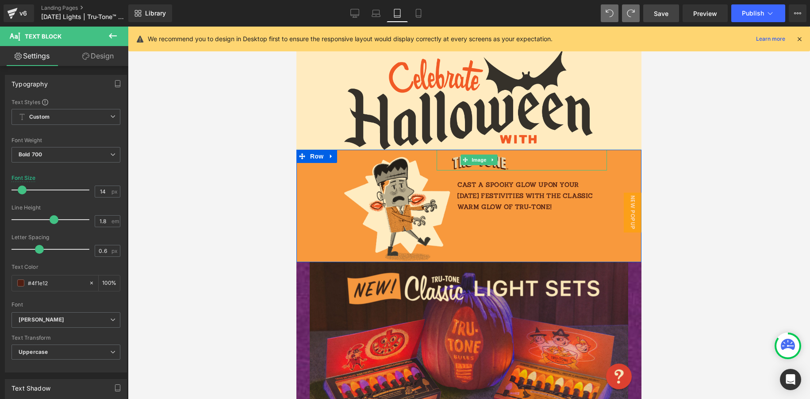
click at [512, 162] on img at bounding box center [479, 160] width 85 height 21
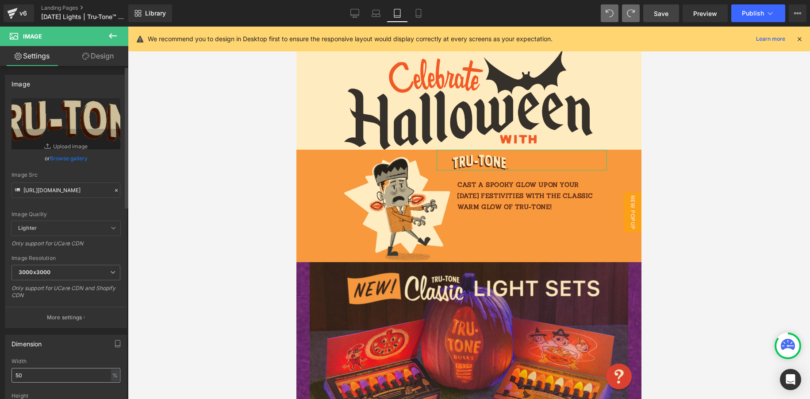
drag, startPoint x: 23, startPoint y: 375, endPoint x: 14, endPoint y: 371, distance: 9.1
click at [12, 359] on input "50" at bounding box center [66, 375] width 109 height 15
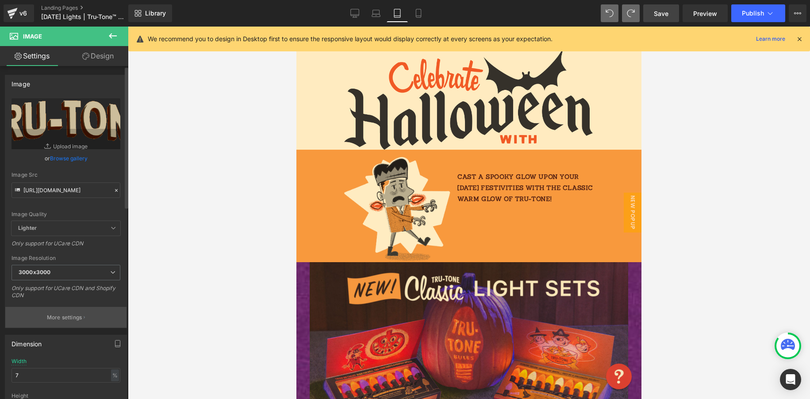
type input "70"
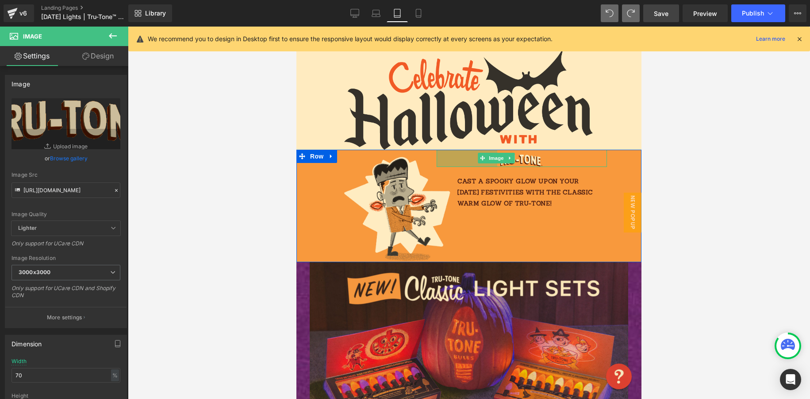
drag, startPoint x: 439, startPoint y: 168, endPoint x: 489, endPoint y: 169, distance: 50.0
click at [484, 169] on div "Image 137px Cast a spooky glow upon your [DATE] festivities with the classic wa…" at bounding box center [529, 179] width 155 height 59
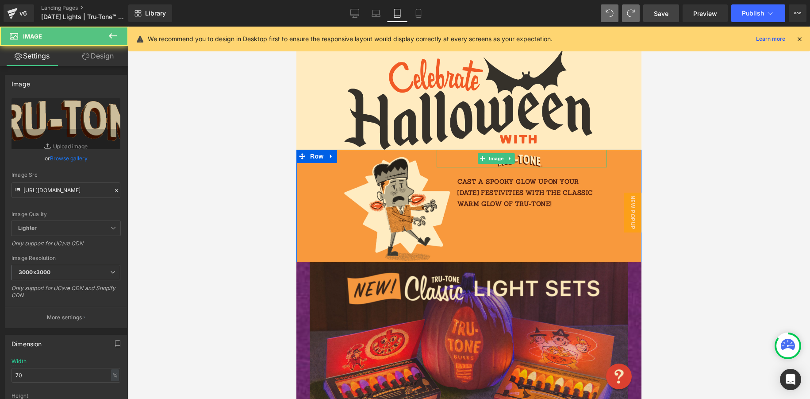
drag, startPoint x: 603, startPoint y: 158, endPoint x: 584, endPoint y: 158, distance: 19.5
click at [590, 158] on div at bounding box center [522, 159] width 170 height 18
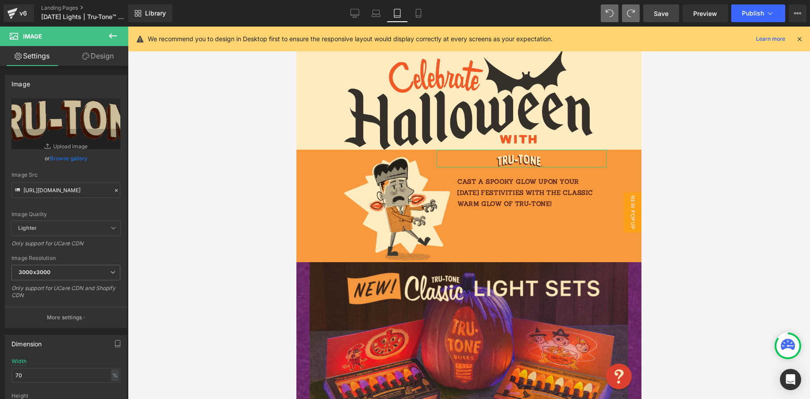
click at [106, 62] on link "Design" at bounding box center [98, 56] width 64 height 20
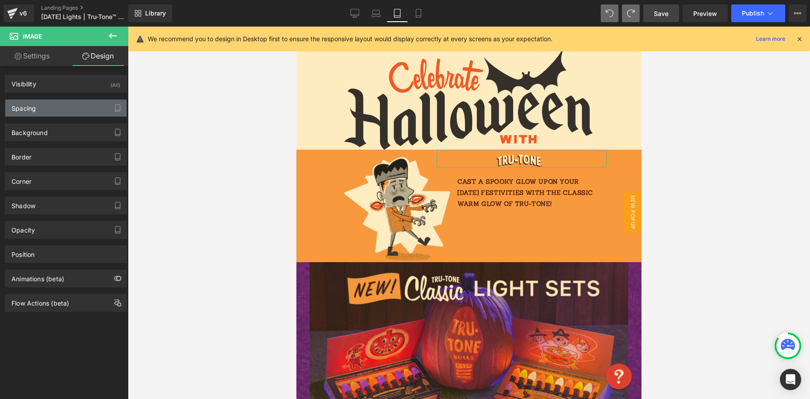
click at [47, 108] on div "Spacing" at bounding box center [65, 108] width 121 height 17
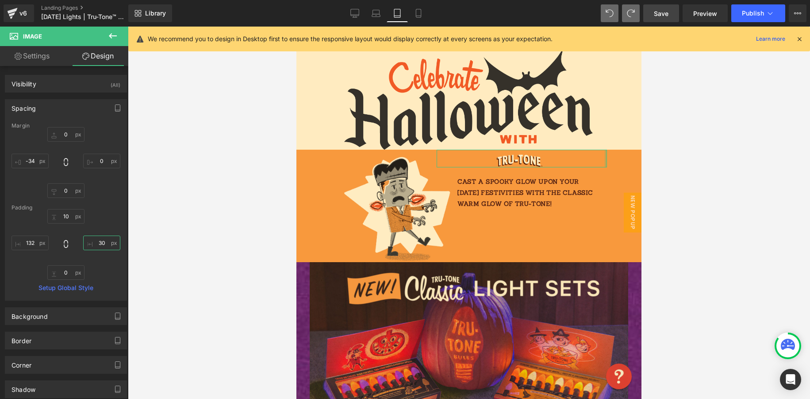
drag, startPoint x: 107, startPoint y: 242, endPoint x: 91, endPoint y: 240, distance: 16.0
click at [91, 240] on input "30" at bounding box center [101, 242] width 37 height 15
type input "10"
click at [662, 12] on span "Save" at bounding box center [661, 13] width 15 height 9
